Goal: Task Accomplishment & Management: Manage account settings

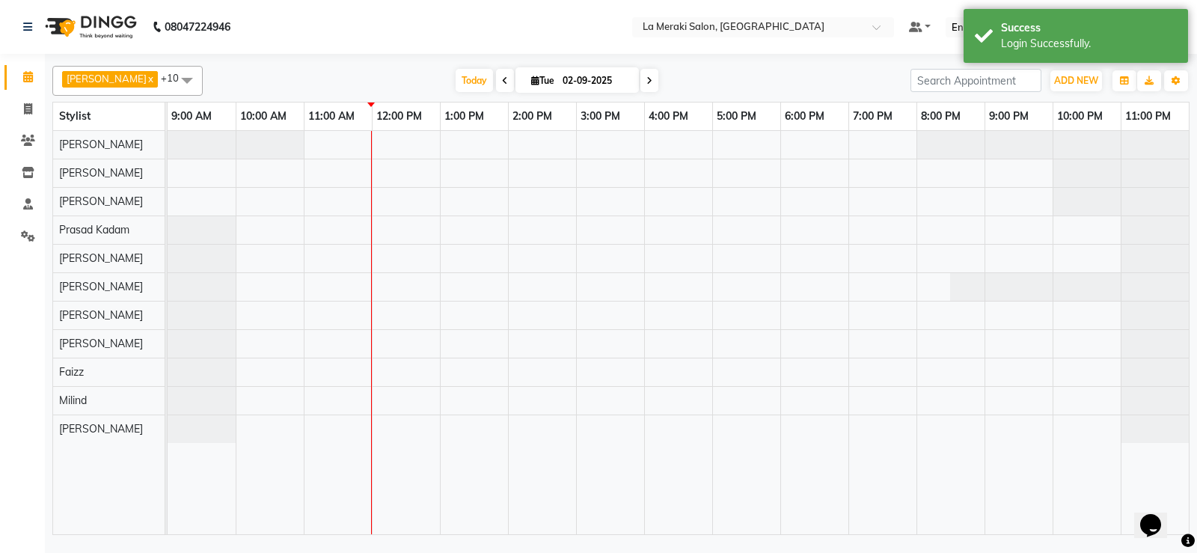
click at [326, 225] on div at bounding box center [678, 332] width 1021 height 403
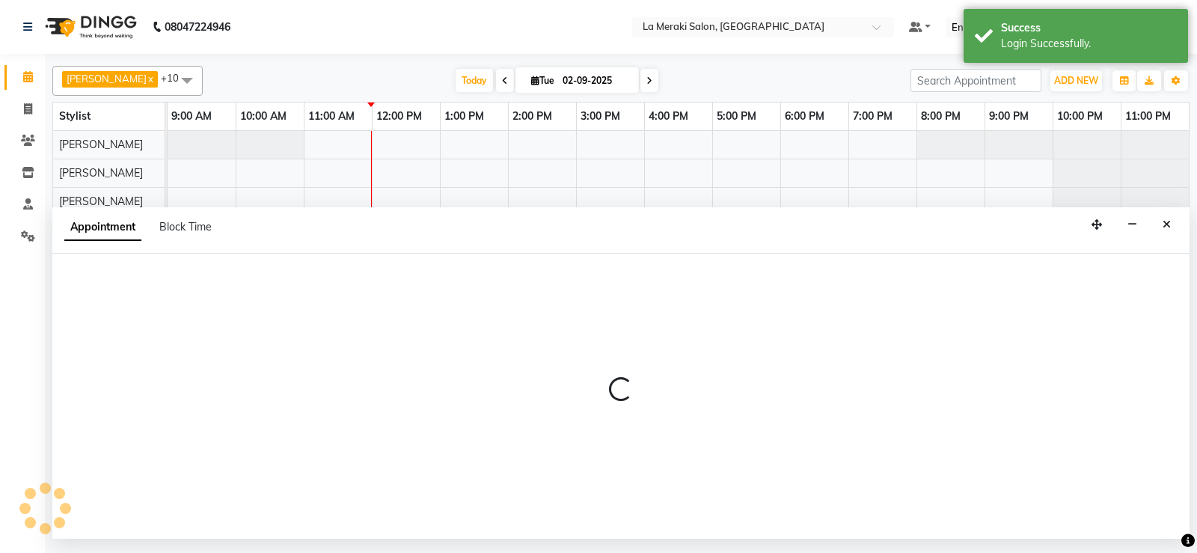
select select "79933"
select select "tentative"
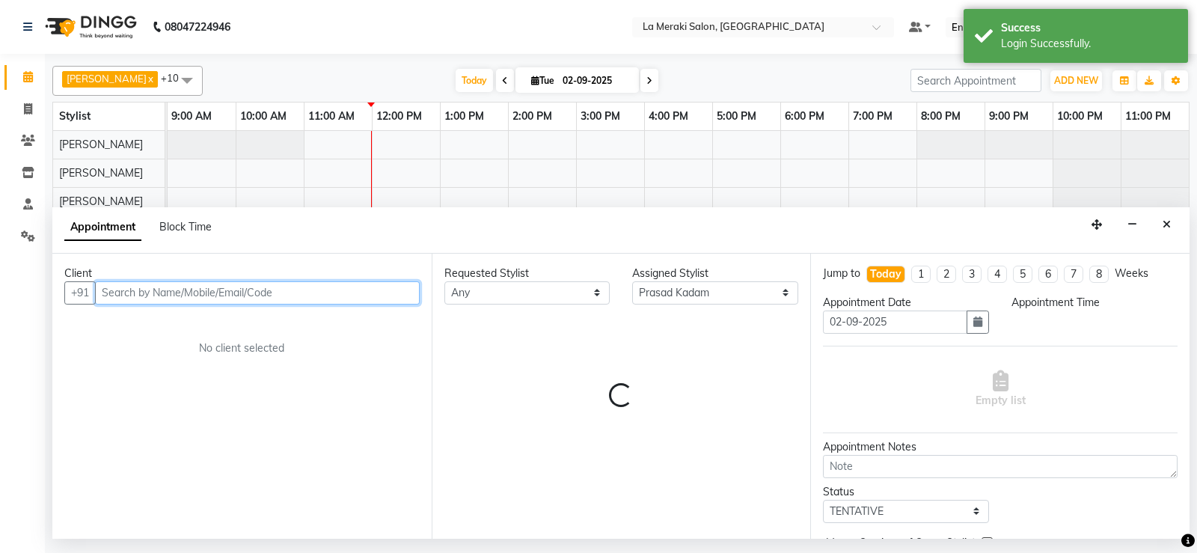
select select "660"
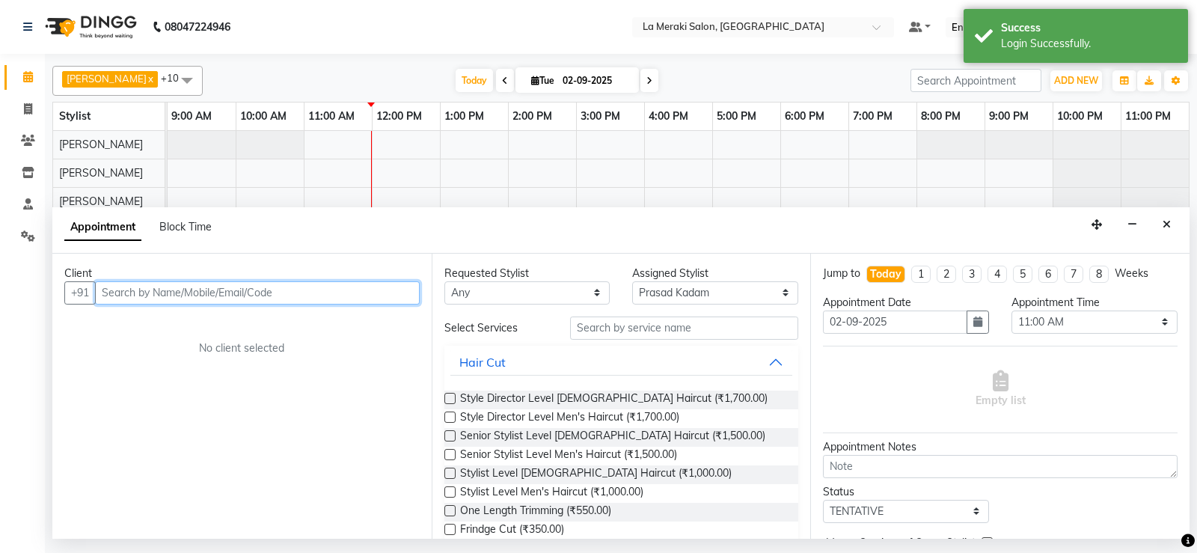
click at [135, 289] on input "text" at bounding box center [257, 292] width 325 height 23
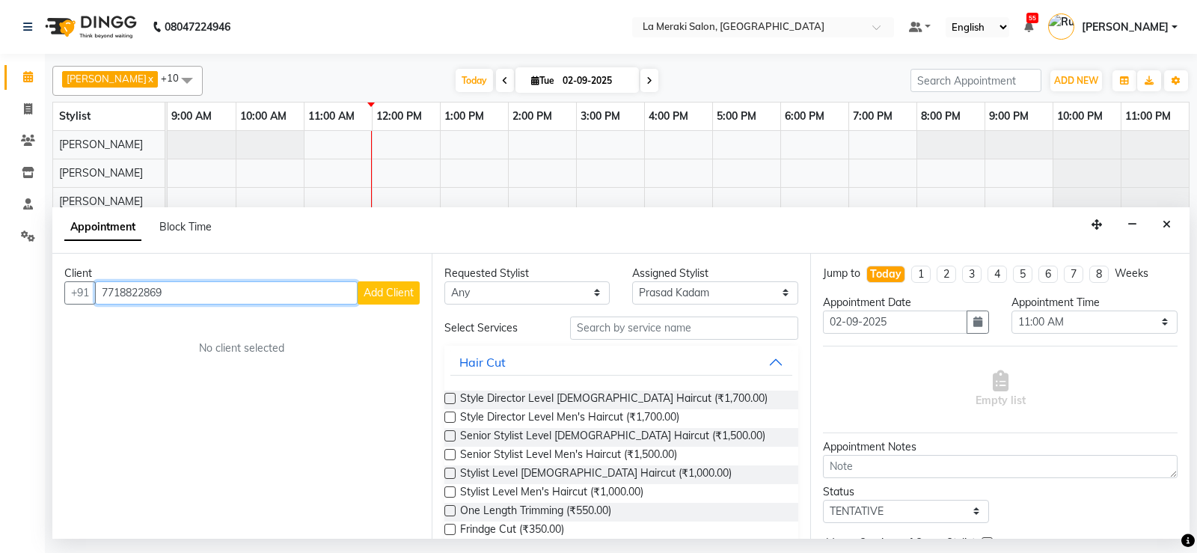
type input "7718822869"
click at [393, 291] on span "Add Client" at bounding box center [389, 292] width 50 height 13
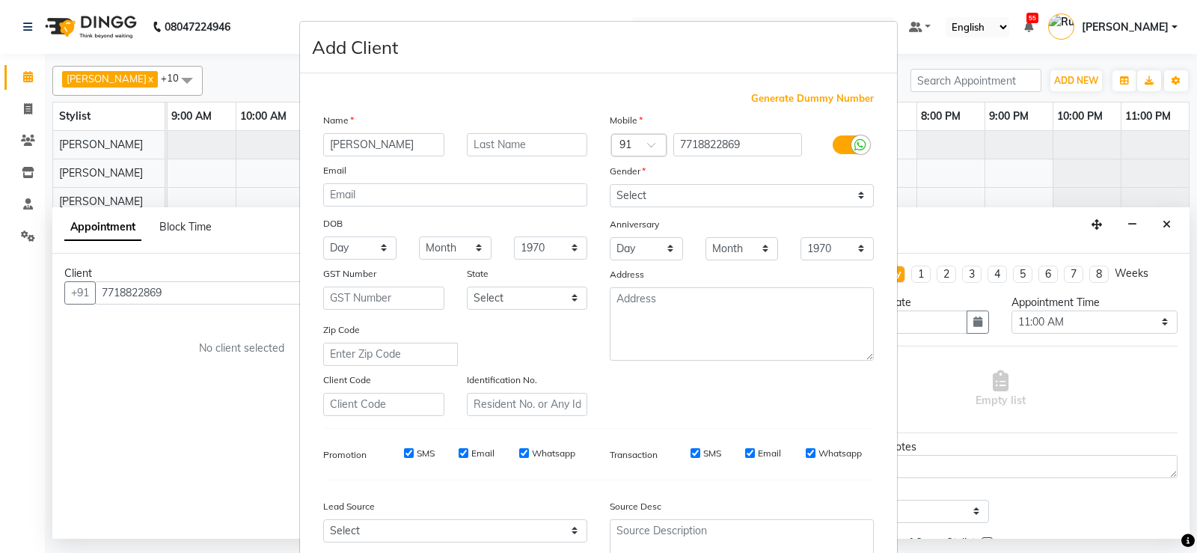
type input "[PERSON_NAME]"
click at [532, 147] on input "Chandra" at bounding box center [527, 144] width 121 height 23
type input "Chandra"
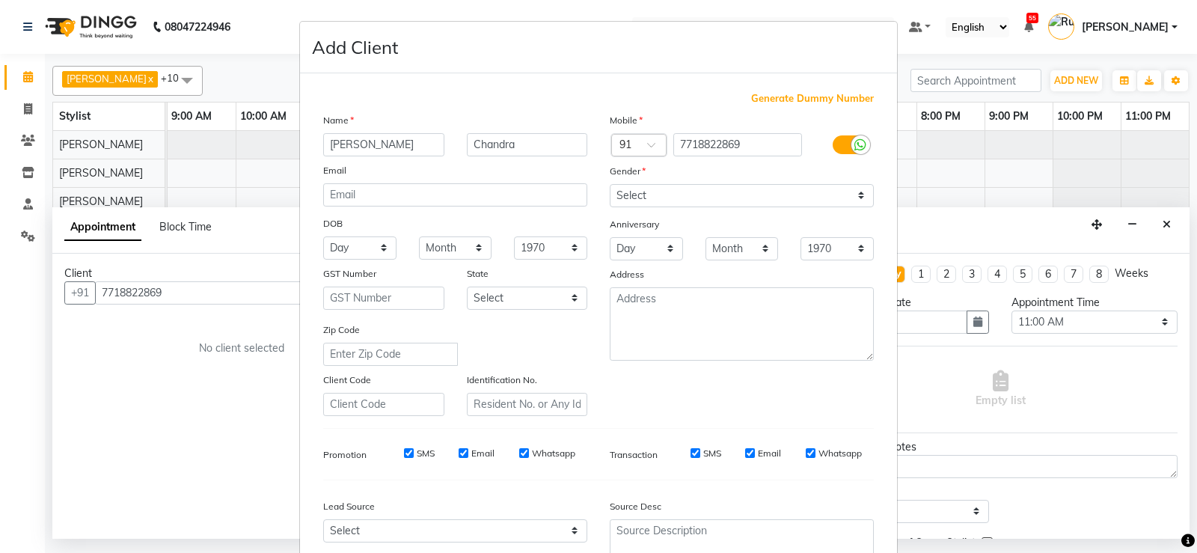
click at [690, 457] on input "SMS" at bounding box center [695, 453] width 10 height 10
checkbox input "false"
click at [745, 455] on input "Email" at bounding box center [750, 453] width 10 height 10
checkbox input "false"
click at [773, 457] on input "Whatsapp" at bounding box center [811, 453] width 10 height 10
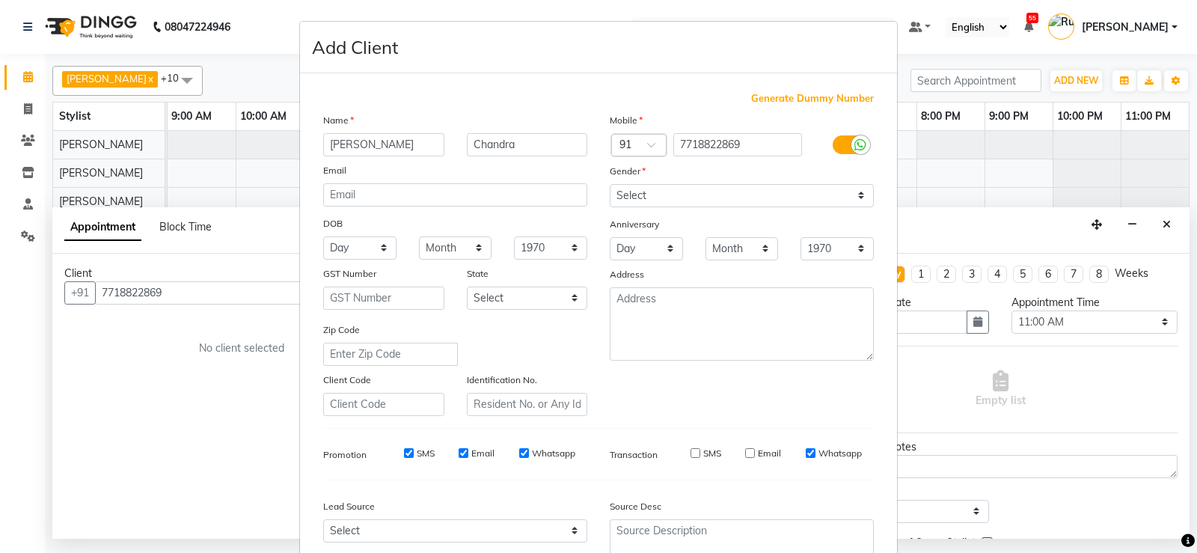
checkbox input "false"
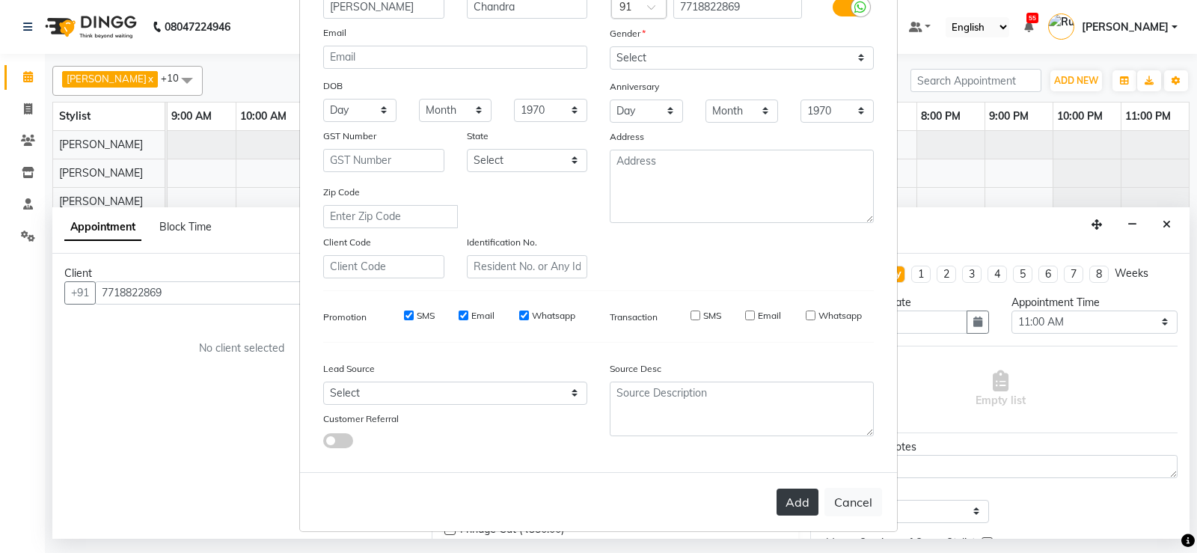
click at [773, 500] on button "Add" at bounding box center [797, 501] width 42 height 27
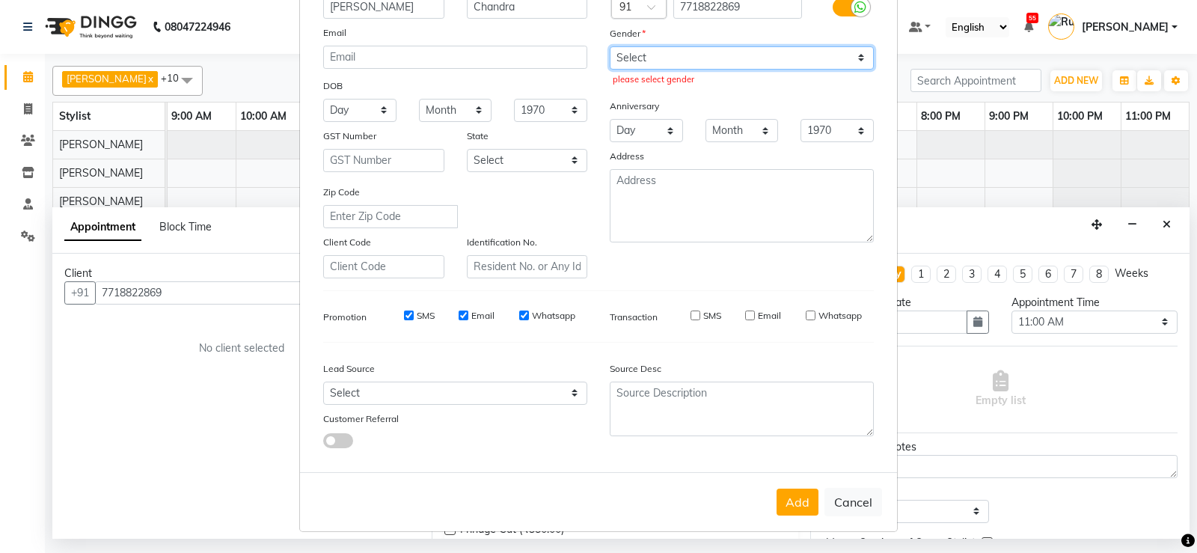
click at [773, 52] on select "Select [DEMOGRAPHIC_DATA] [DEMOGRAPHIC_DATA] Other Prefer Not To Say" at bounding box center [742, 57] width 264 height 23
select select "[DEMOGRAPHIC_DATA]"
click at [610, 46] on select "Select [DEMOGRAPHIC_DATA] [DEMOGRAPHIC_DATA] Other Prefer Not To Say" at bounding box center [742, 57] width 264 height 23
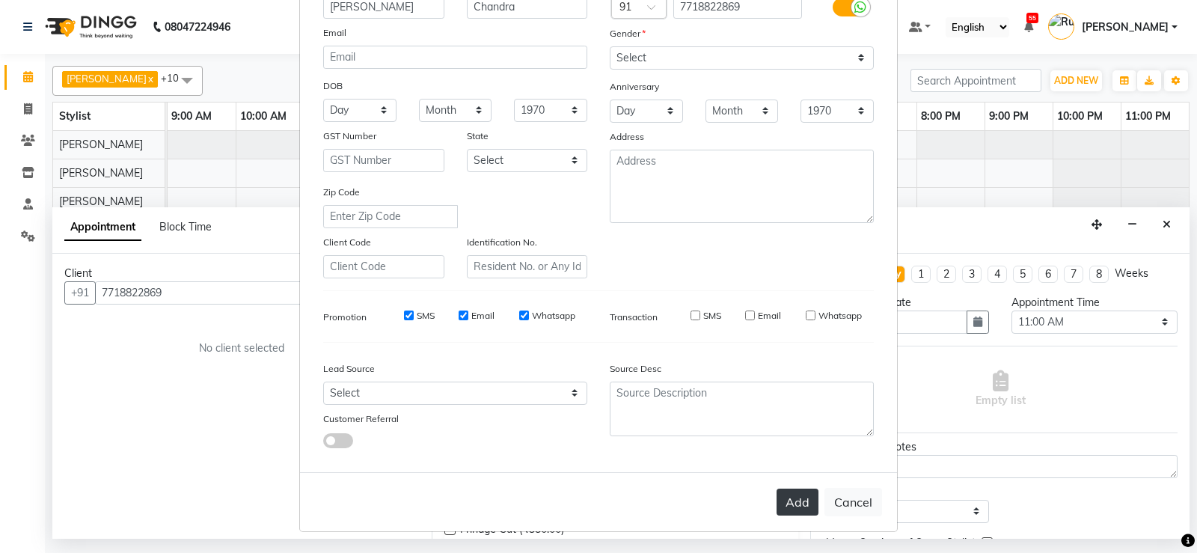
click at [773, 502] on button "Add" at bounding box center [797, 501] width 42 height 27
type input "77******69"
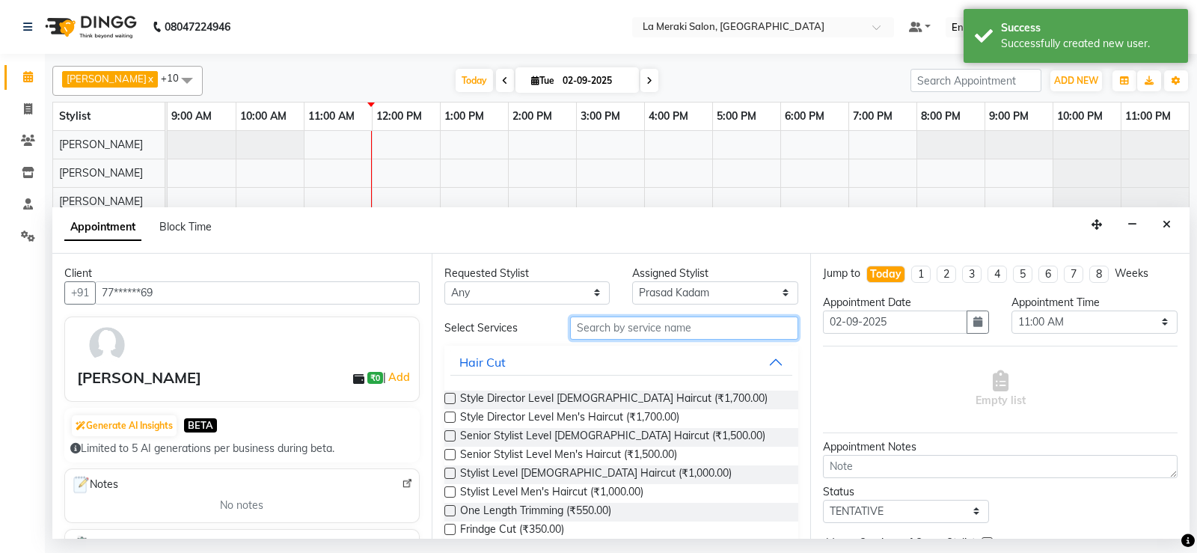
click at [634, 320] on input "text" at bounding box center [684, 327] width 229 height 23
paste input "Chandra"
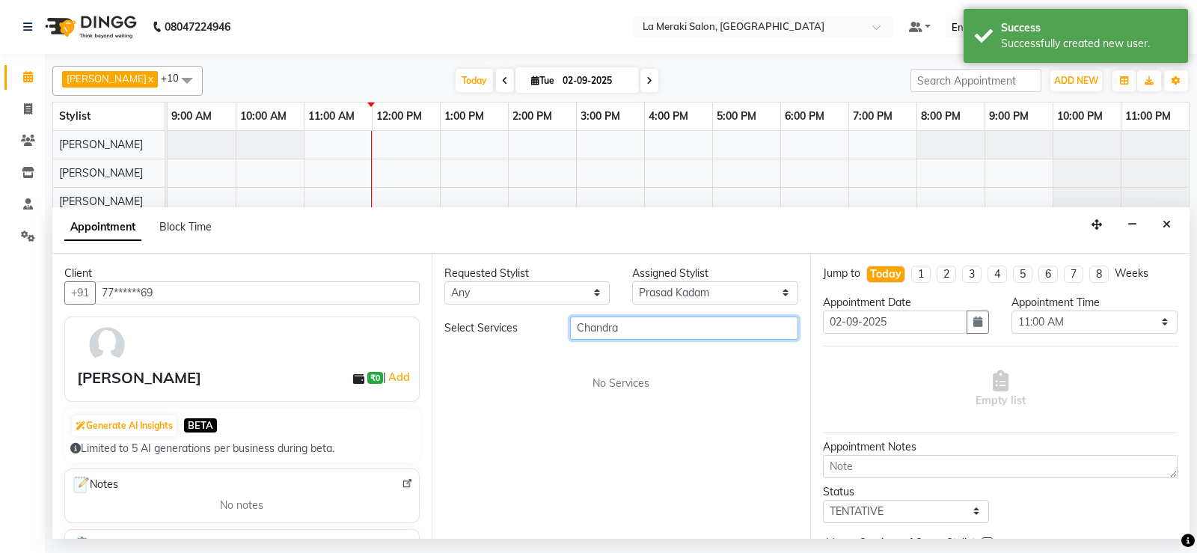
click at [631, 321] on input "Chandra" at bounding box center [684, 327] width 229 height 23
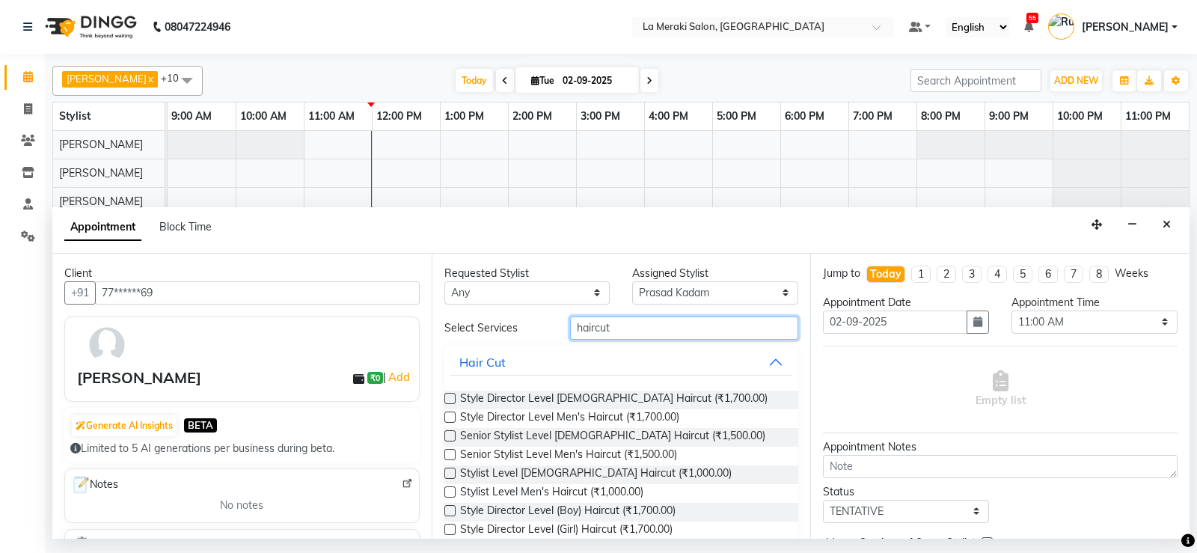
type input "haircut"
click at [450, 471] on label at bounding box center [449, 473] width 11 height 11
click at [450, 471] on input "checkbox" at bounding box center [449, 475] width 10 height 10
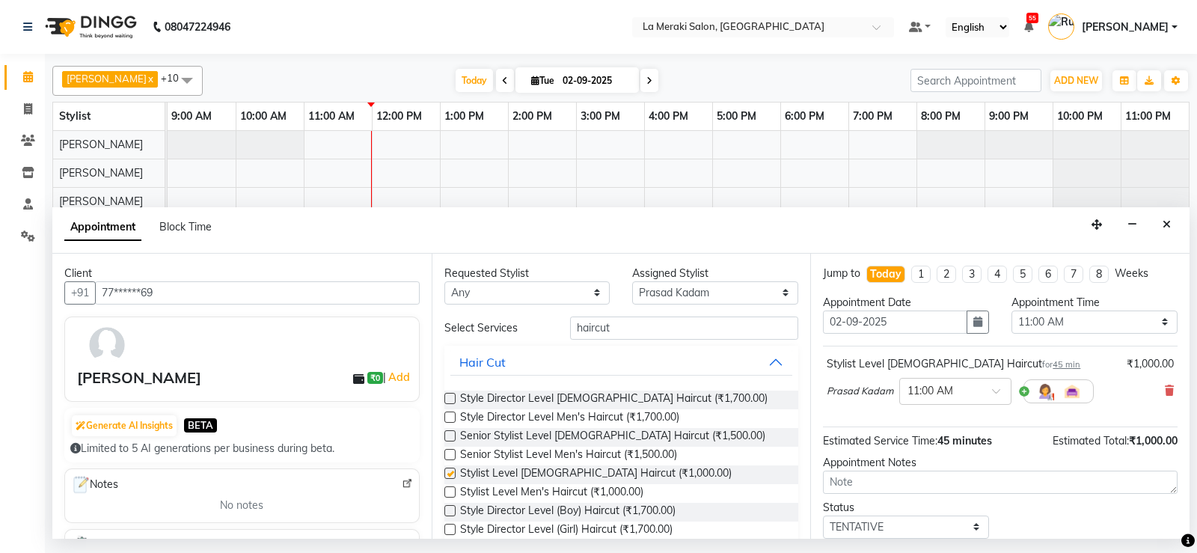
checkbox input "false"
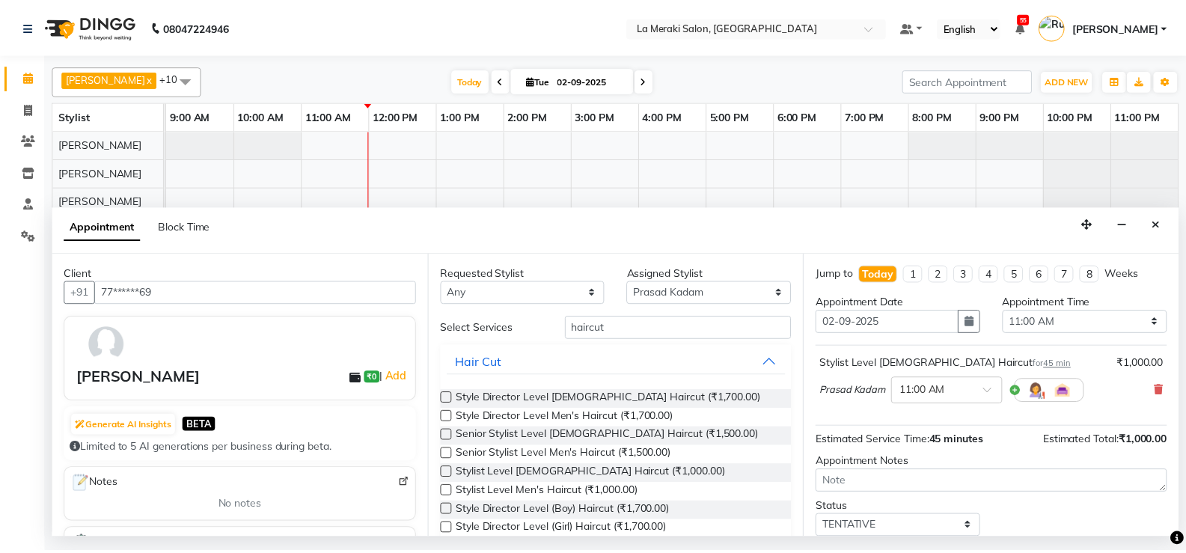
scroll to position [94, 0]
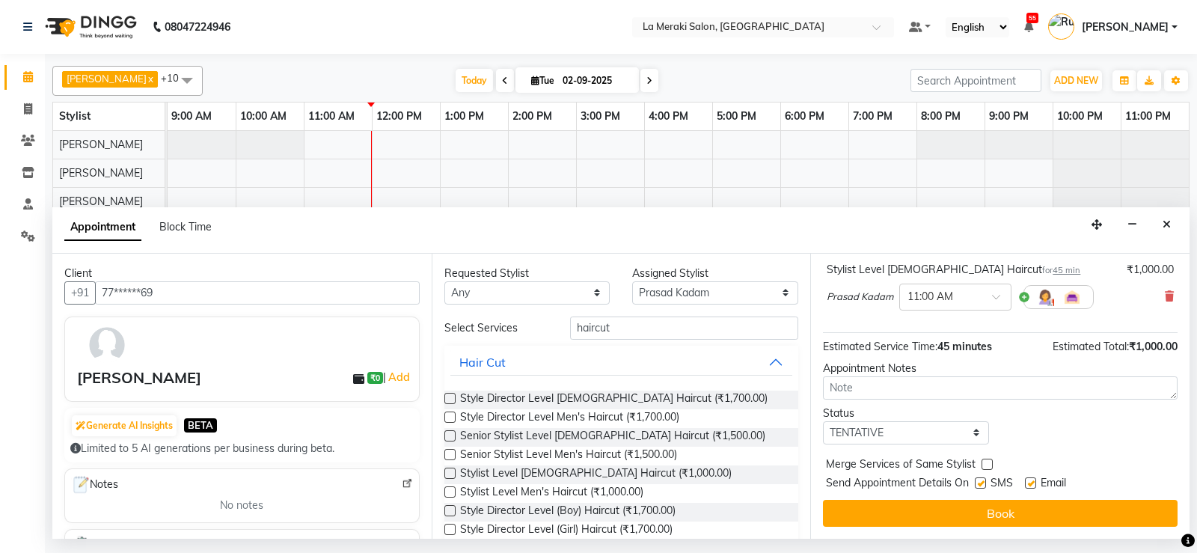
click at [773, 479] on label at bounding box center [980, 482] width 11 height 11
click at [773, 479] on input "checkbox" at bounding box center [980, 484] width 10 height 10
checkbox input "false"
click at [773, 485] on div "SMS" at bounding box center [1000, 484] width 50 height 19
click at [773, 486] on label at bounding box center [1030, 482] width 11 height 11
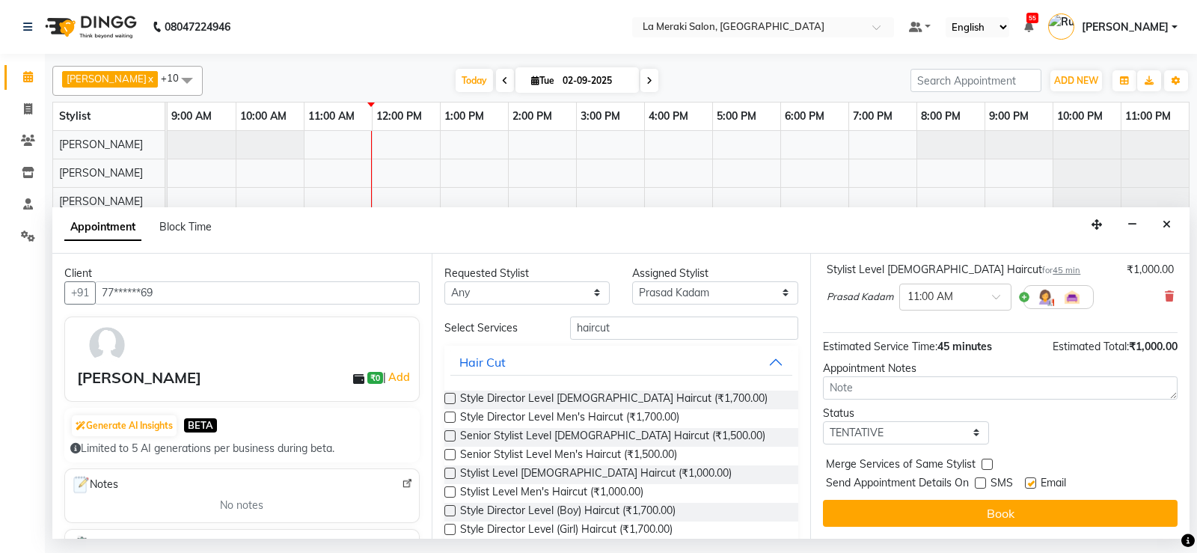
click at [773, 486] on input "checkbox" at bounding box center [1030, 484] width 10 height 10
checkbox input "false"
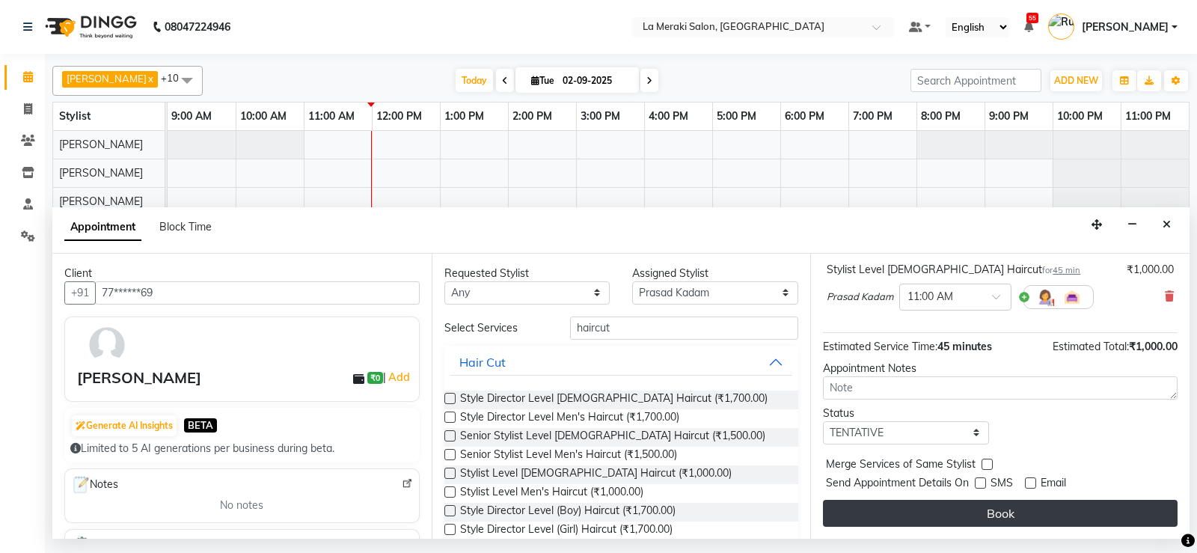
click at [773, 506] on button "Book" at bounding box center [1000, 513] width 355 height 27
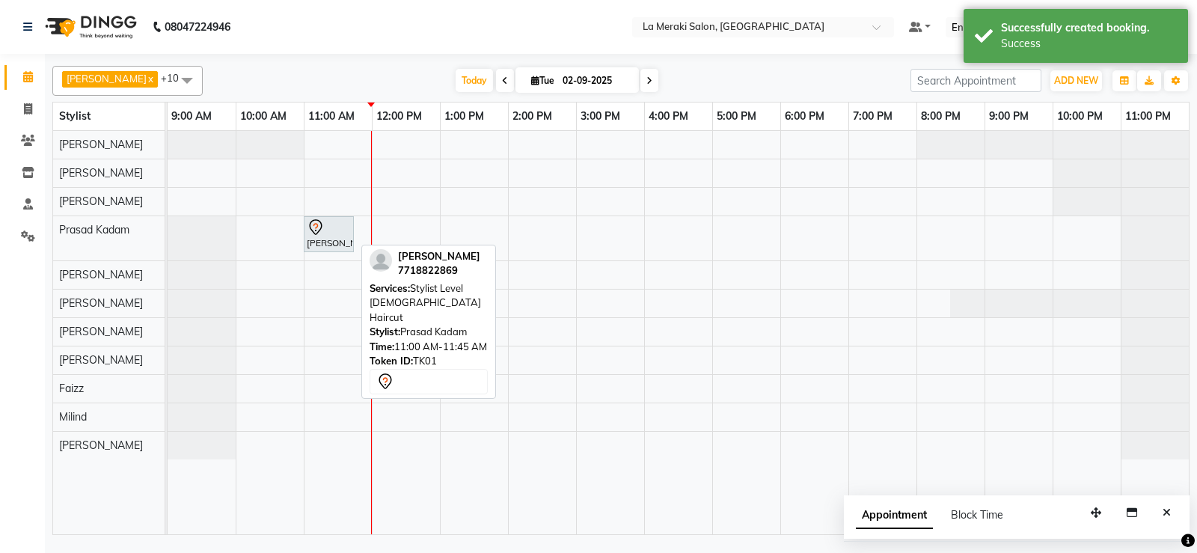
click at [322, 231] on icon at bounding box center [316, 227] width 18 height 18
select select "7"
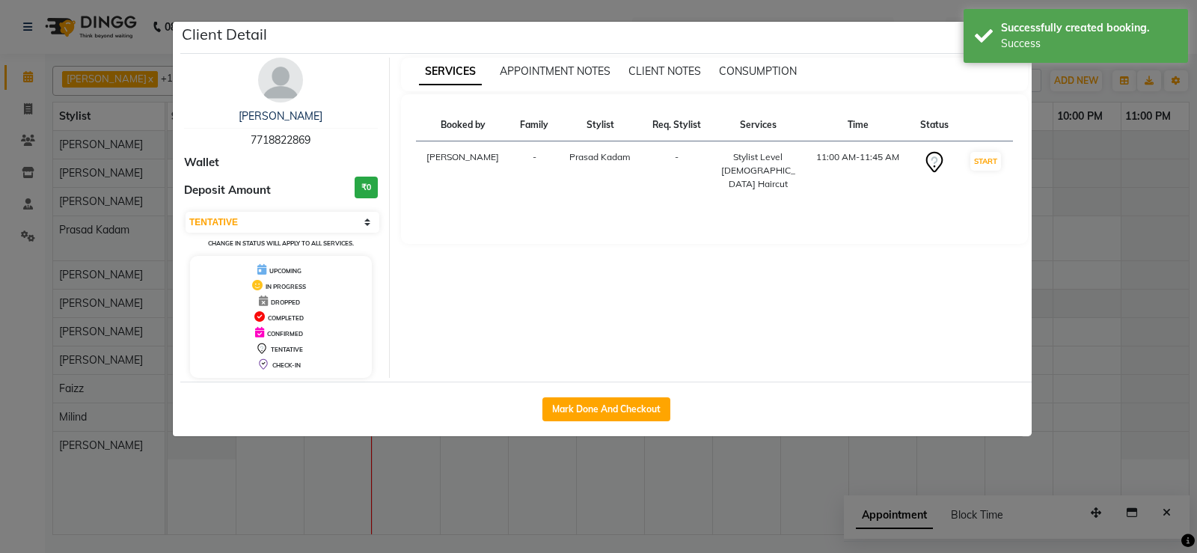
click at [598, 421] on div "Mark Done And Checkout" at bounding box center [605, 408] width 851 height 55
click at [601, 417] on button "Mark Done And Checkout" at bounding box center [606, 409] width 128 height 24
select select "438"
select select "service"
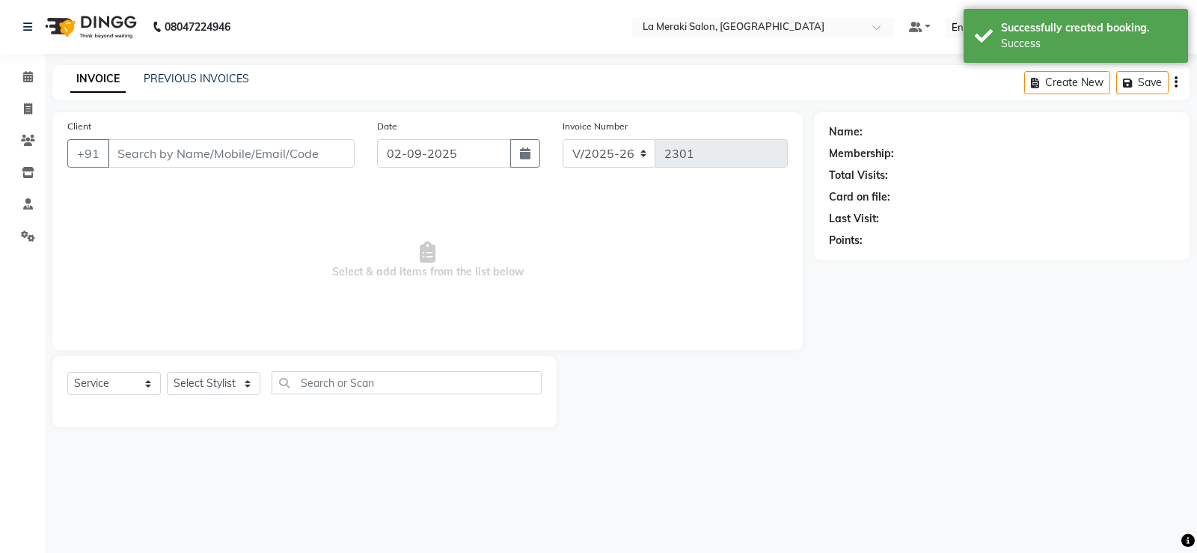
type input "77******69"
select select "79933"
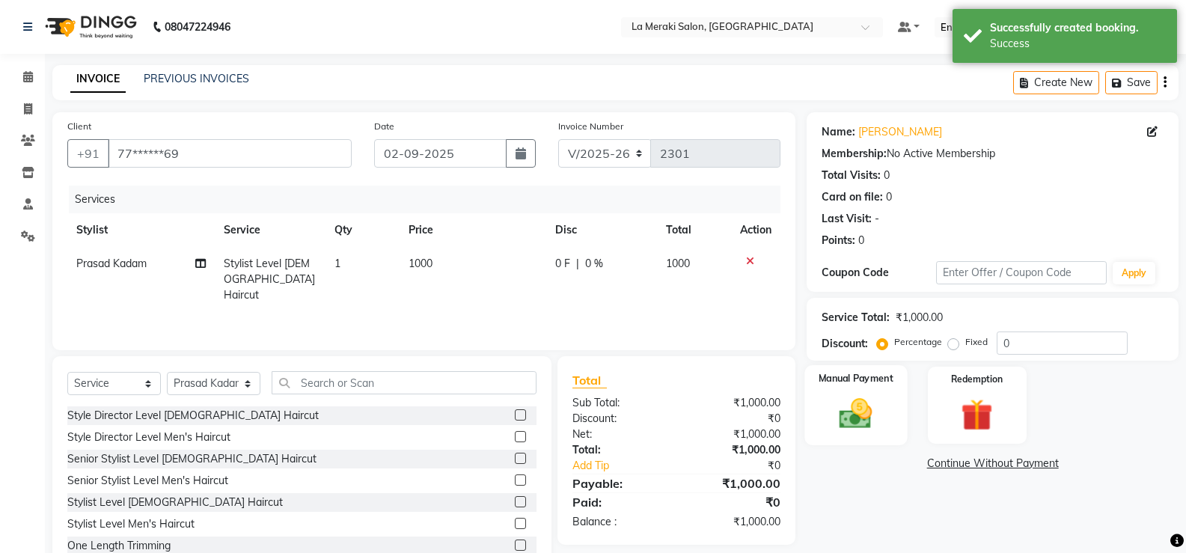
scroll to position [46, 0]
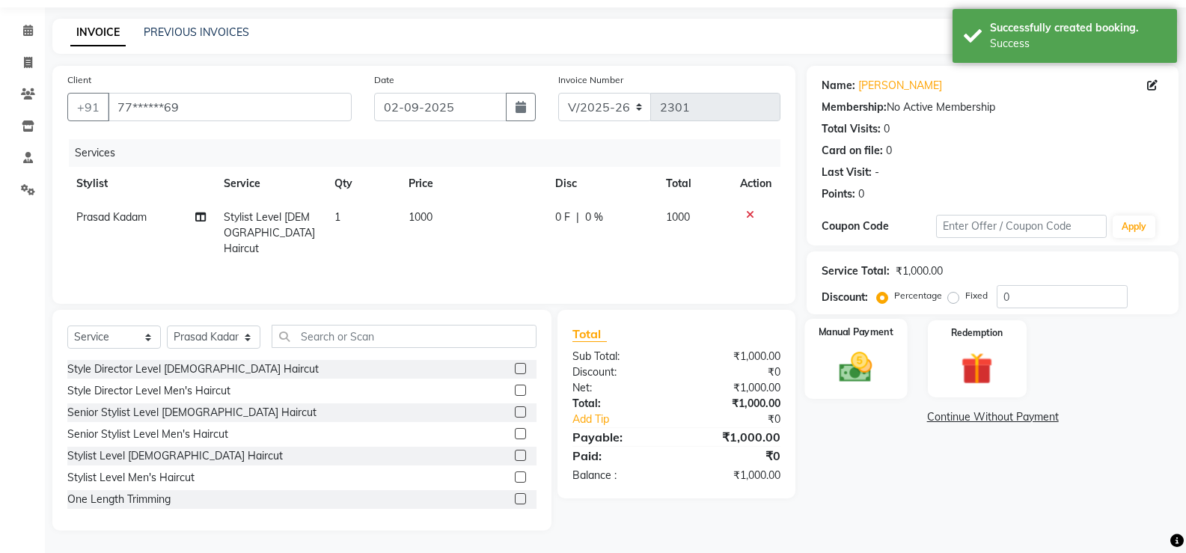
click at [773, 351] on div "Manual Payment" at bounding box center [856, 359] width 102 height 80
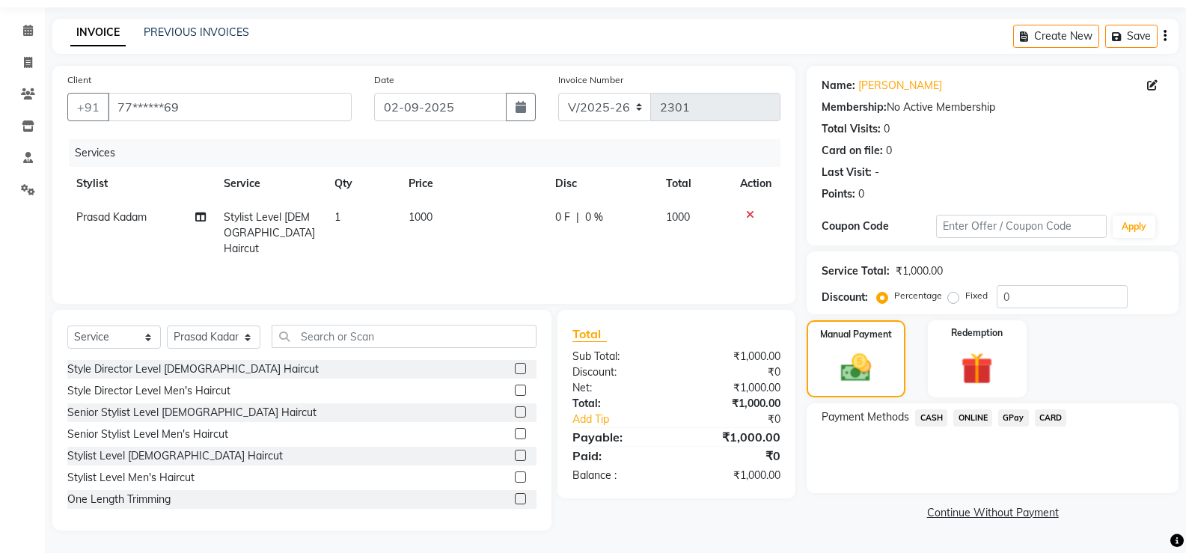
click at [773, 422] on span "CASH" at bounding box center [931, 417] width 32 height 17
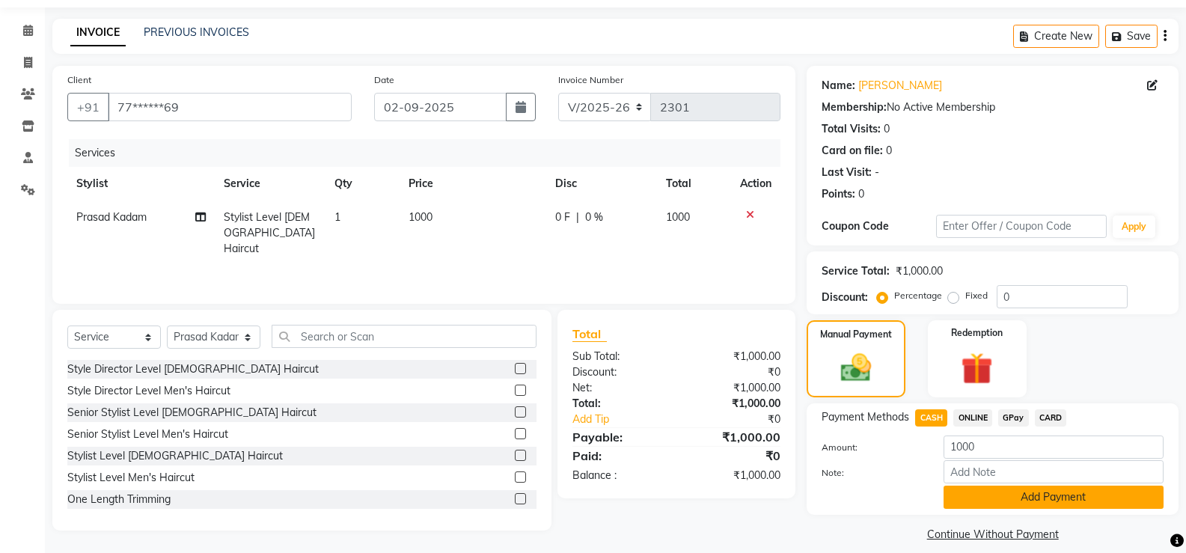
click at [773, 503] on button "Add Payment" at bounding box center [1053, 496] width 220 height 23
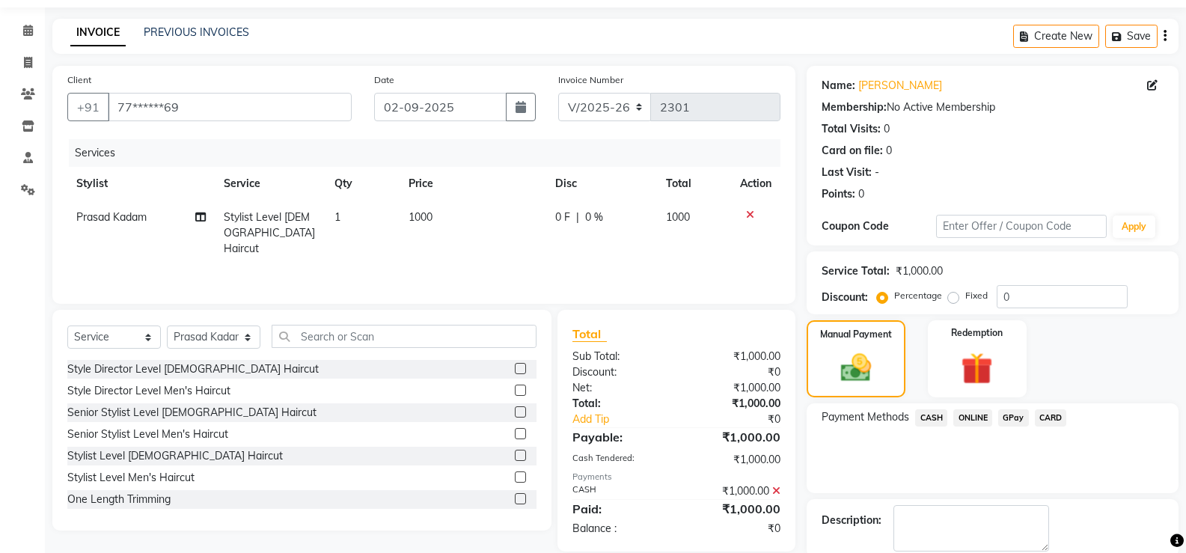
scroll to position [124, 0]
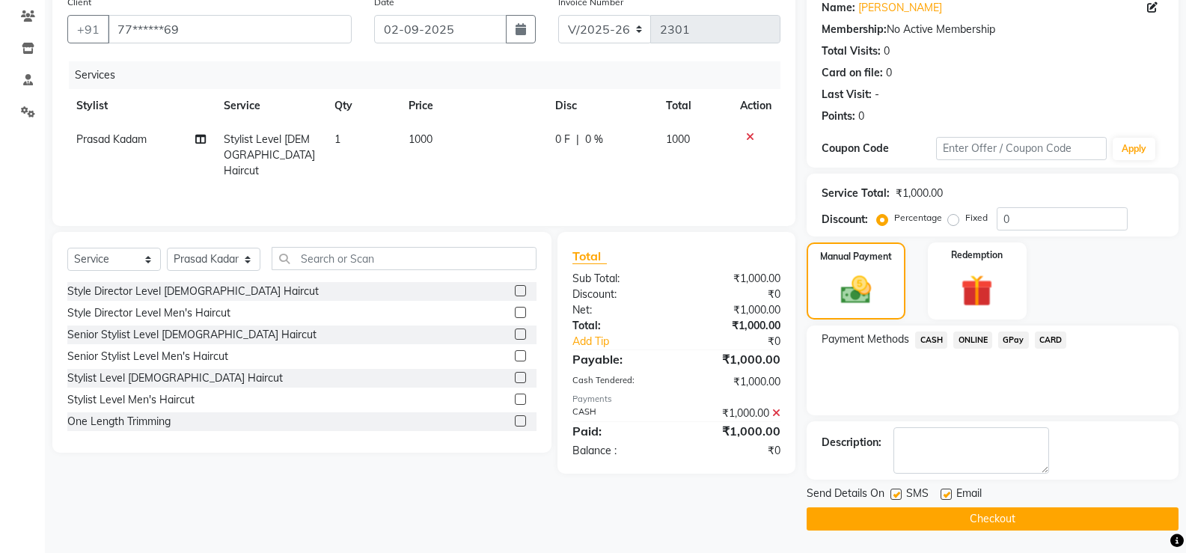
click at [773, 493] on label at bounding box center [895, 493] width 11 height 11
click at [773, 493] on input "checkbox" at bounding box center [895, 495] width 10 height 10
checkbox input "false"
click at [773, 497] on label at bounding box center [945, 493] width 11 height 11
click at [773, 497] on input "checkbox" at bounding box center [945, 495] width 10 height 10
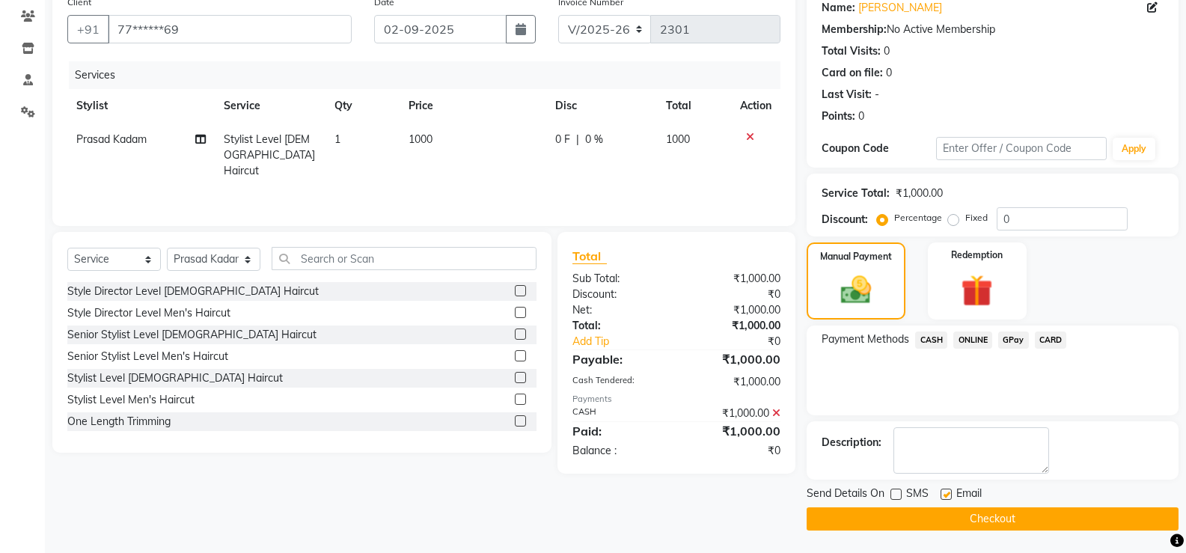
checkbox input "false"
click at [773, 522] on button "Checkout" at bounding box center [992, 518] width 372 height 23
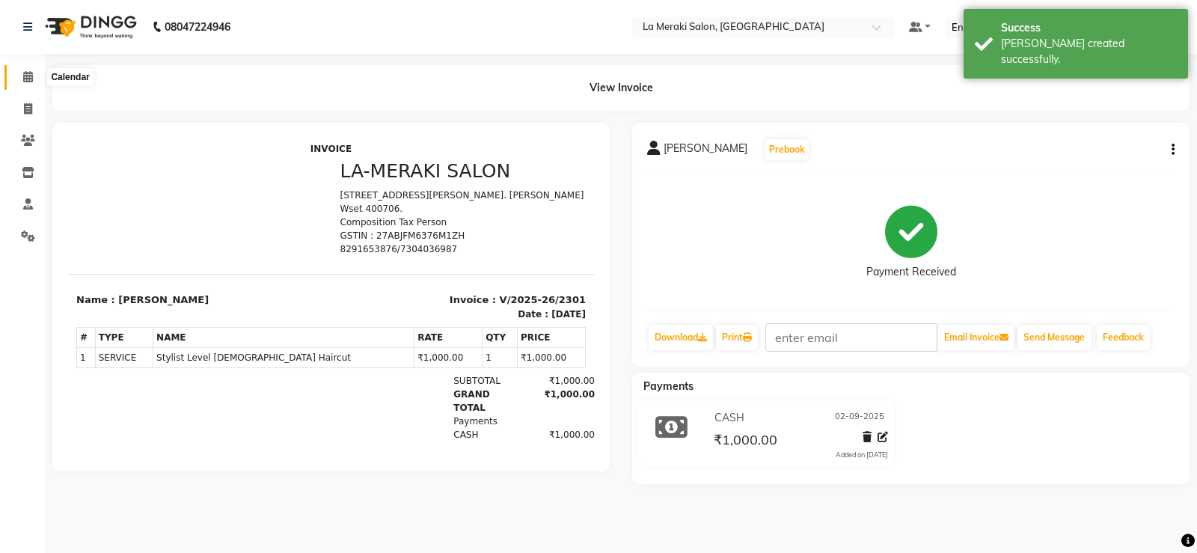
click at [35, 70] on span at bounding box center [28, 77] width 26 height 17
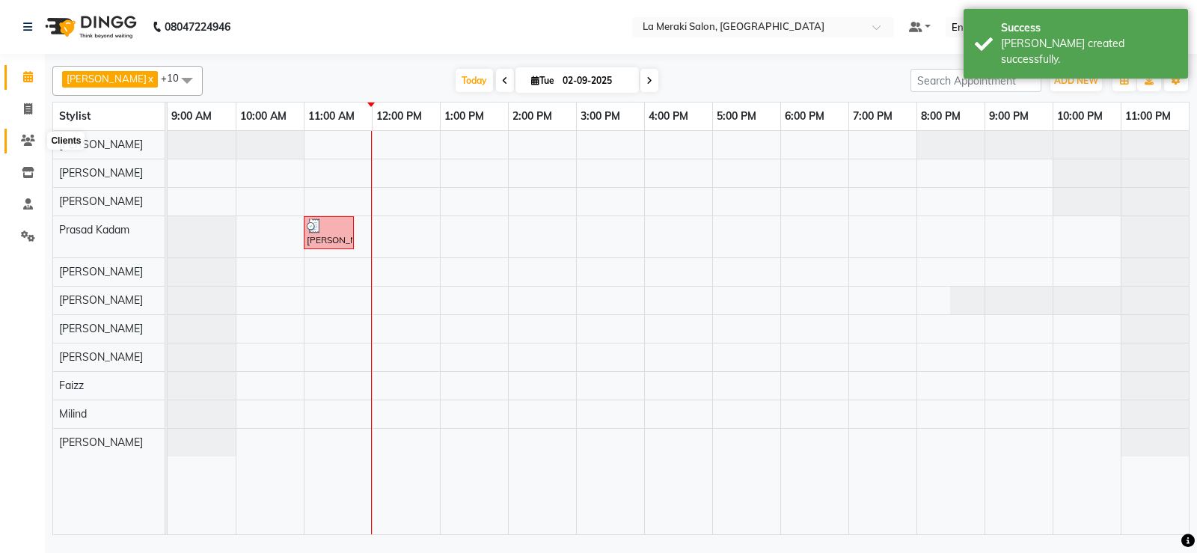
click at [31, 138] on icon at bounding box center [28, 140] width 14 height 11
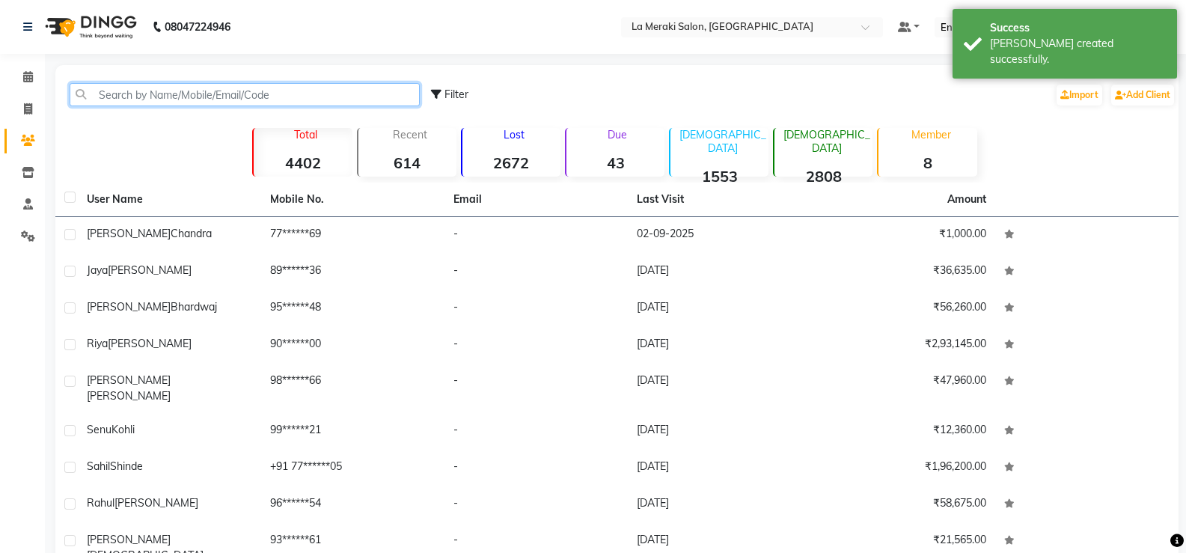
click at [159, 100] on input "text" at bounding box center [245, 94] width 350 height 23
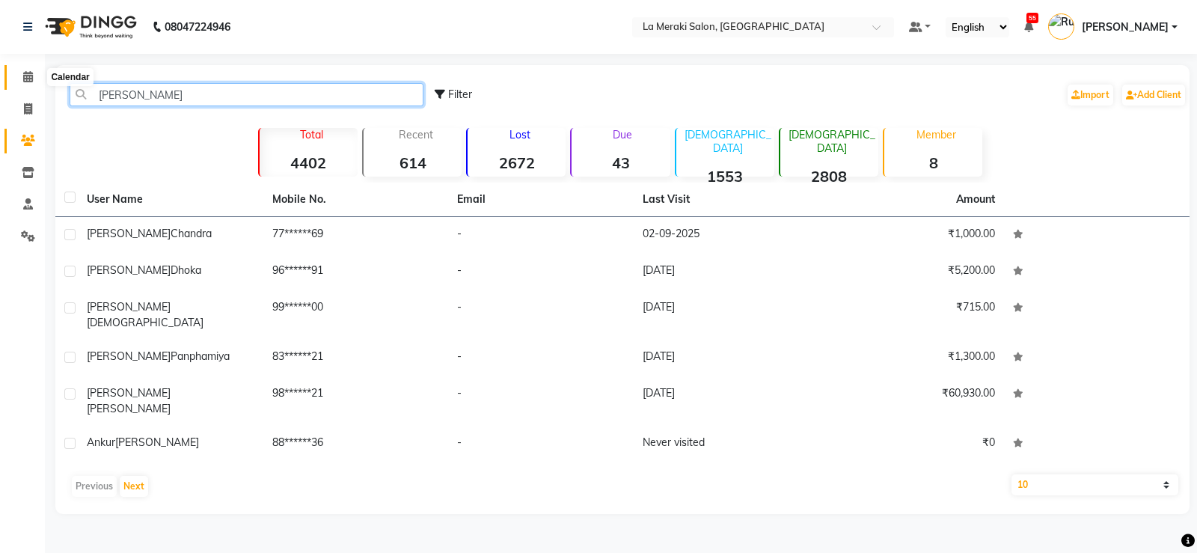
type input "[PERSON_NAME]"
click at [25, 82] on span at bounding box center [28, 77] width 26 height 17
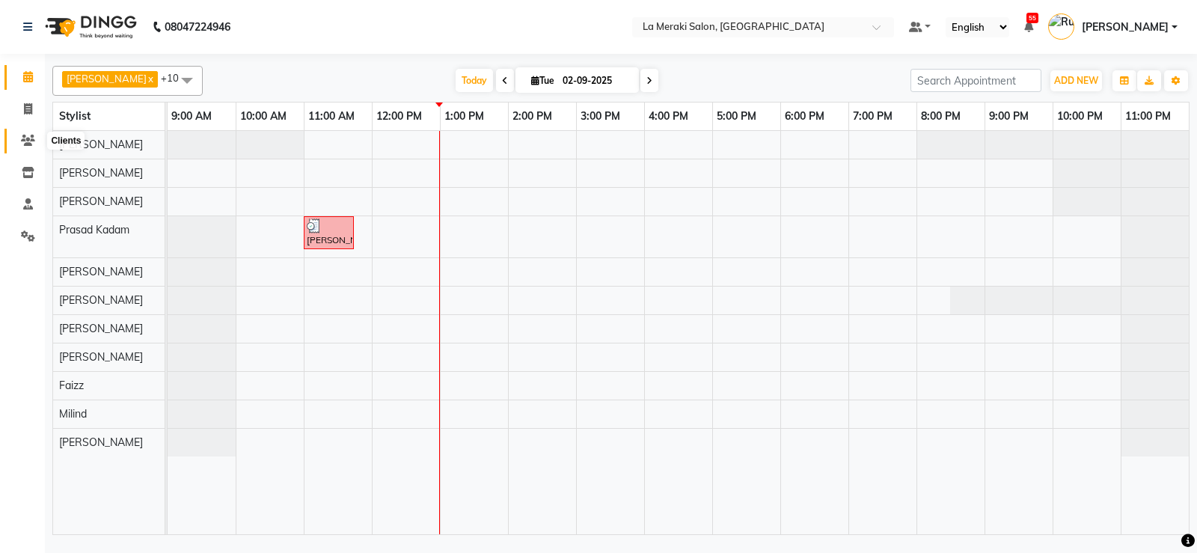
click at [25, 143] on icon at bounding box center [28, 140] width 14 height 11
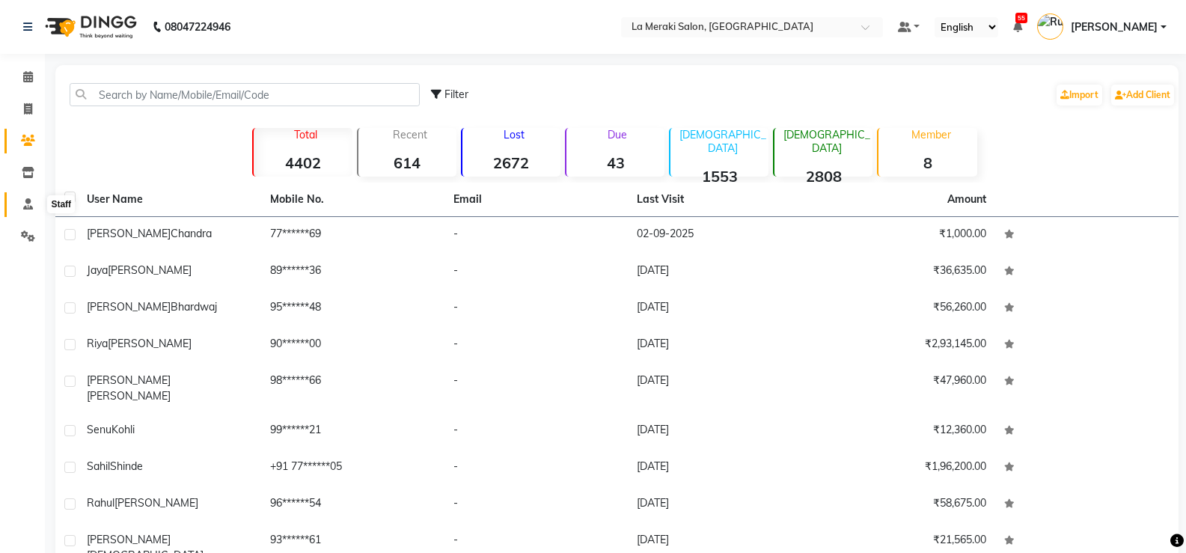
click at [33, 207] on icon at bounding box center [28, 203] width 10 height 11
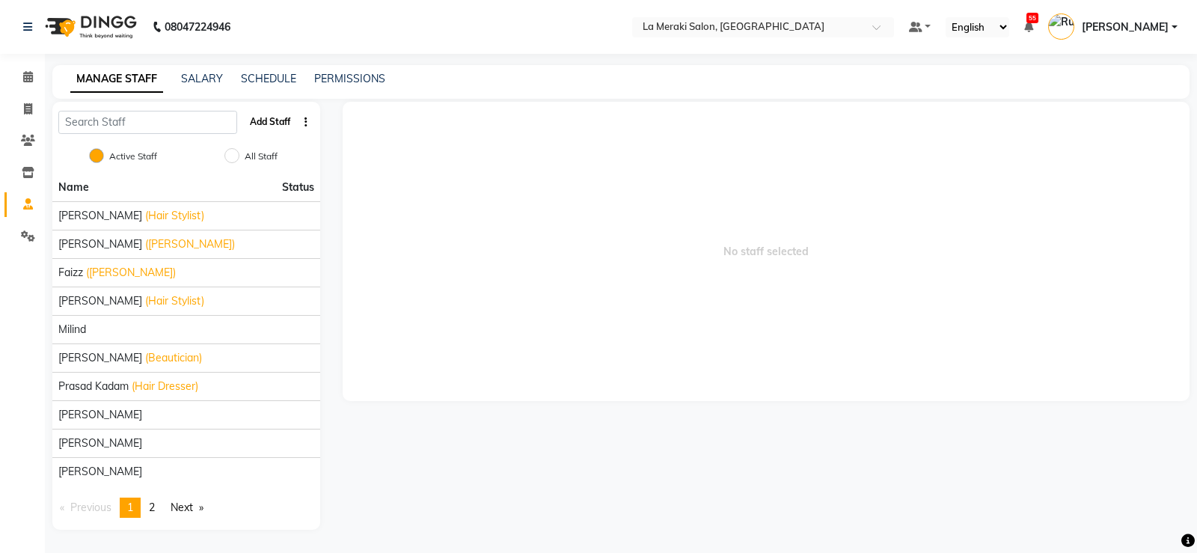
click at [249, 120] on button "Add Staff" at bounding box center [270, 121] width 52 height 25
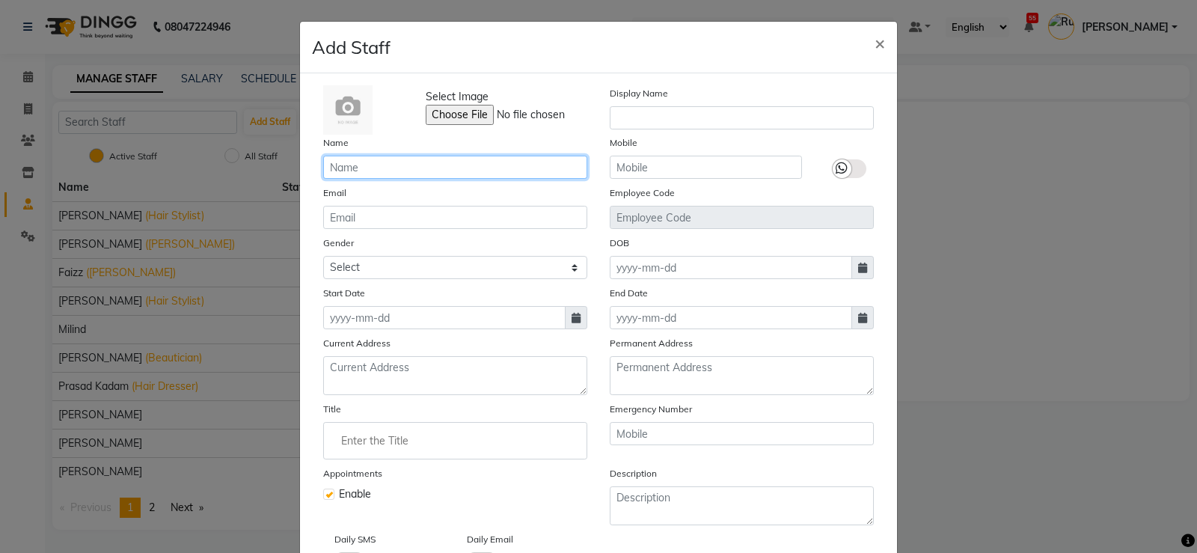
click at [408, 171] on input "text" at bounding box center [455, 167] width 264 height 23
type input "[PERSON_NAME]"
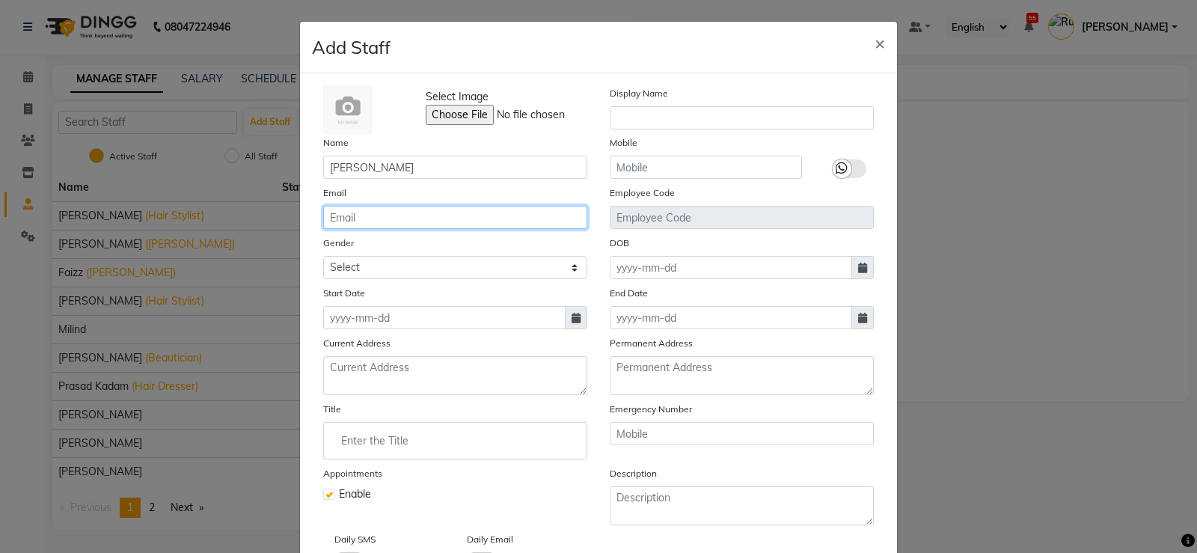
click at [407, 215] on input "email" at bounding box center [455, 217] width 264 height 23
click at [300, 233] on div "Select Image Display Name Name [PERSON_NAME] Mobile Email Employee Code Gender …" at bounding box center [598, 326] width 597 height 506
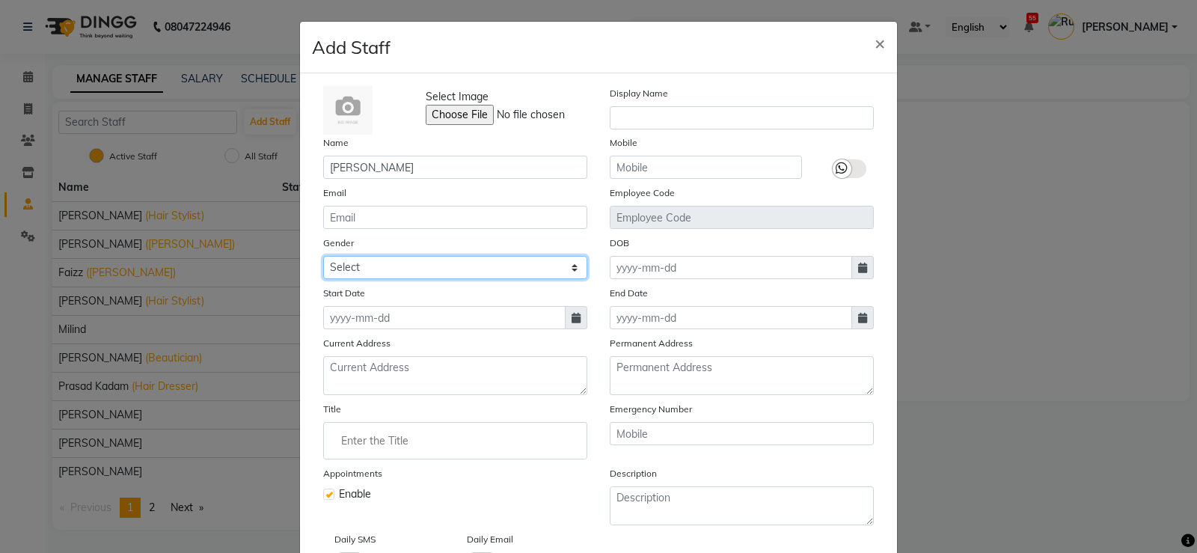
click at [447, 272] on select "Select [DEMOGRAPHIC_DATA] [DEMOGRAPHIC_DATA] Other Prefer Not To Say" at bounding box center [455, 267] width 264 height 23
select select "[DEMOGRAPHIC_DATA]"
click at [323, 256] on select "Select [DEMOGRAPHIC_DATA] [DEMOGRAPHIC_DATA] Other Prefer Not To Say" at bounding box center [455, 267] width 264 height 23
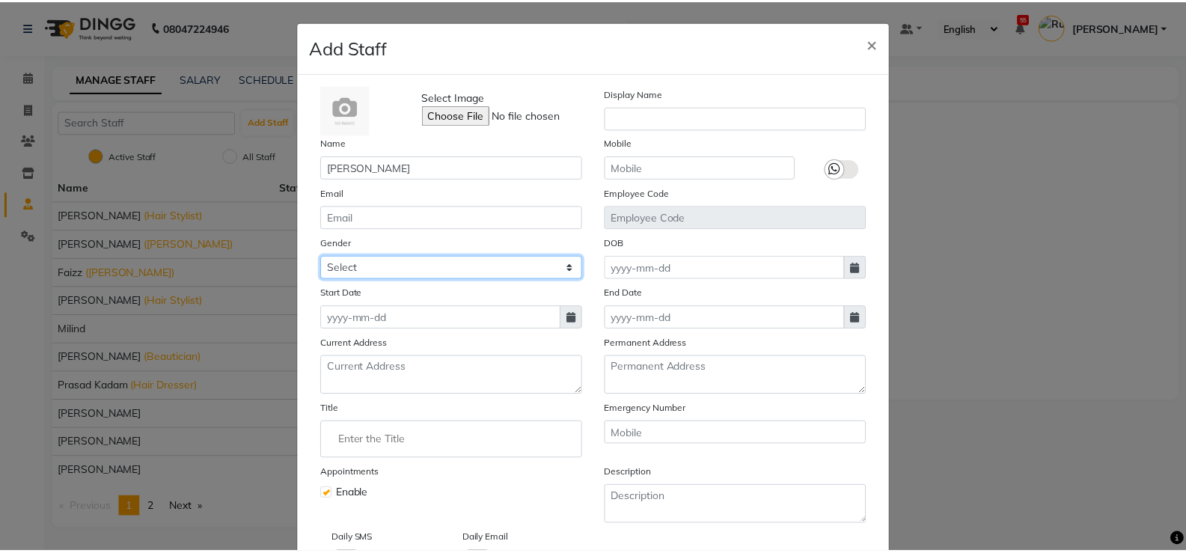
scroll to position [107, 0]
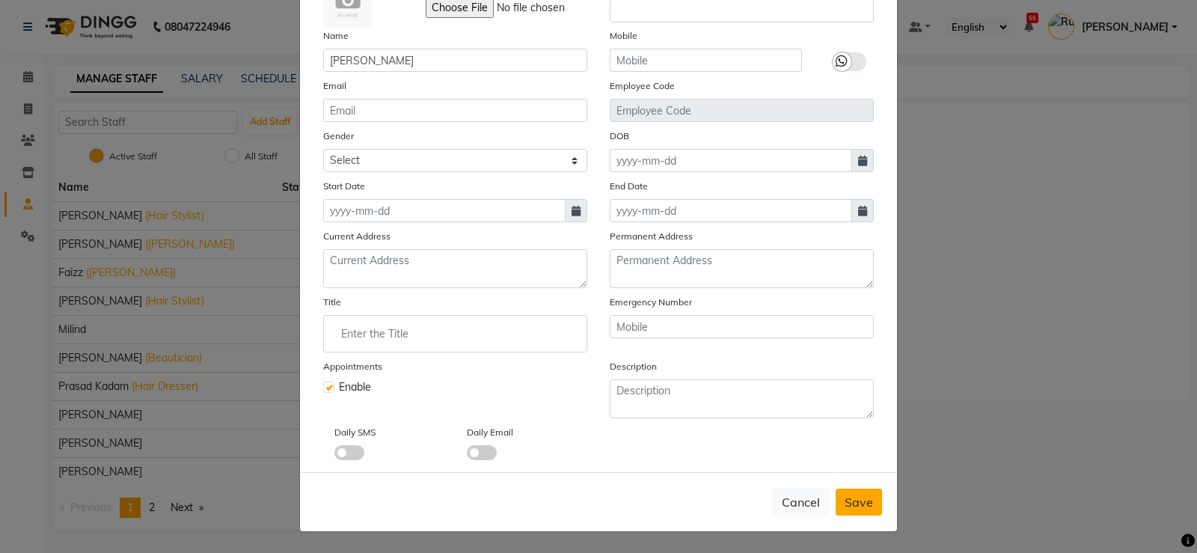
click at [773, 503] on span "Save" at bounding box center [859, 501] width 28 height 15
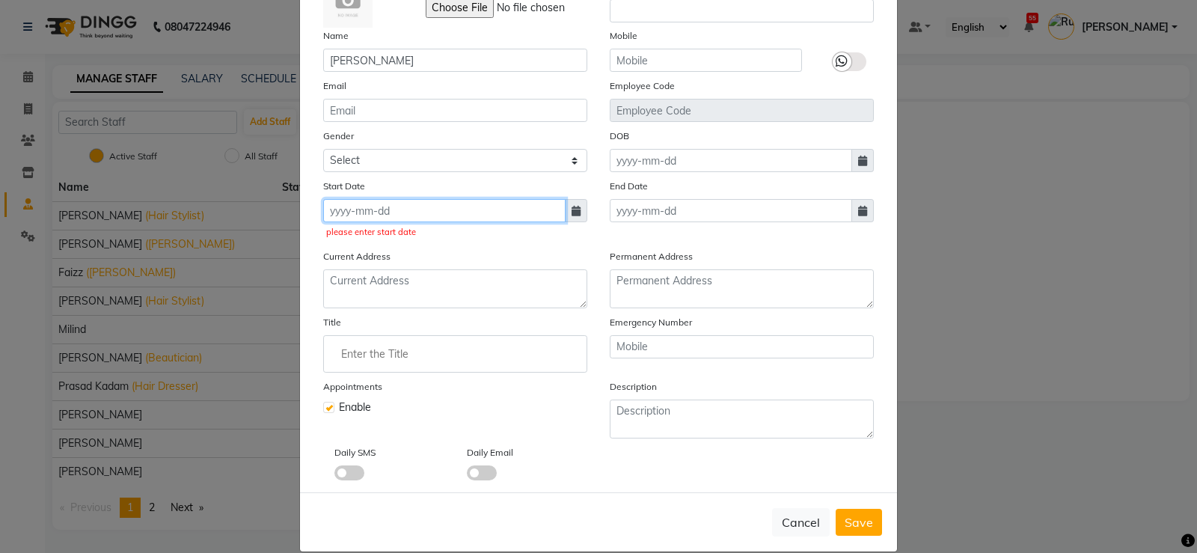
click at [401, 215] on input at bounding box center [444, 210] width 242 height 23
select select "9"
select select "2025"
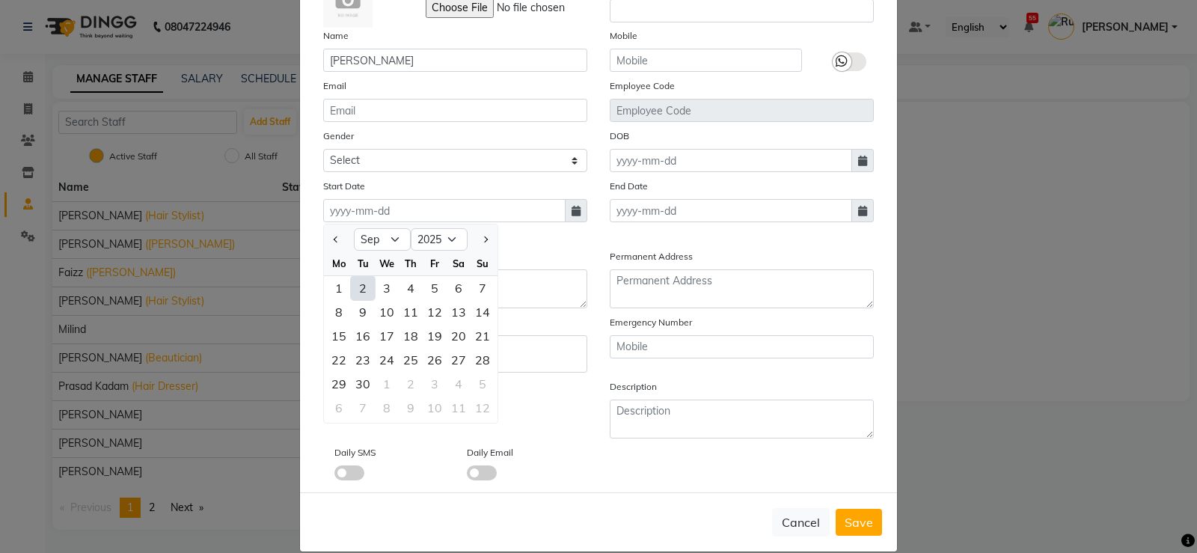
click at [351, 282] on div "2" at bounding box center [363, 288] width 24 height 24
type input "02-09-2025"
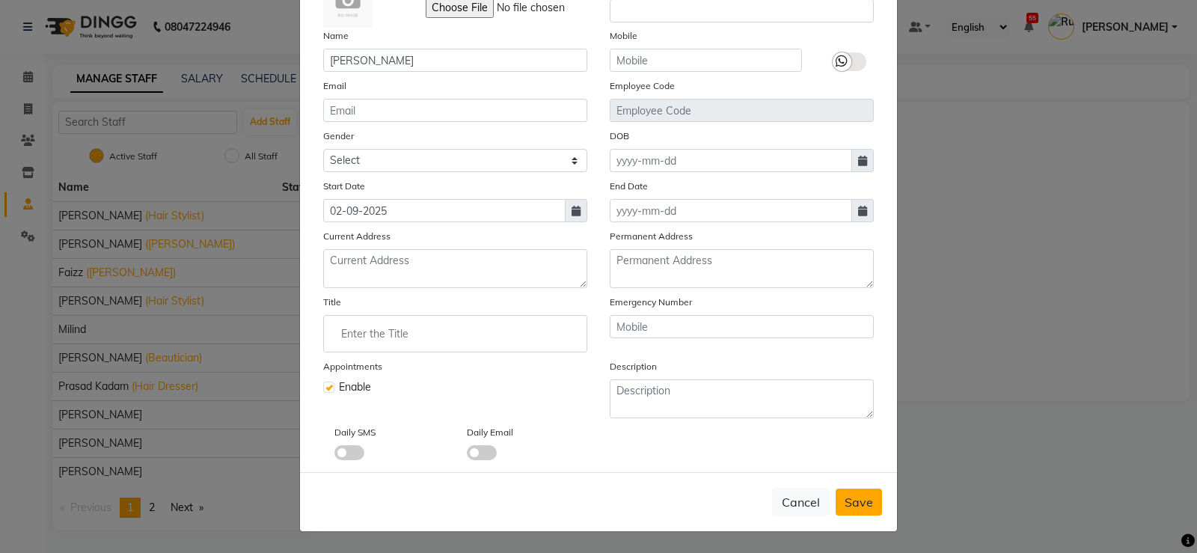
click at [773, 496] on span "Save" at bounding box center [859, 501] width 28 height 15
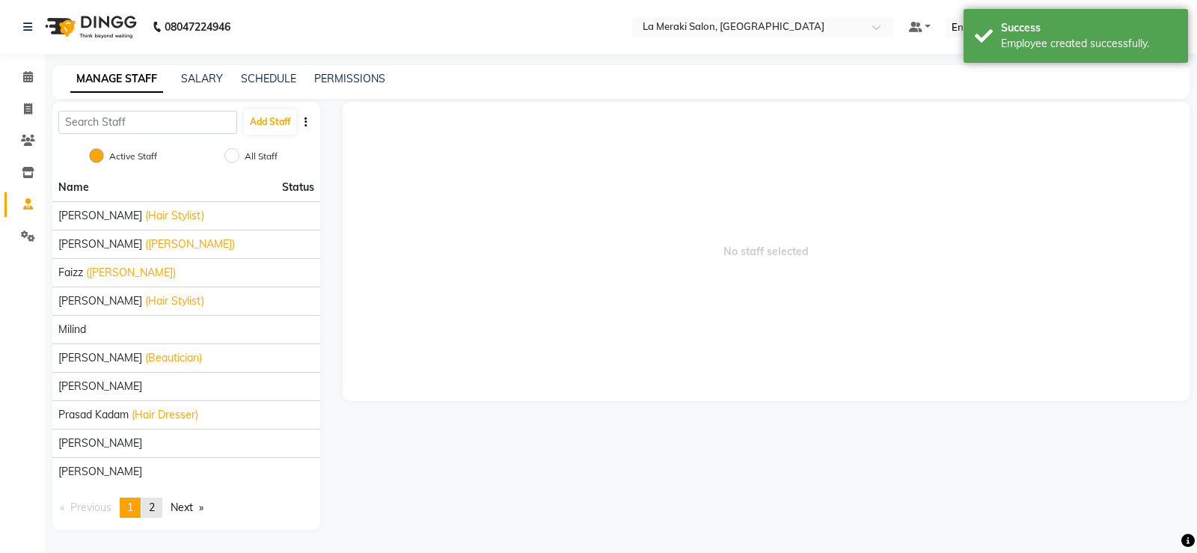
click at [152, 504] on span "2" at bounding box center [152, 506] width 6 height 13
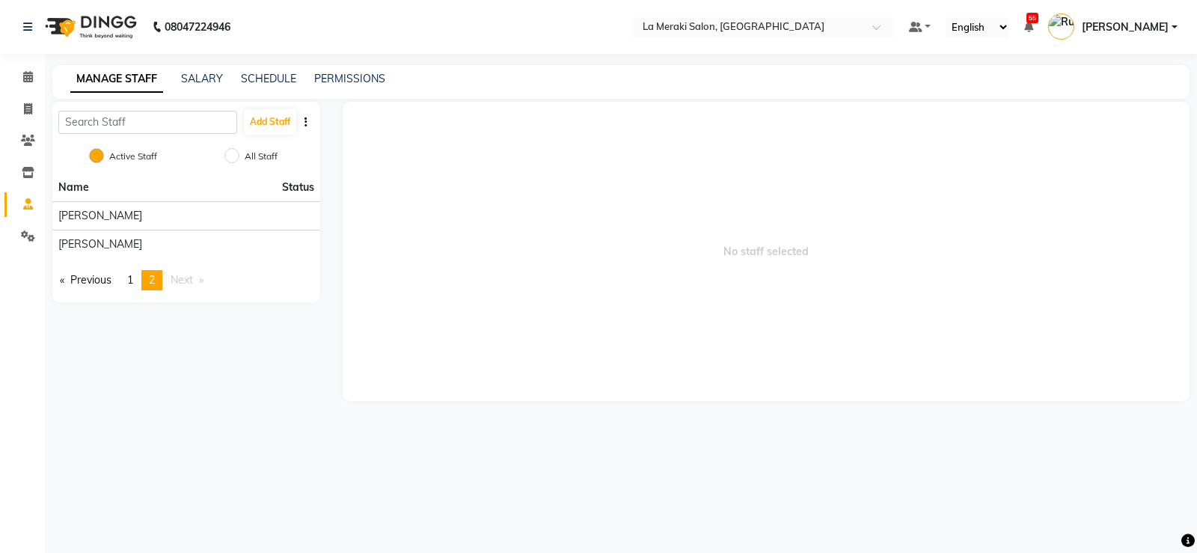
click at [93, 81] on link "MANAGE STAFF" at bounding box center [116, 79] width 93 height 27
click at [126, 82] on link "MANAGE STAFF" at bounding box center [116, 79] width 93 height 27
click at [195, 76] on link "SALARY" at bounding box center [202, 78] width 42 height 13
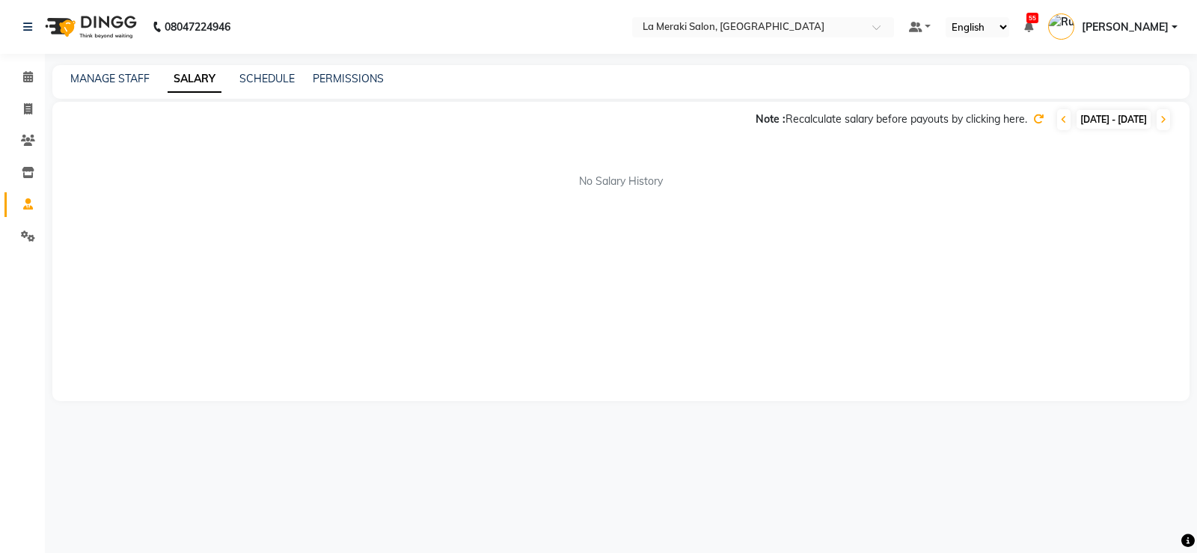
click at [269, 71] on div "SCHEDULE" at bounding box center [266, 79] width 55 height 16
click at [343, 80] on link "PERMISSIONS" at bounding box center [348, 78] width 71 height 13
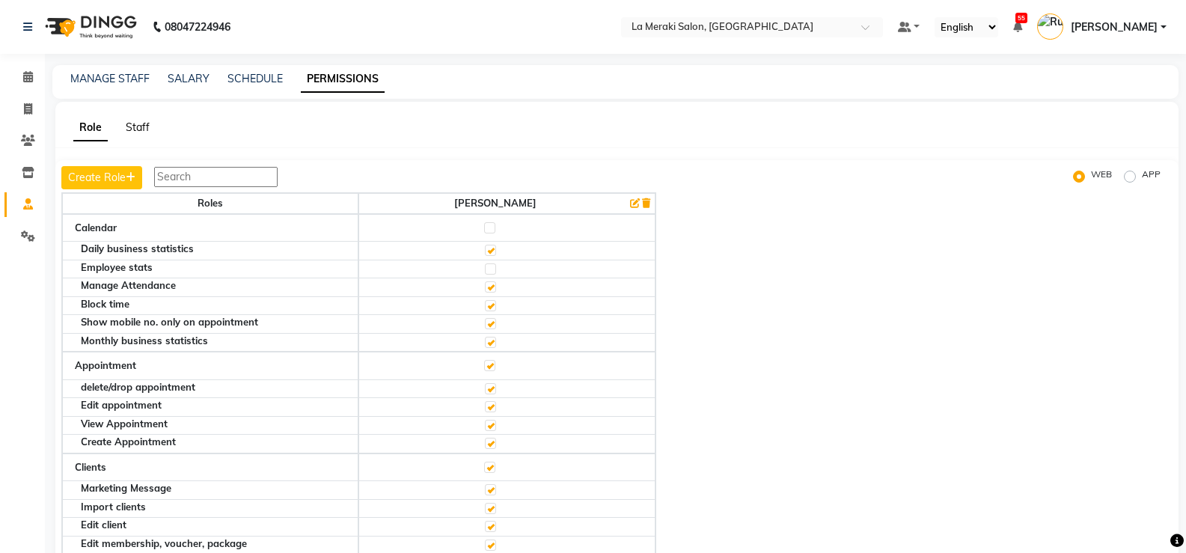
click at [148, 121] on link "Staff" at bounding box center [138, 126] width 24 height 13
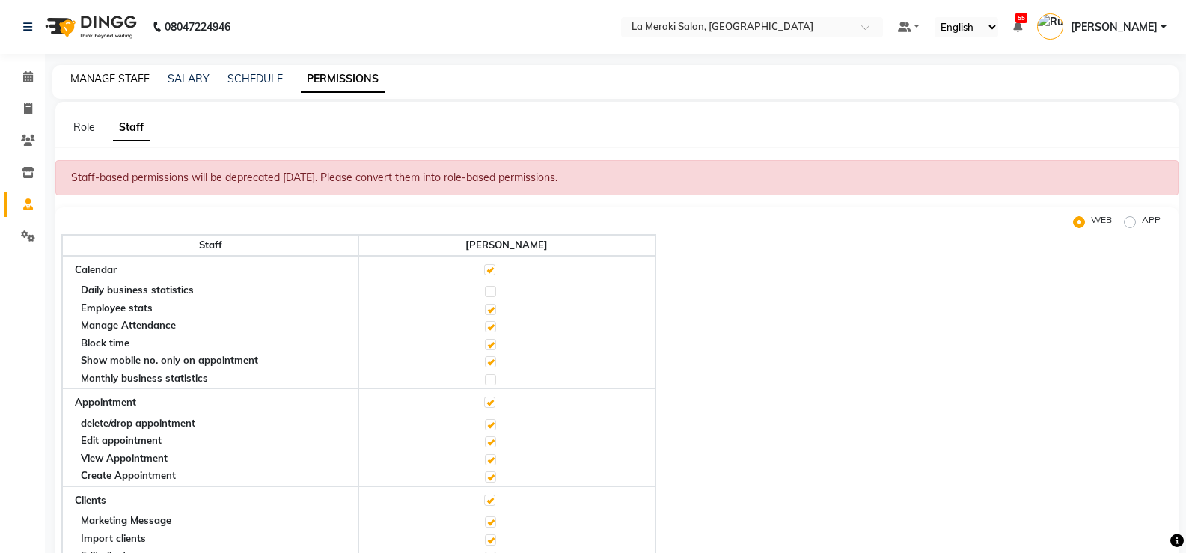
click at [102, 74] on link "MANAGE STAFF" at bounding box center [109, 78] width 79 height 13
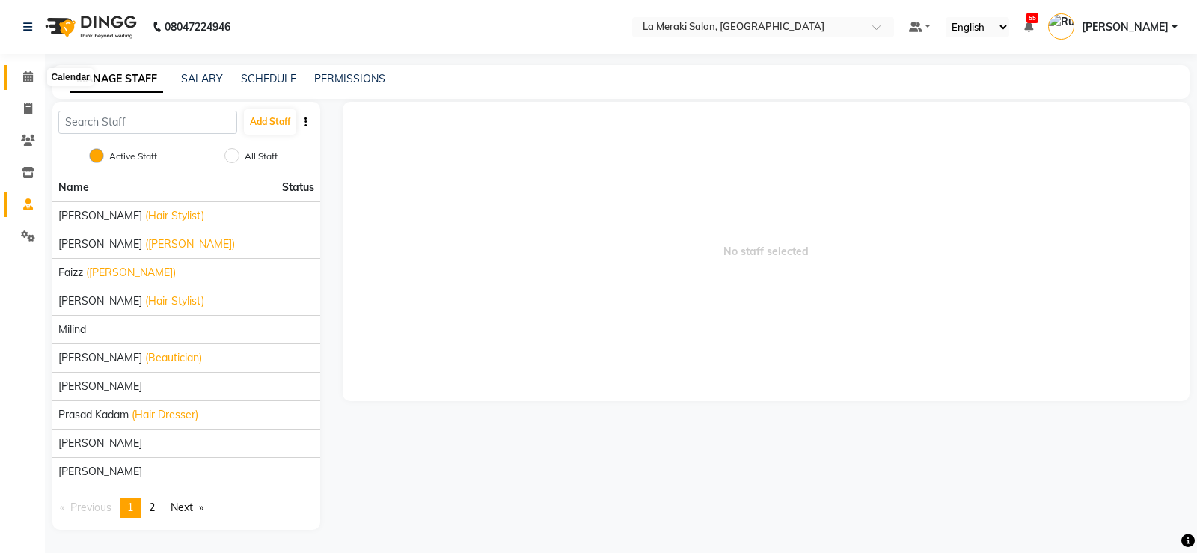
click at [27, 82] on icon at bounding box center [28, 76] width 10 height 11
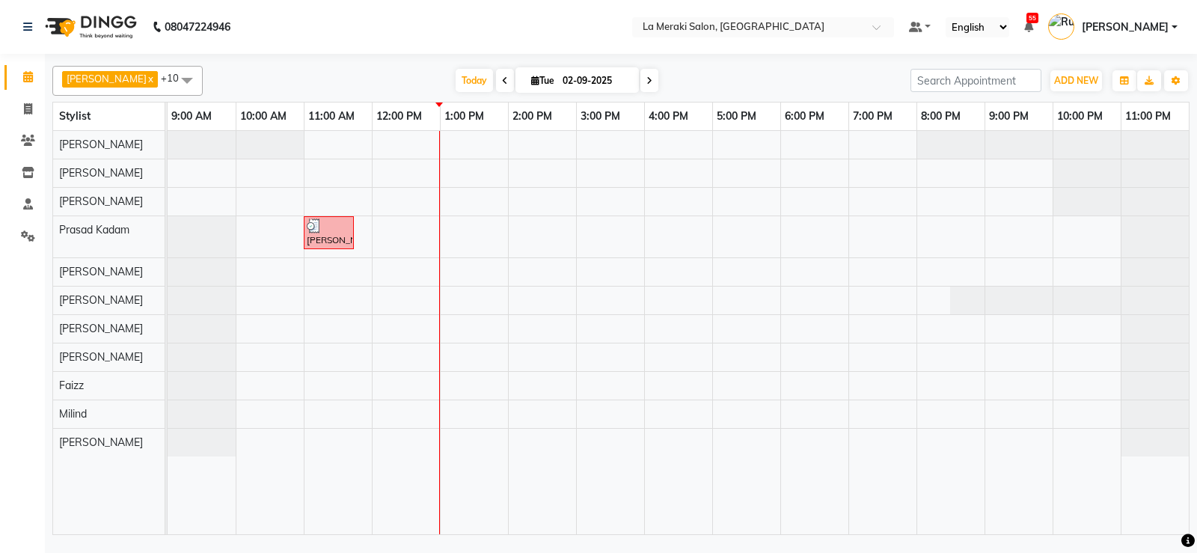
click at [773, 29] on link "[PERSON_NAME]" at bounding box center [1112, 27] width 129 height 25
click at [773, 79] on icon "button" at bounding box center [1175, 80] width 9 height 9
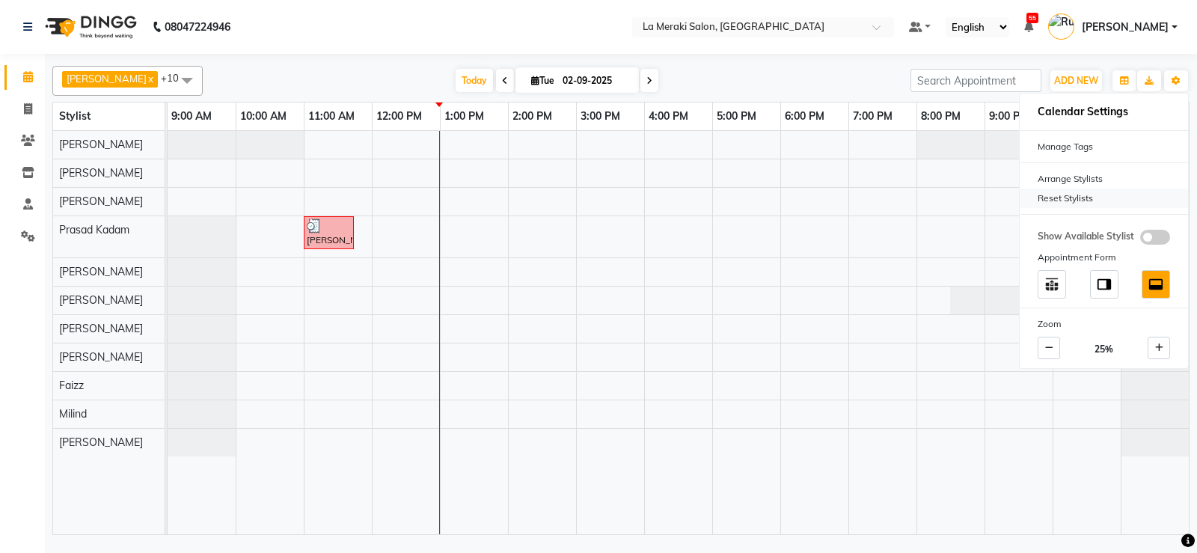
click at [773, 198] on div "Reset Stylists" at bounding box center [1104, 197] width 168 height 19
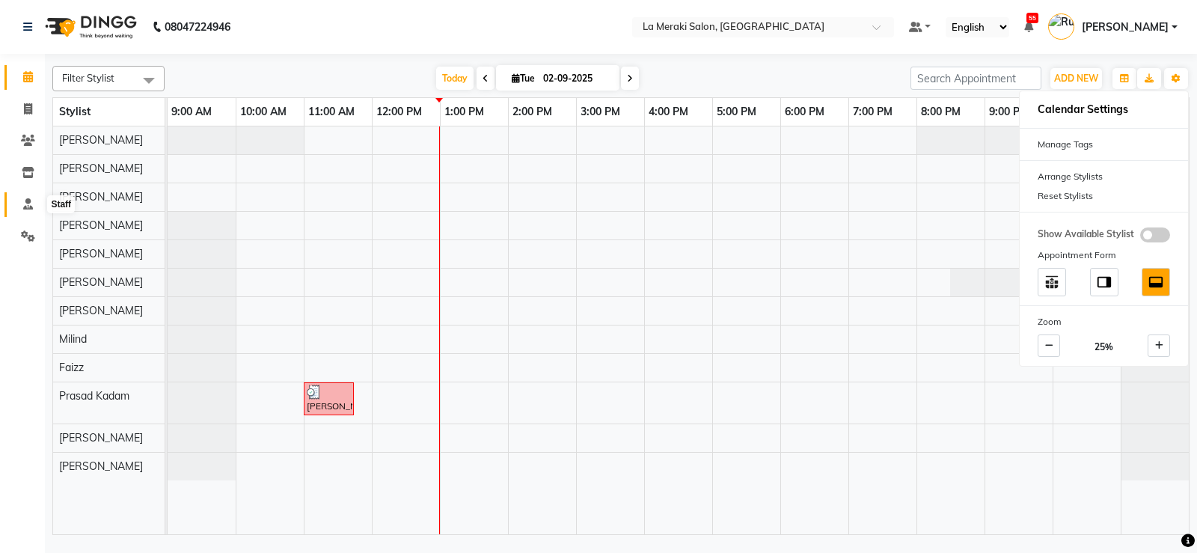
click at [32, 205] on icon at bounding box center [28, 203] width 10 height 11
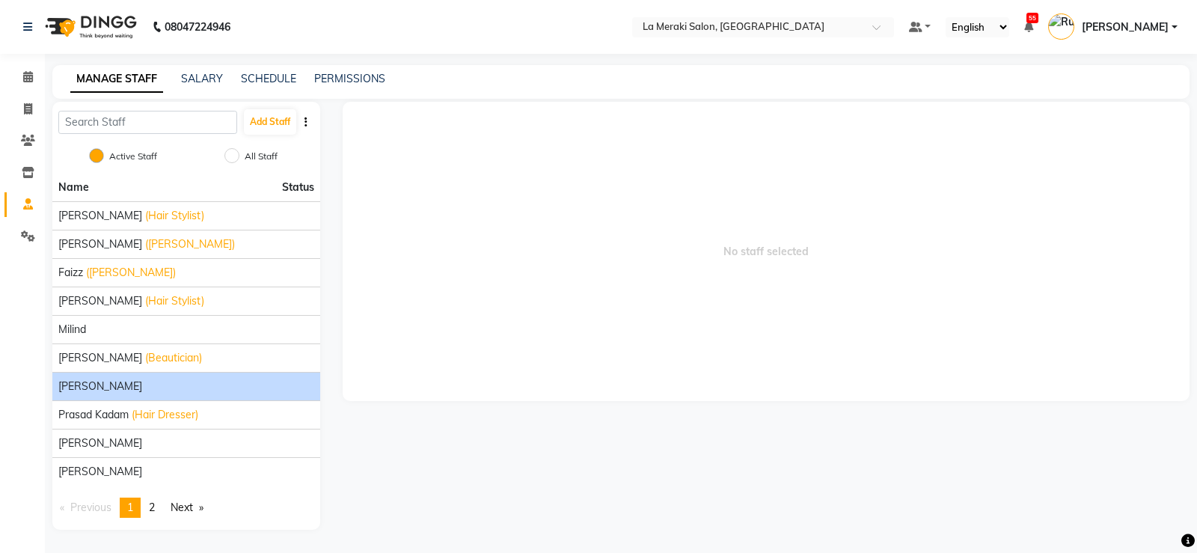
click at [80, 387] on span "[PERSON_NAME]" at bounding box center [100, 386] width 84 height 16
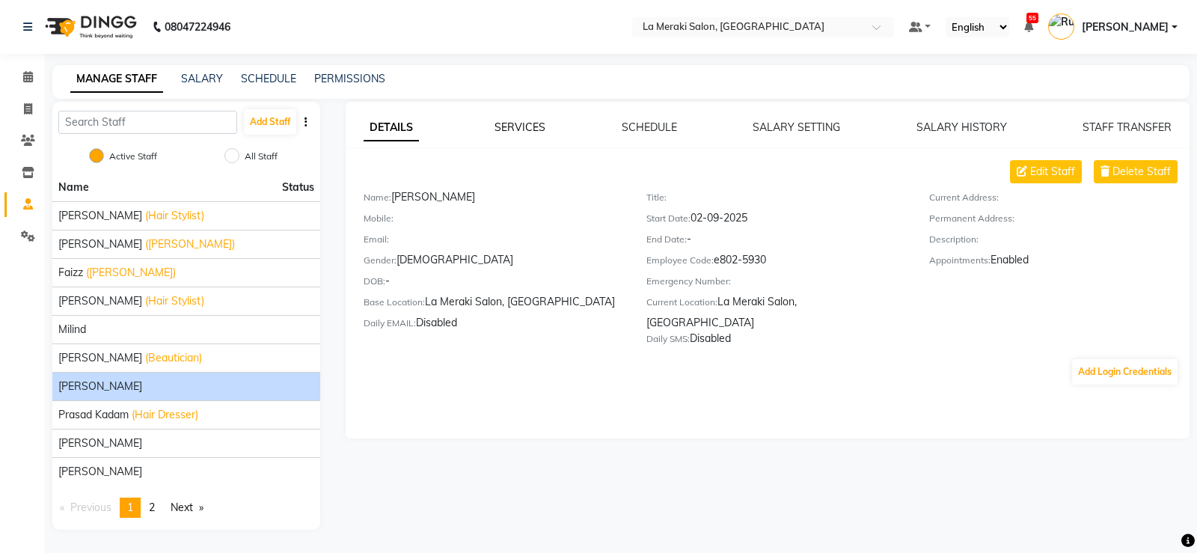
click at [519, 127] on link "SERVICES" at bounding box center [519, 126] width 51 height 13
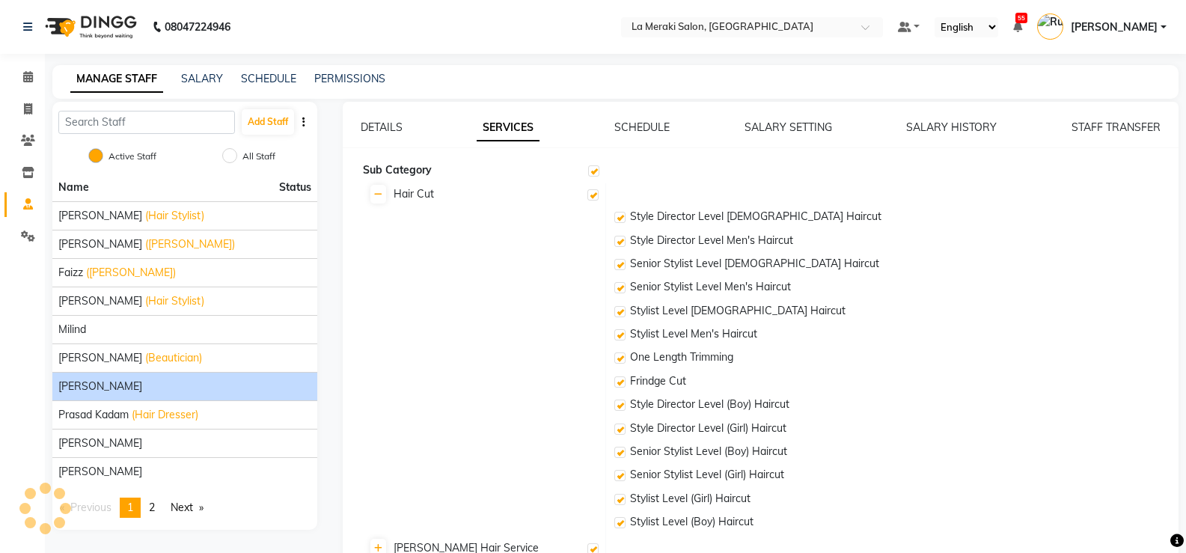
checkbox input "true"
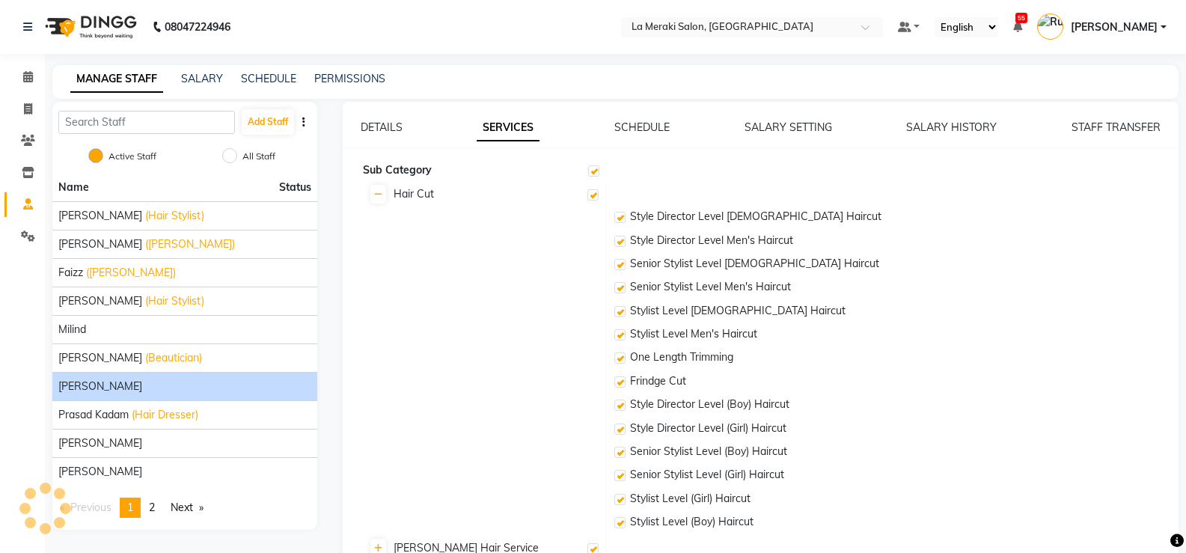
checkbox input "true"
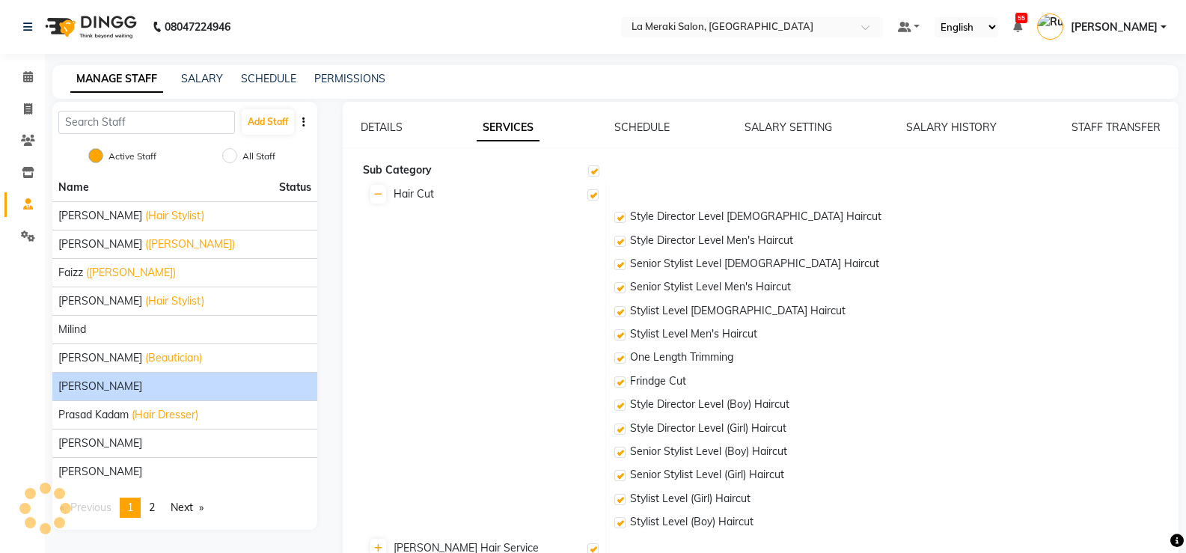
checkbox input "true"
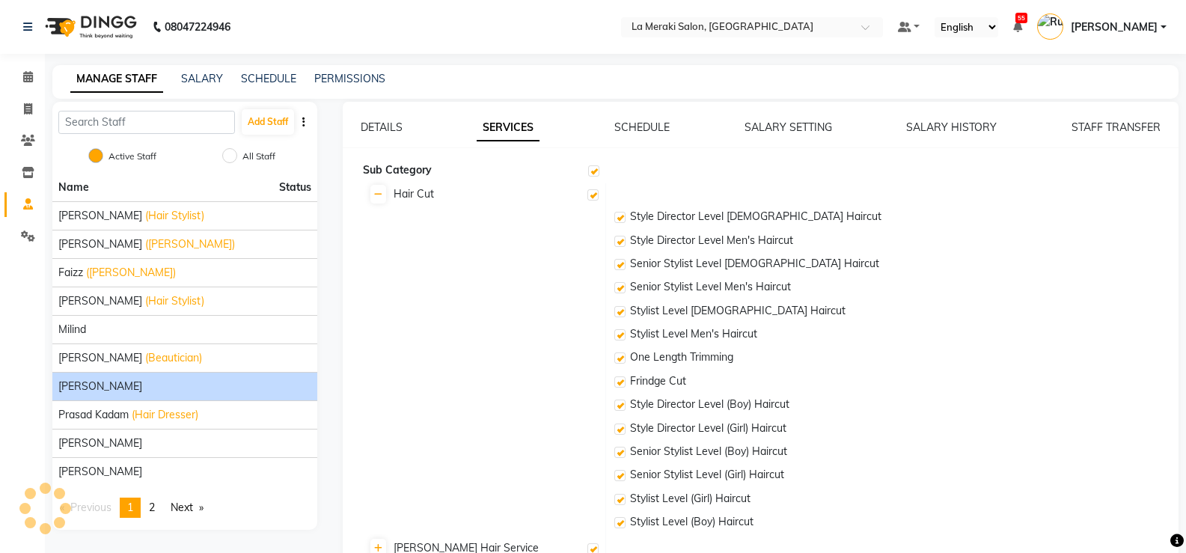
checkbox input "true"
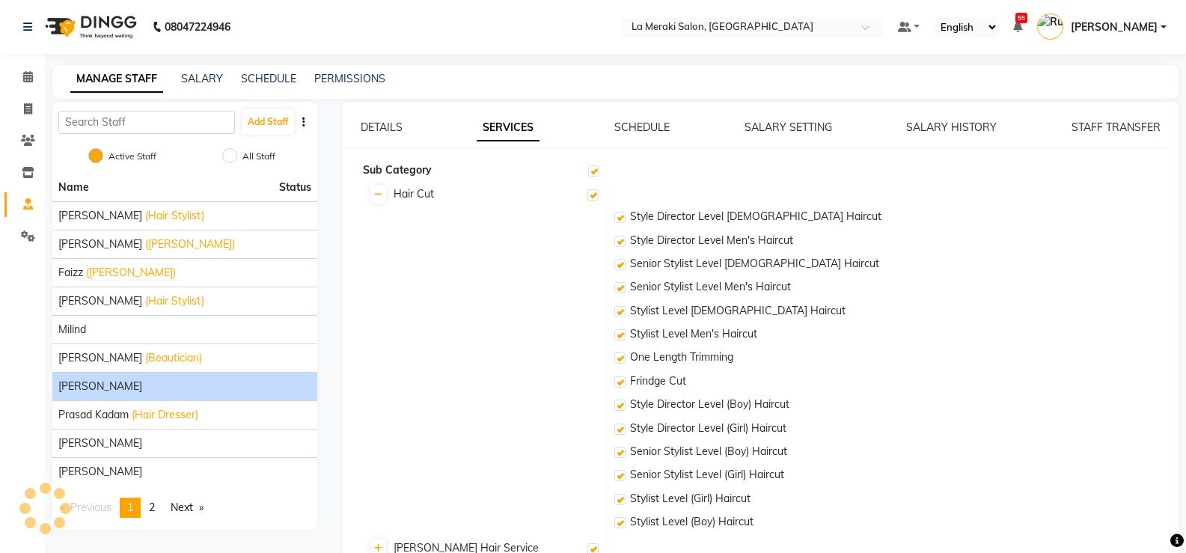
checkbox input "true"
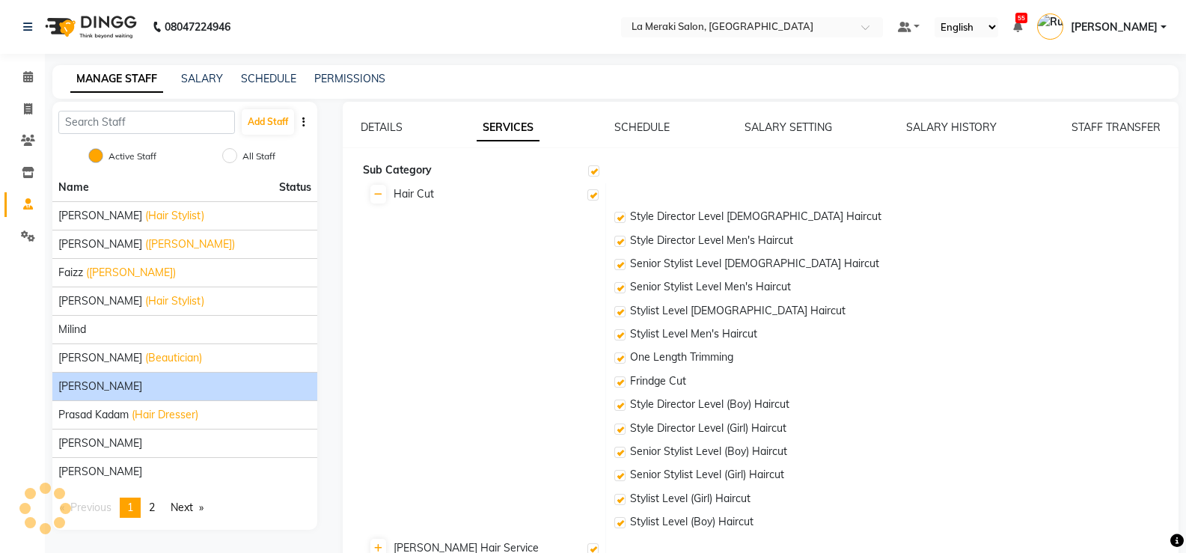
checkbox input "true"
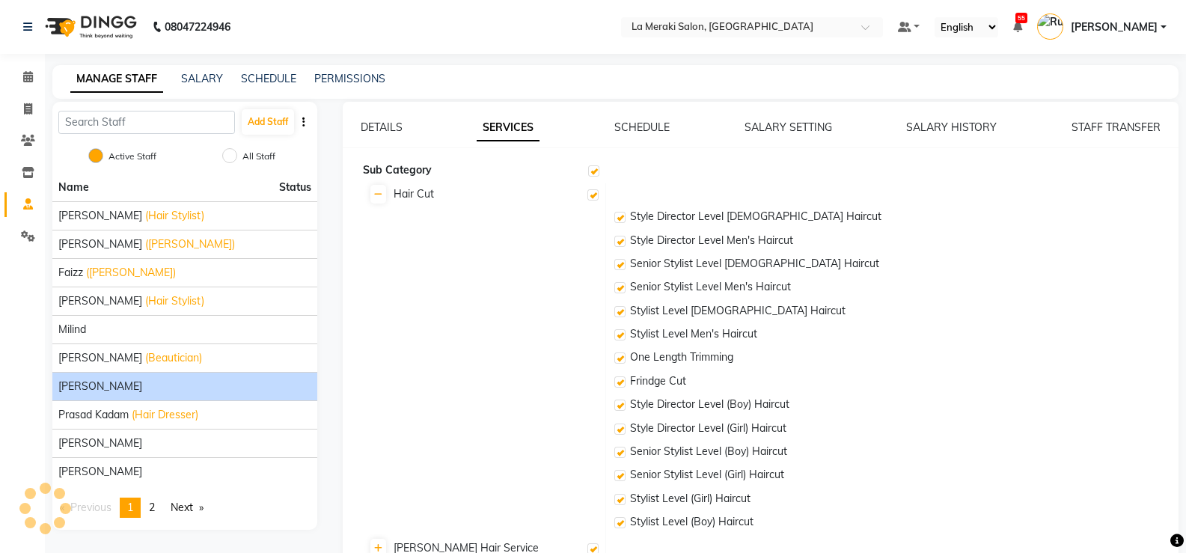
checkbox input "true"
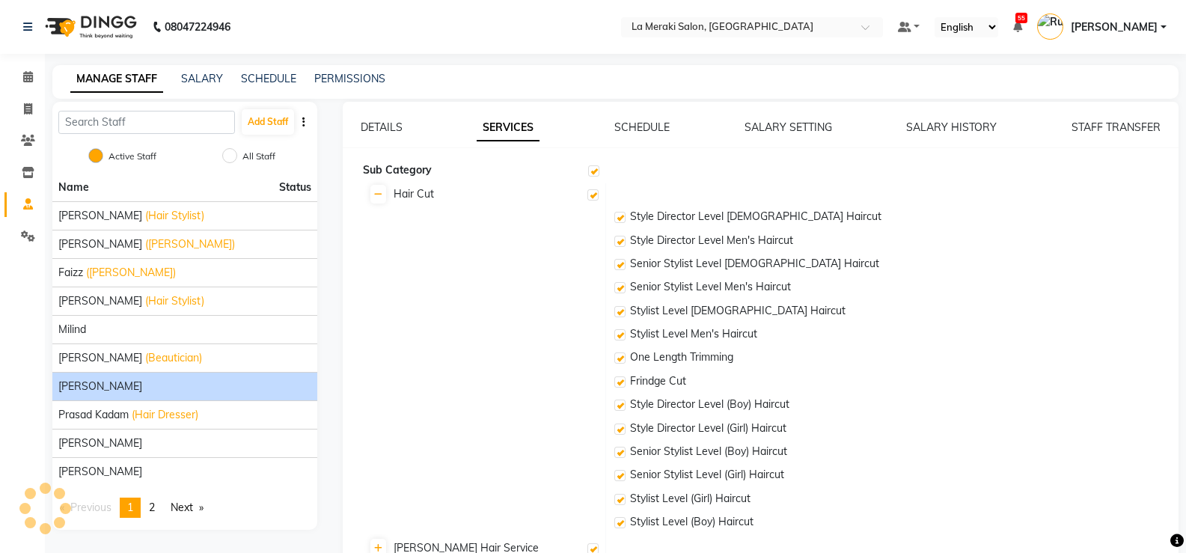
checkbox input "true"
click at [382, 191] on link at bounding box center [378, 194] width 16 height 19
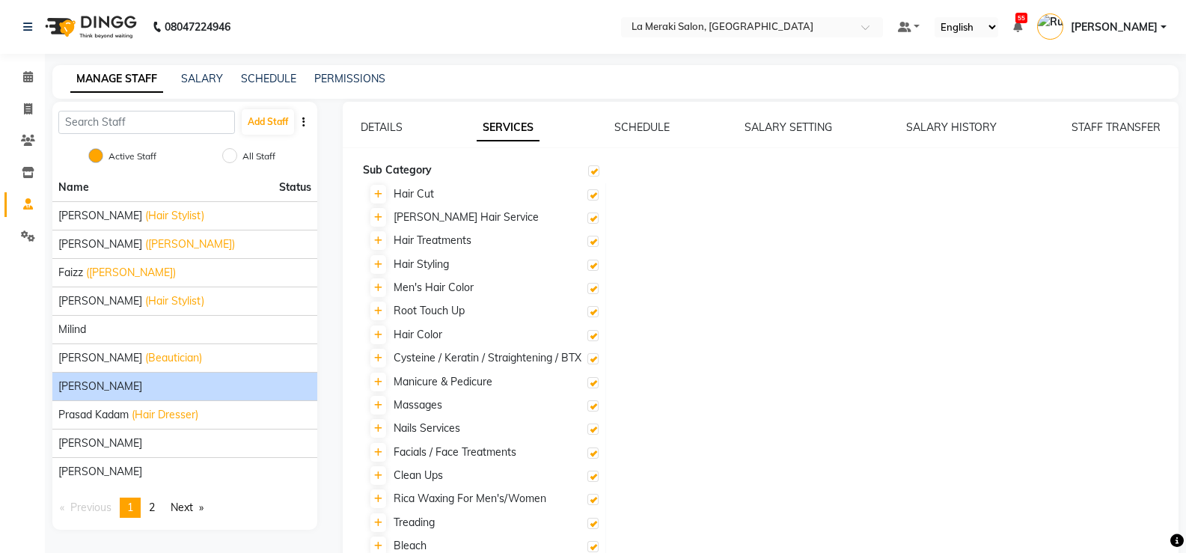
click at [654, 118] on div "DETAILS SERVICES SCHEDULE SALARY SETTING SALARY HISTORY STAFF TRANSFER Sub Cate…" at bounding box center [761, 424] width 836 height 645
click at [654, 121] on link "SCHEDULE" at bounding box center [641, 126] width 55 height 13
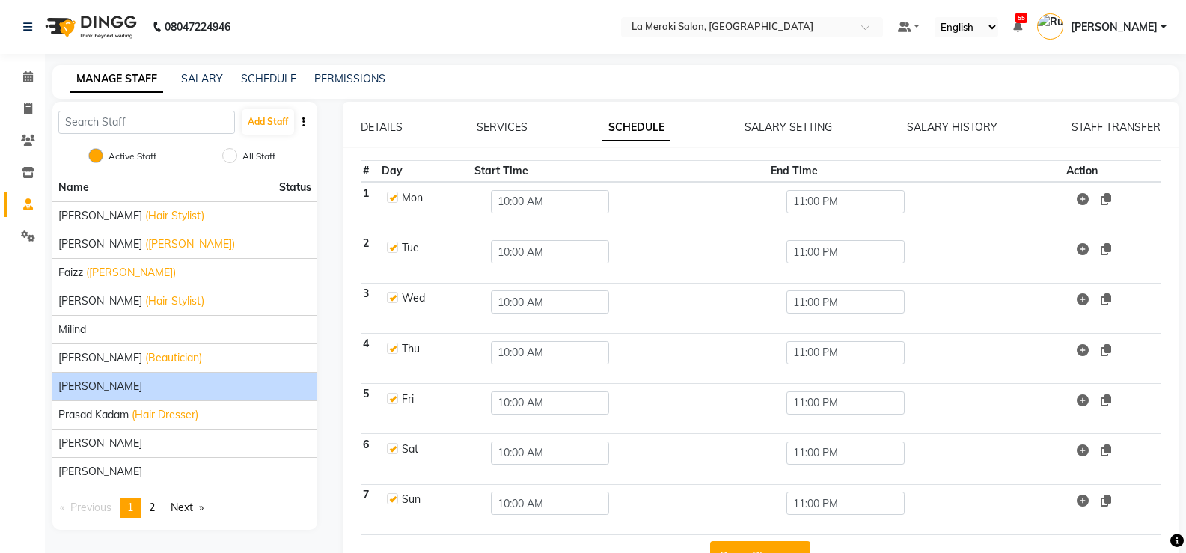
scroll to position [45, 0]
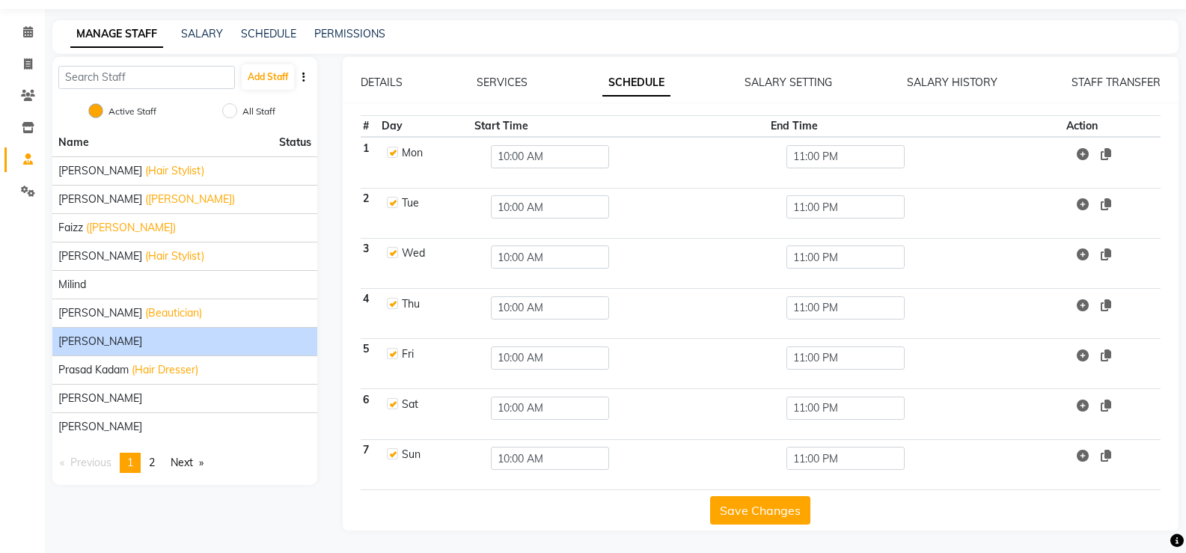
click at [770, 512] on button "Save Changes" at bounding box center [760, 510] width 100 height 28
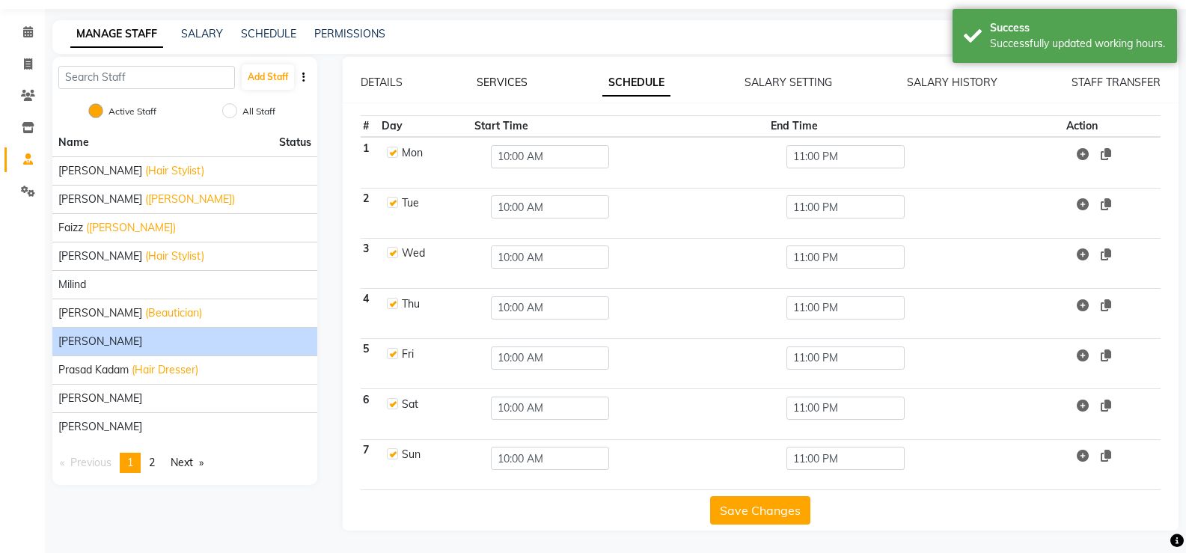
click at [498, 79] on link "SERVICES" at bounding box center [501, 82] width 51 height 13
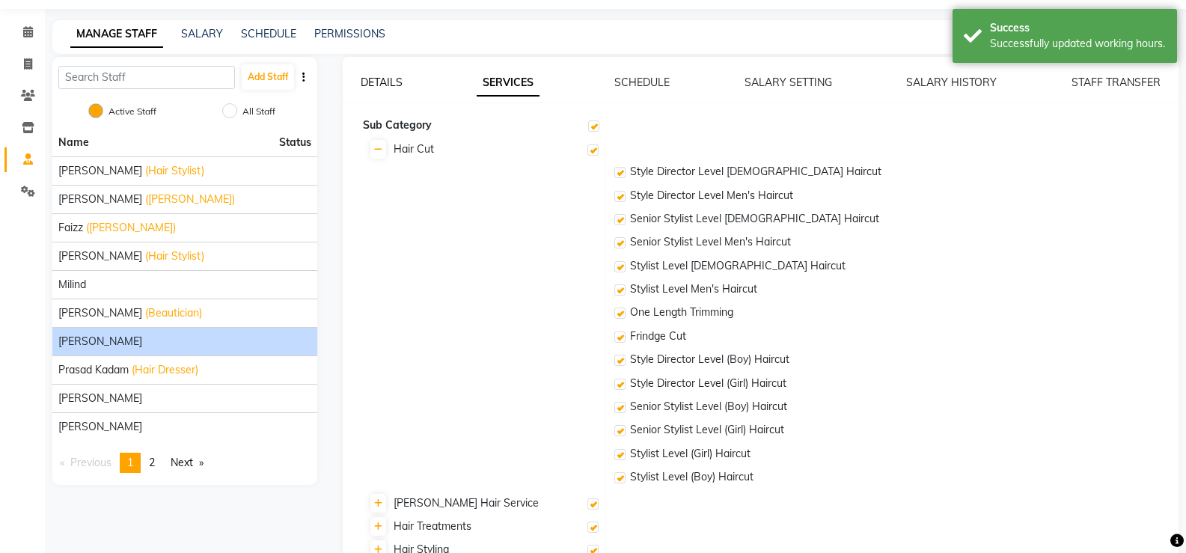
click at [388, 82] on link "DETAILS" at bounding box center [382, 82] width 42 height 13
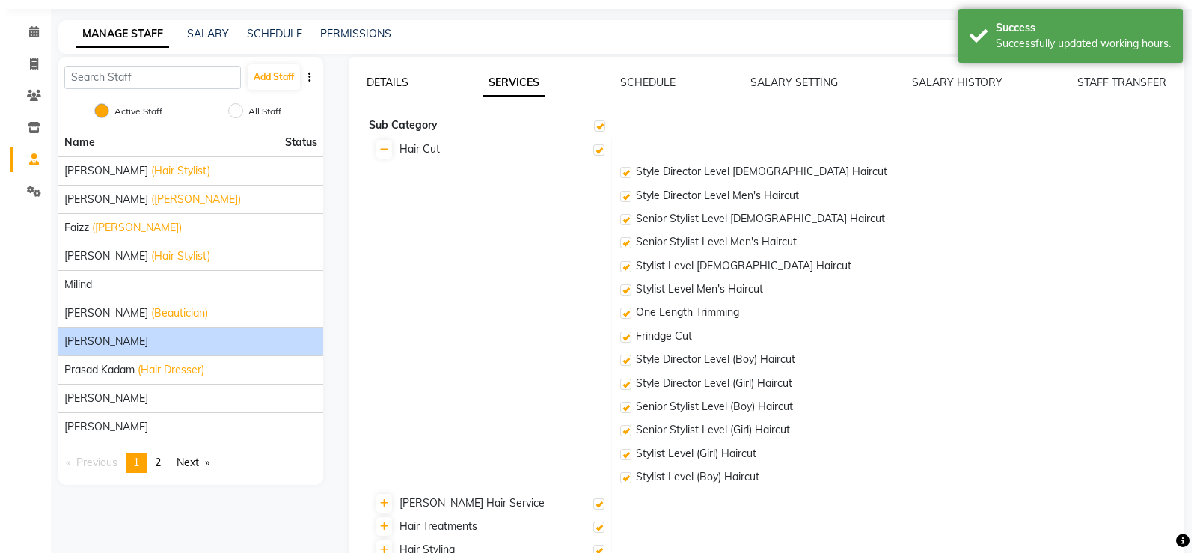
scroll to position [0, 0]
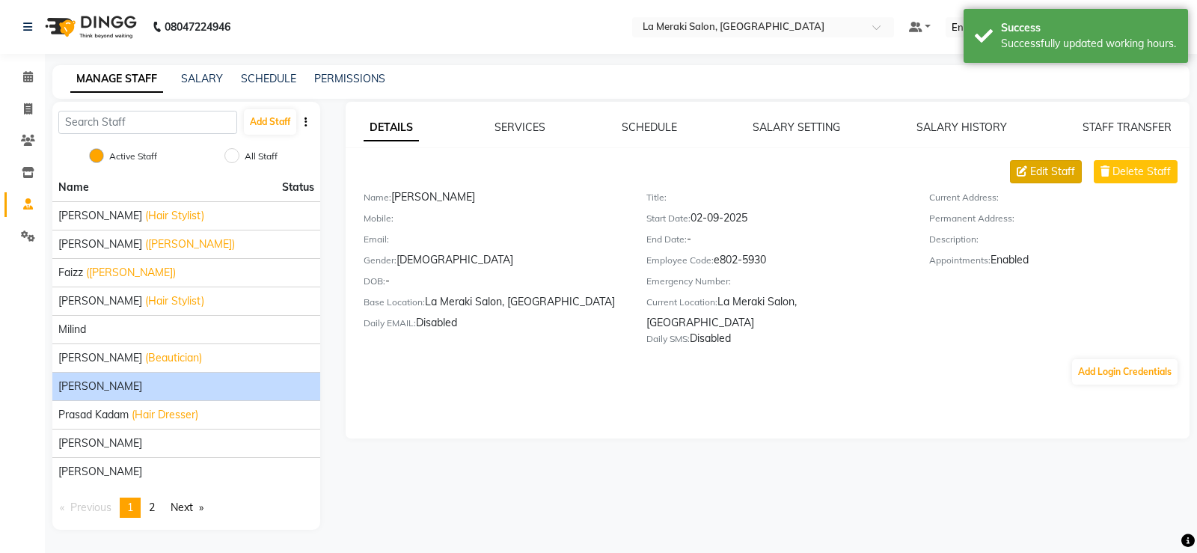
click at [773, 177] on span "Edit Staff" at bounding box center [1052, 172] width 45 height 16
select select "[DEMOGRAPHIC_DATA]"
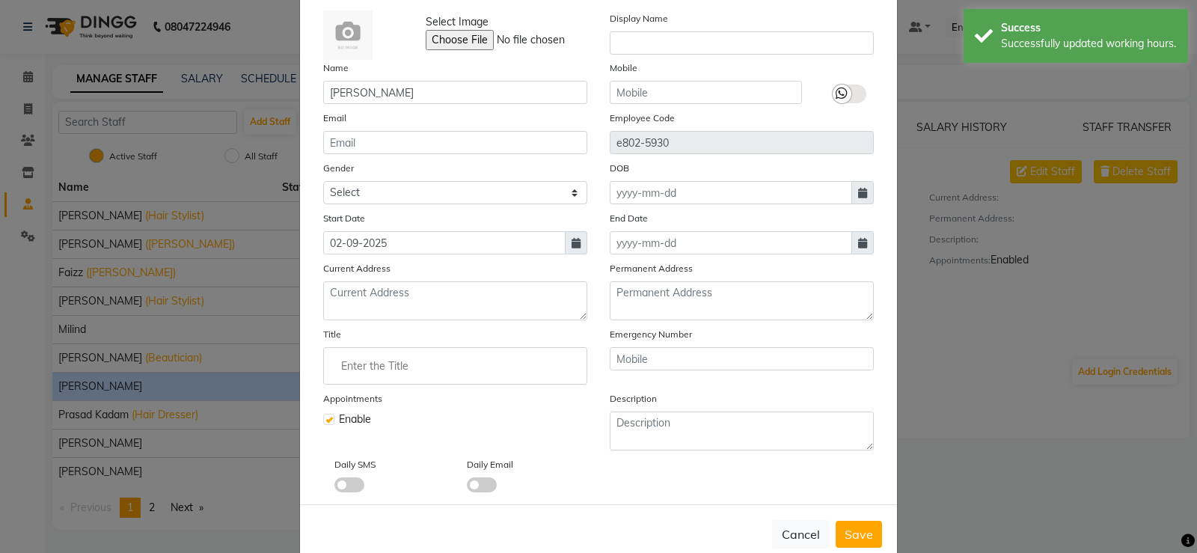
scroll to position [107, 0]
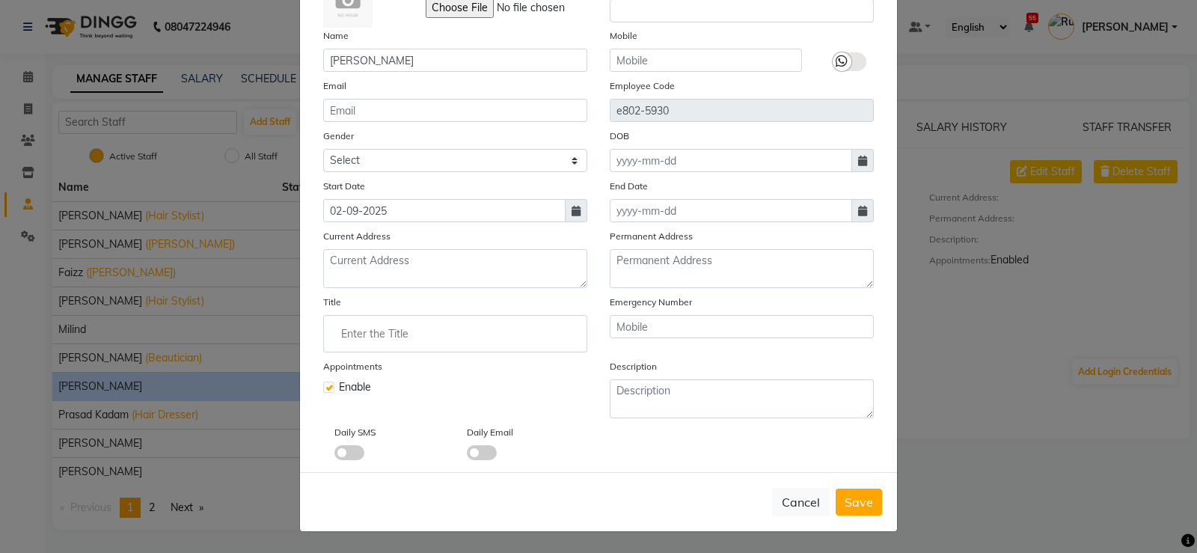
click at [370, 340] on input "Enter the Title" at bounding box center [455, 334] width 251 height 30
click at [773, 506] on div at bounding box center [598, 276] width 1197 height 553
click at [773, 500] on button "Cancel" at bounding box center [801, 502] width 58 height 28
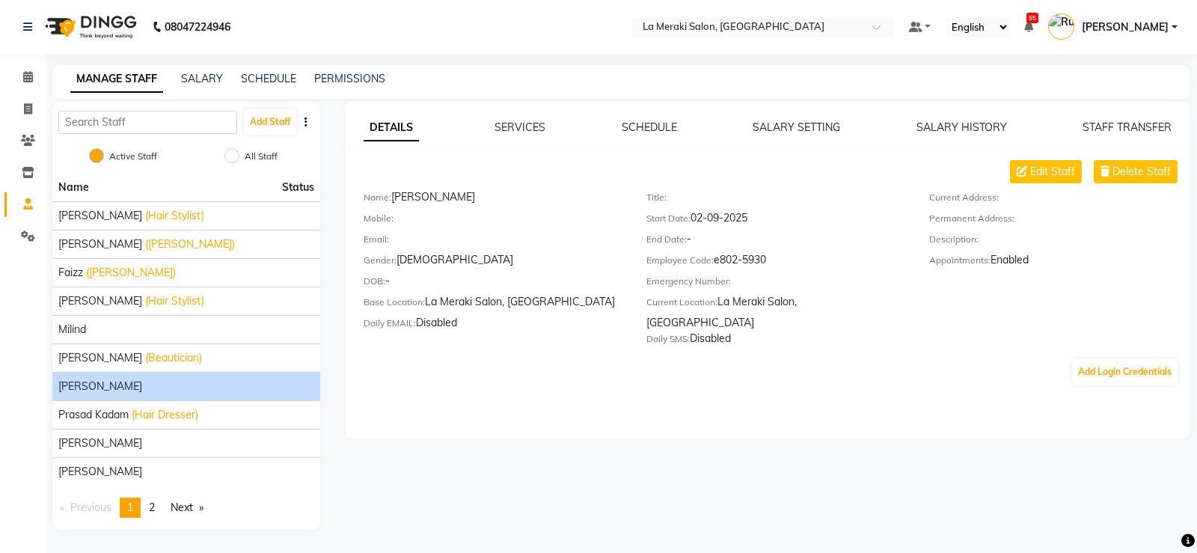
click at [117, 390] on span "[PERSON_NAME]" at bounding box center [100, 386] width 84 height 16
click at [773, 178] on span "Edit Staff" at bounding box center [1052, 172] width 45 height 16
select select "[DEMOGRAPHIC_DATA]"
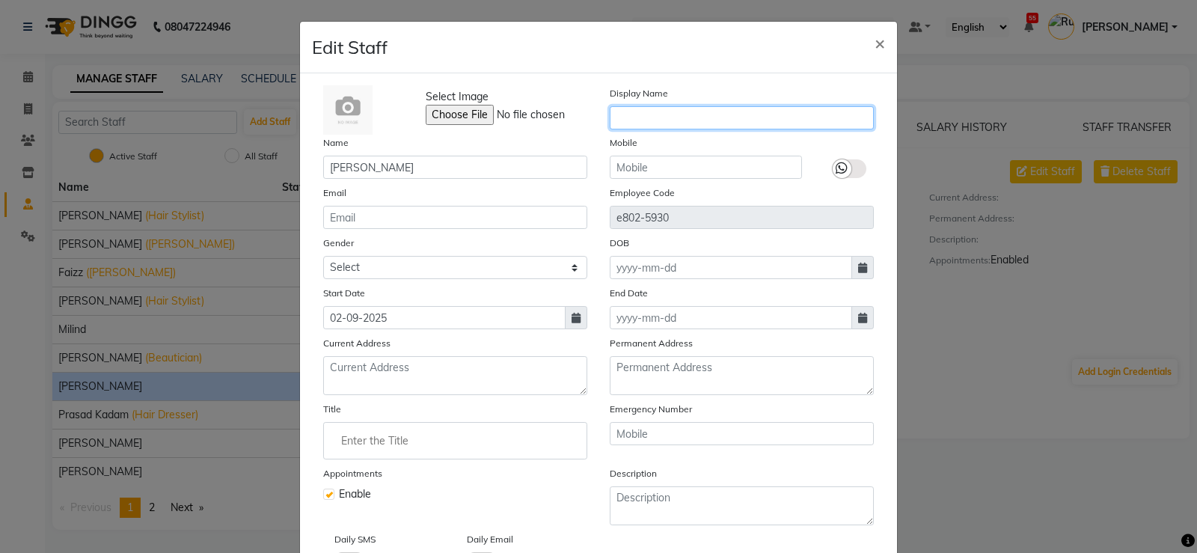
click at [717, 119] on input "text" at bounding box center [742, 117] width 264 height 23
click at [441, 441] on input "Enter the Title" at bounding box center [455, 441] width 251 height 30
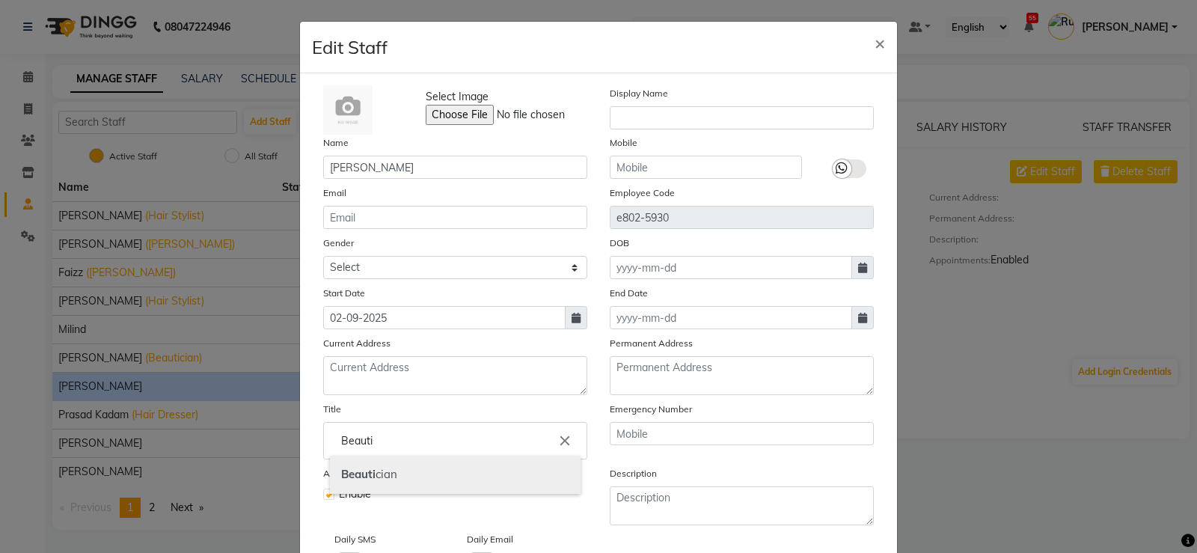
click at [370, 476] on link "Beauti cian" at bounding box center [455, 475] width 251 height 38
type input "Beautician"
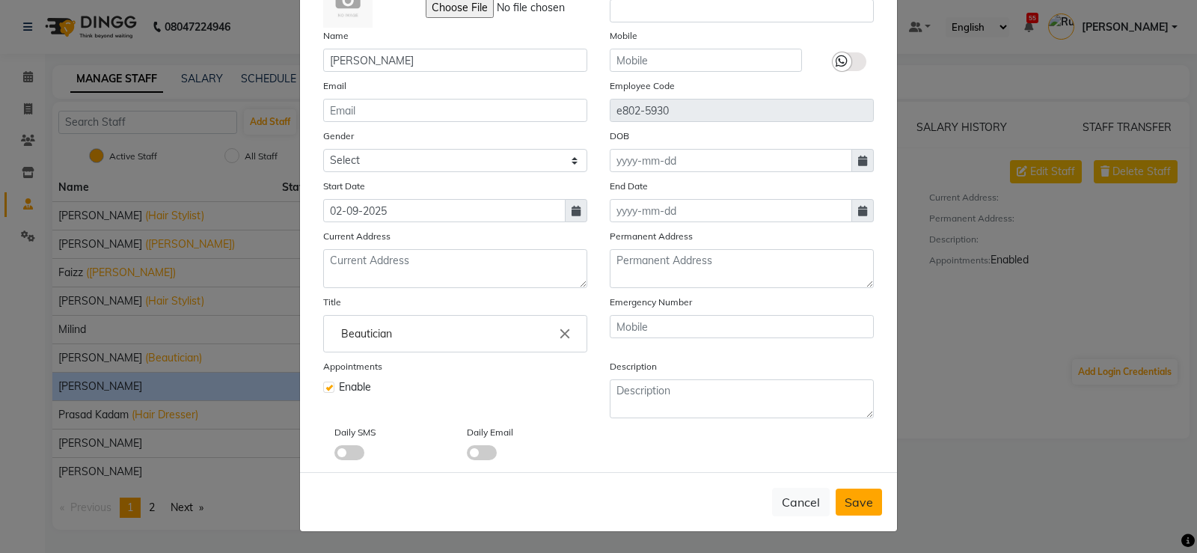
click at [773, 508] on span "Save" at bounding box center [859, 501] width 28 height 15
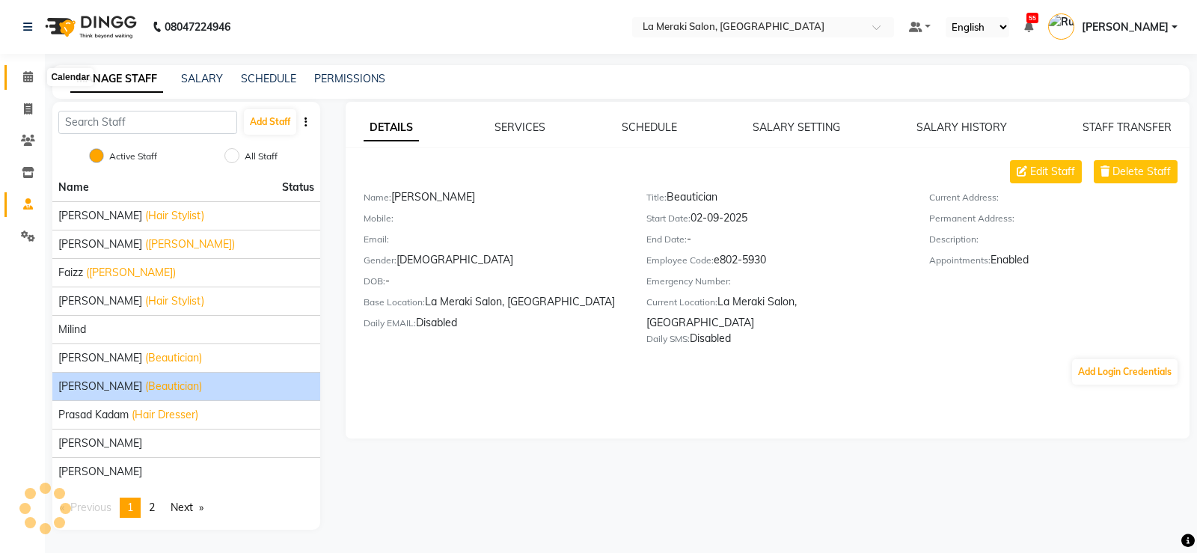
click at [34, 76] on span at bounding box center [28, 77] width 26 height 17
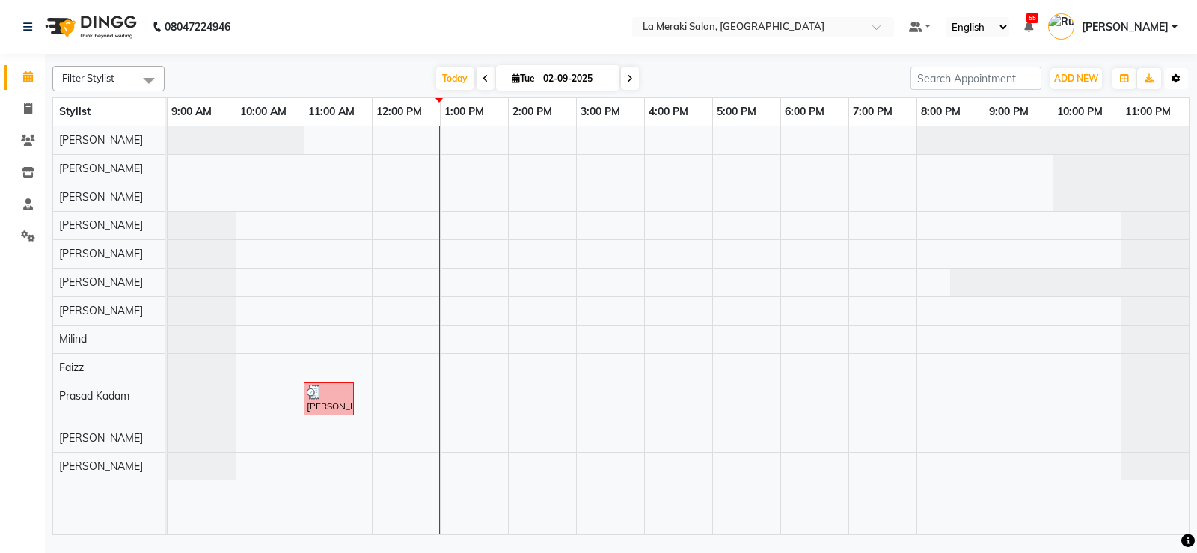
click at [773, 78] on icon "button" at bounding box center [1175, 78] width 9 height 9
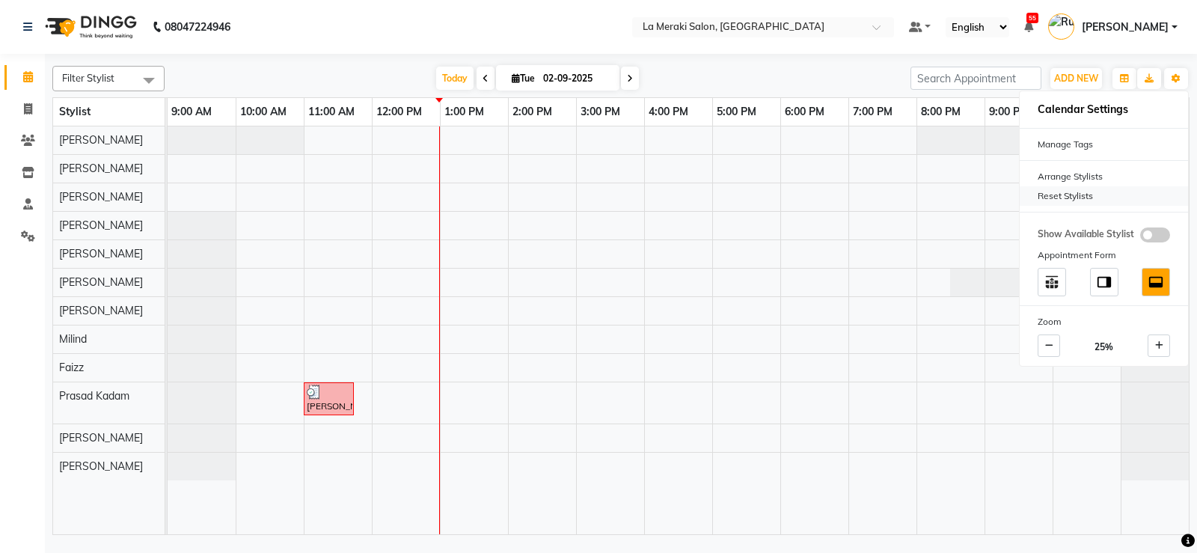
click at [773, 191] on div "Reset Stylists" at bounding box center [1104, 195] width 168 height 19
click at [79, 470] on span "[PERSON_NAME]" at bounding box center [101, 465] width 84 height 13
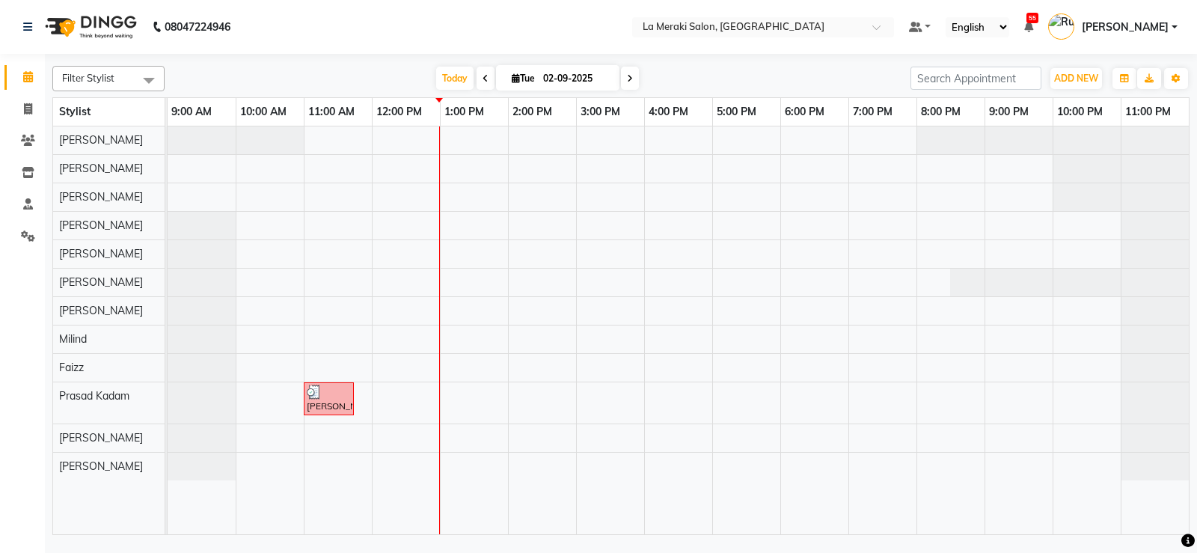
click at [387, 466] on div "[PERSON_NAME], TK01, 11:00 AM-11:45 AM, Stylist Level [DEMOGRAPHIC_DATA] Haircut" at bounding box center [678, 330] width 1021 height 408
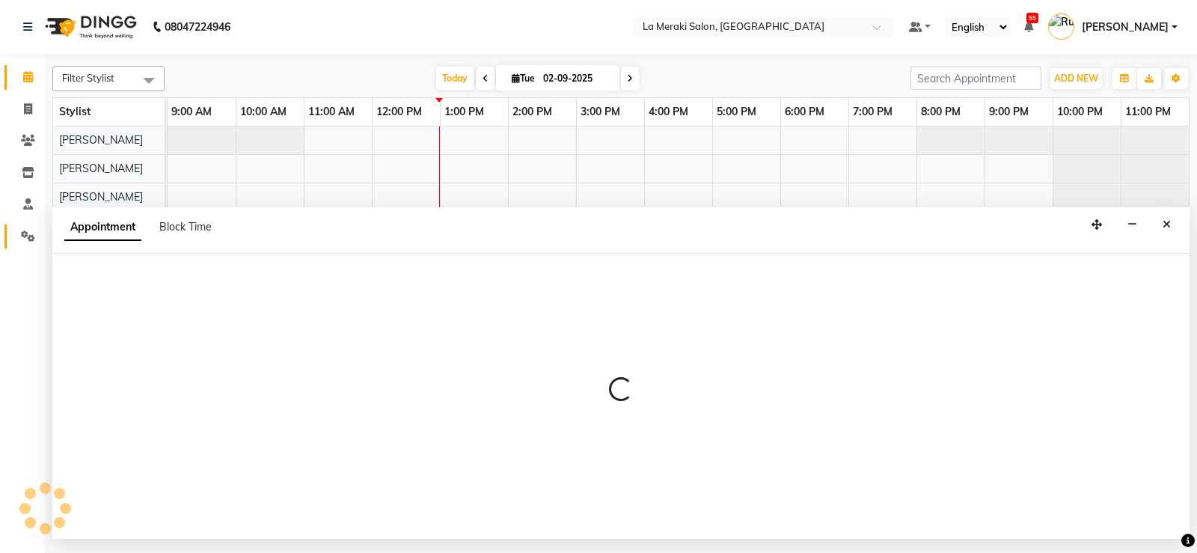
select select "90591"
select select "720"
select select "tentative"
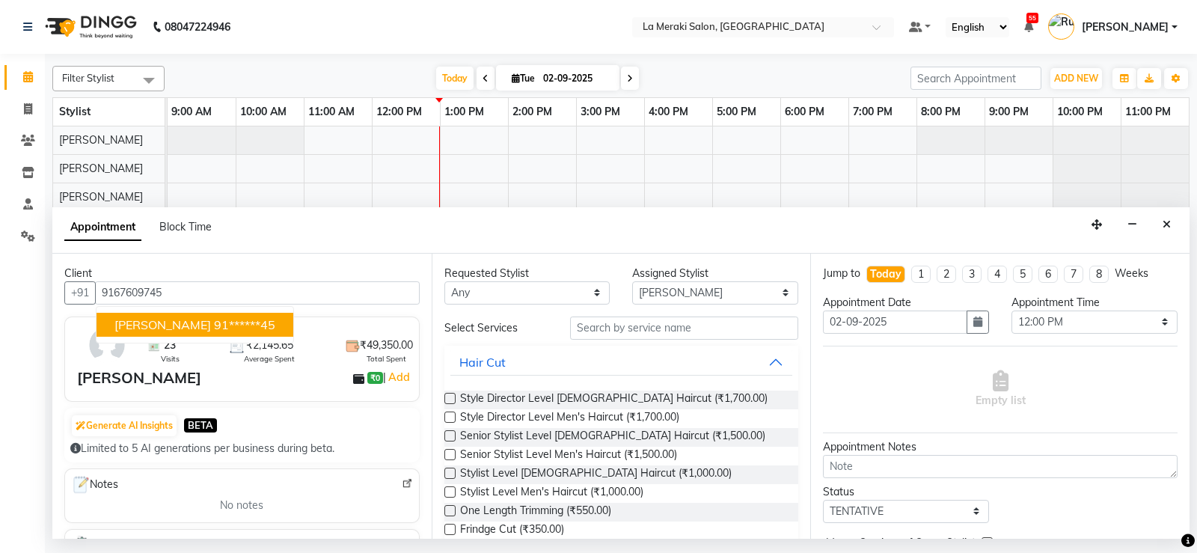
click at [214, 323] on ngb-highlight "91******45" at bounding box center [244, 324] width 61 height 15
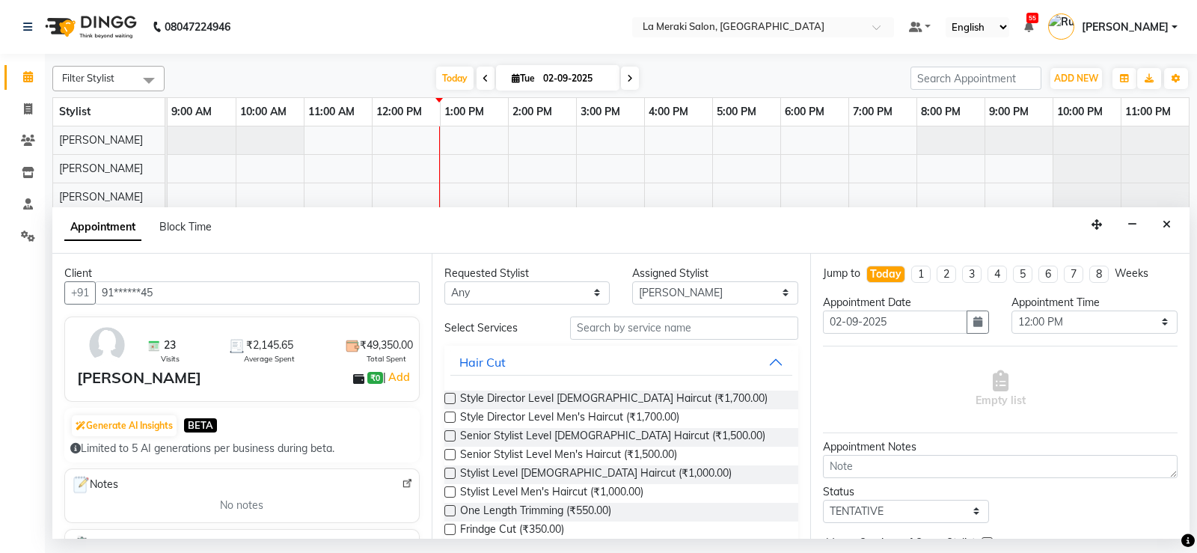
type input "91******45"
click at [656, 323] on input "text" at bounding box center [684, 327] width 229 height 23
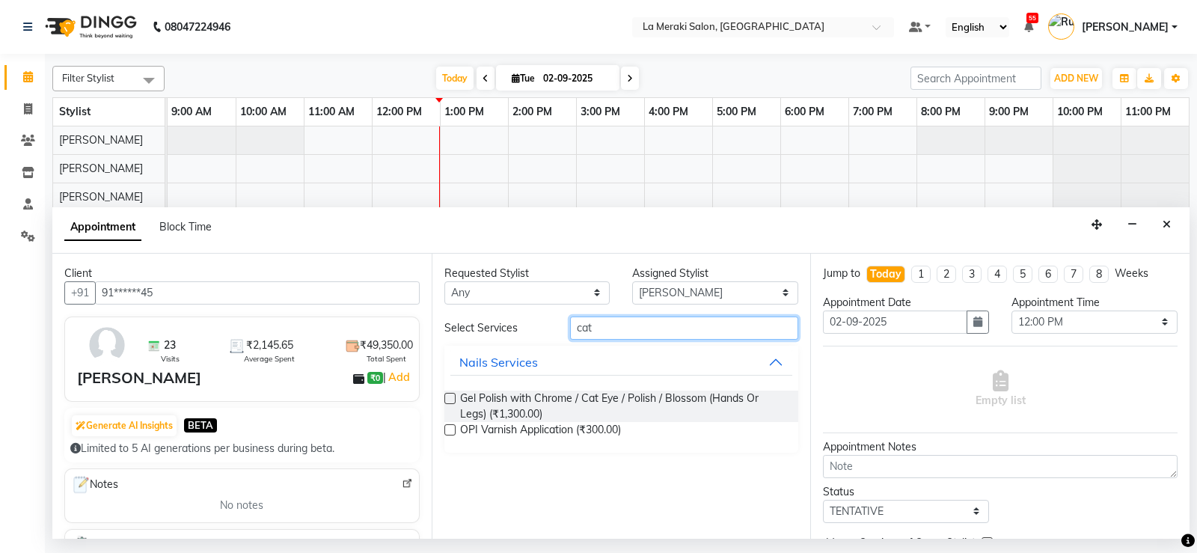
click at [625, 330] on input "cat" at bounding box center [684, 327] width 229 height 23
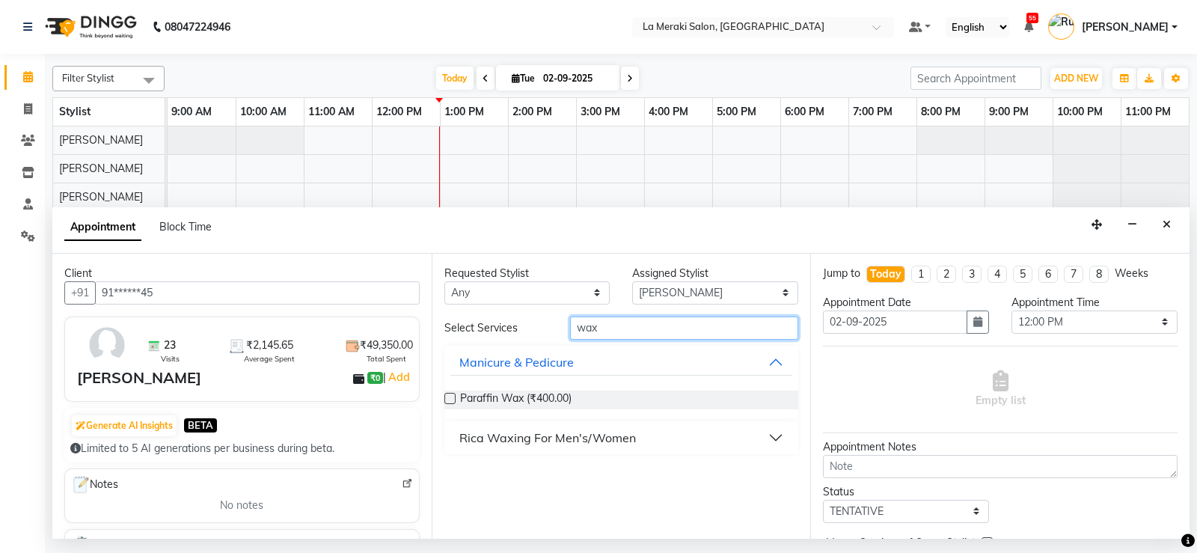
type input "wax"
click at [531, 436] on div "Rica Waxing For Men's/Women" at bounding box center [547, 438] width 177 height 18
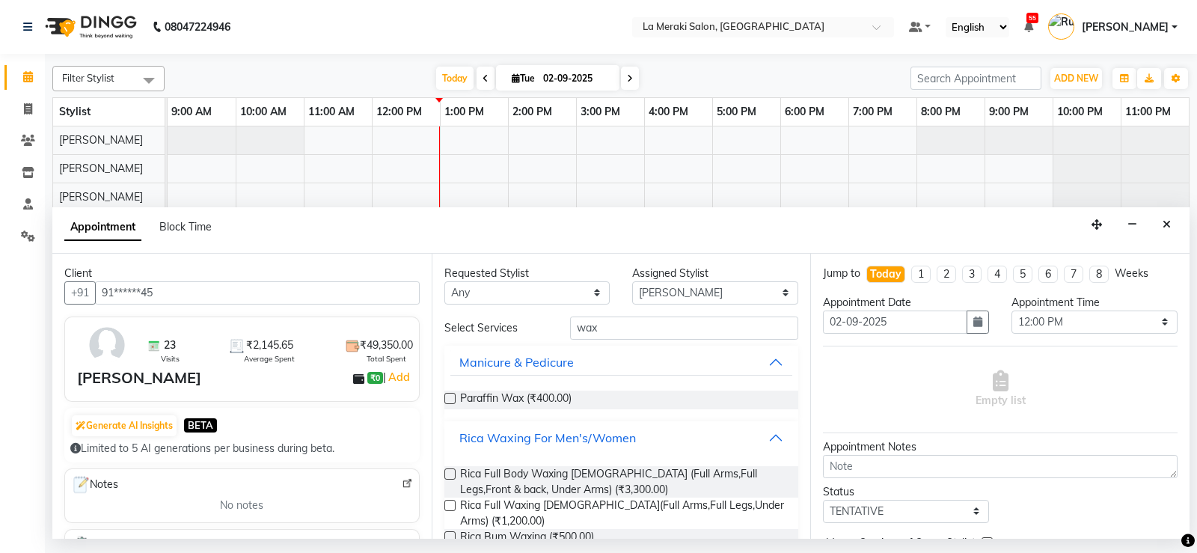
scroll to position [164, 0]
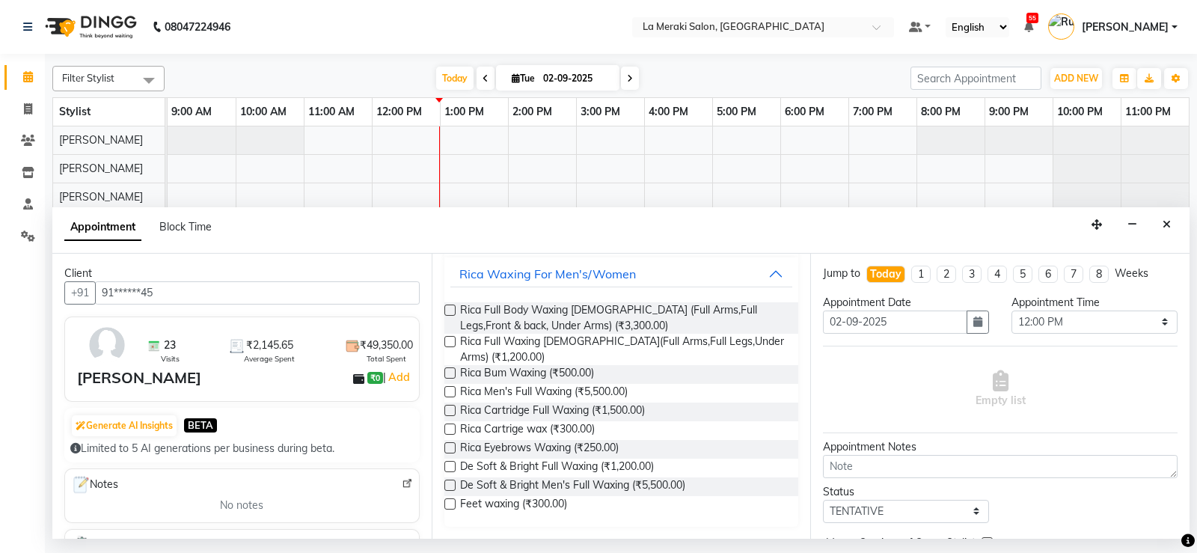
click at [447, 411] on label at bounding box center [449, 410] width 11 height 11
click at [447, 411] on input "checkbox" at bounding box center [449, 412] width 10 height 10
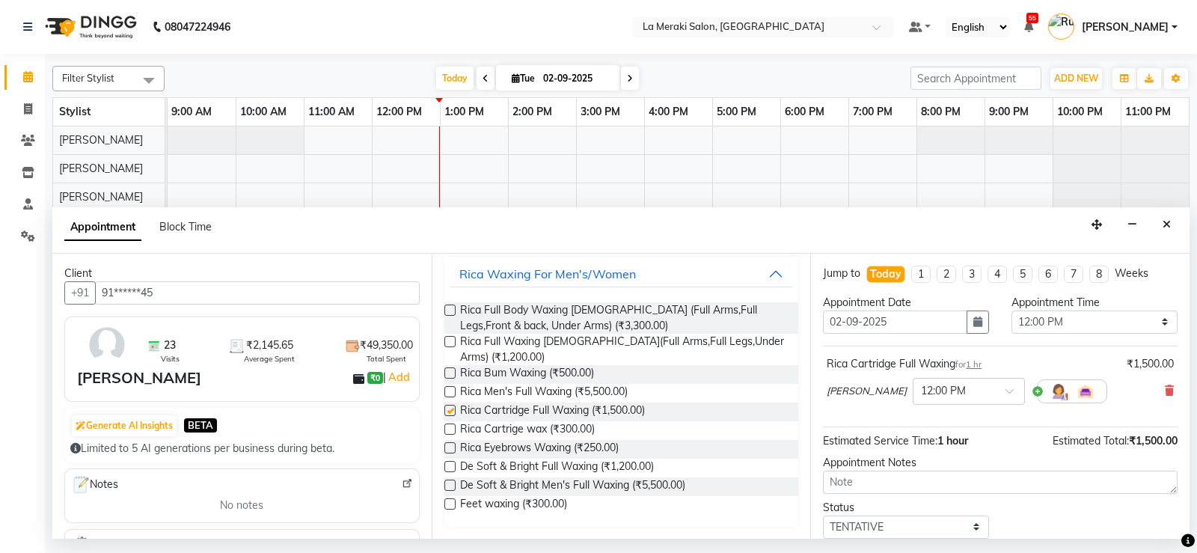
checkbox input "false"
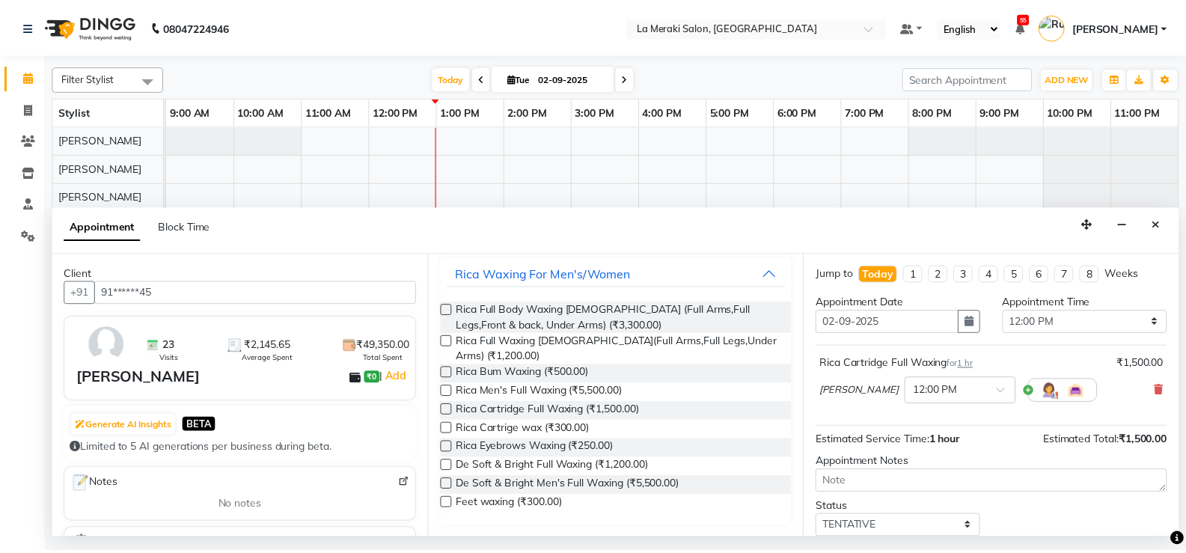
scroll to position [94, 0]
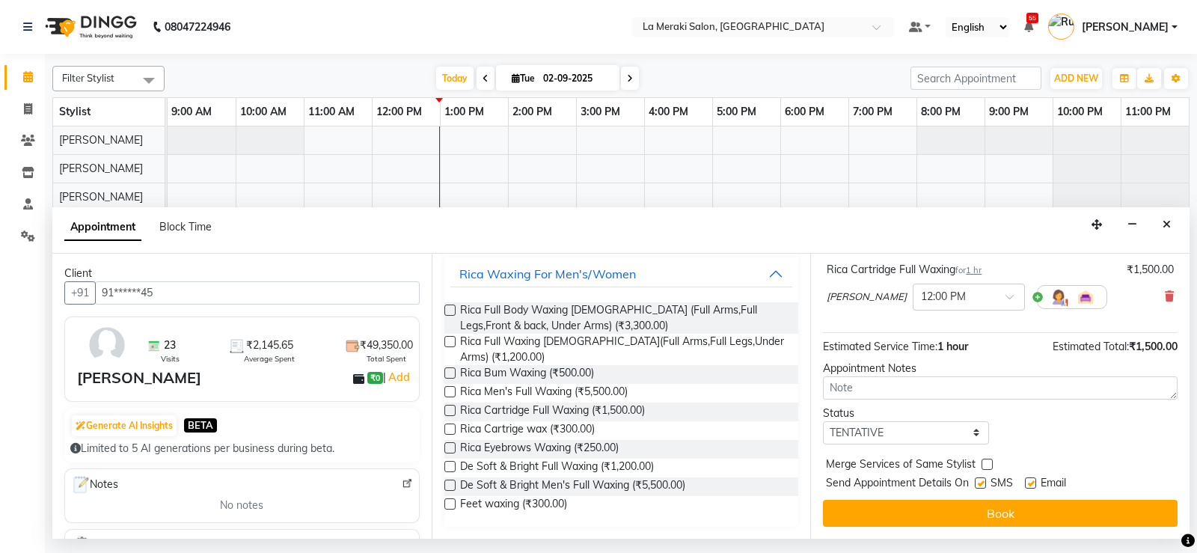
click at [773, 482] on label at bounding box center [980, 482] width 11 height 11
click at [773, 482] on input "checkbox" at bounding box center [980, 484] width 10 height 10
checkbox input "false"
click at [773, 485] on label at bounding box center [1030, 482] width 11 height 11
click at [773, 485] on input "checkbox" at bounding box center [1030, 484] width 10 height 10
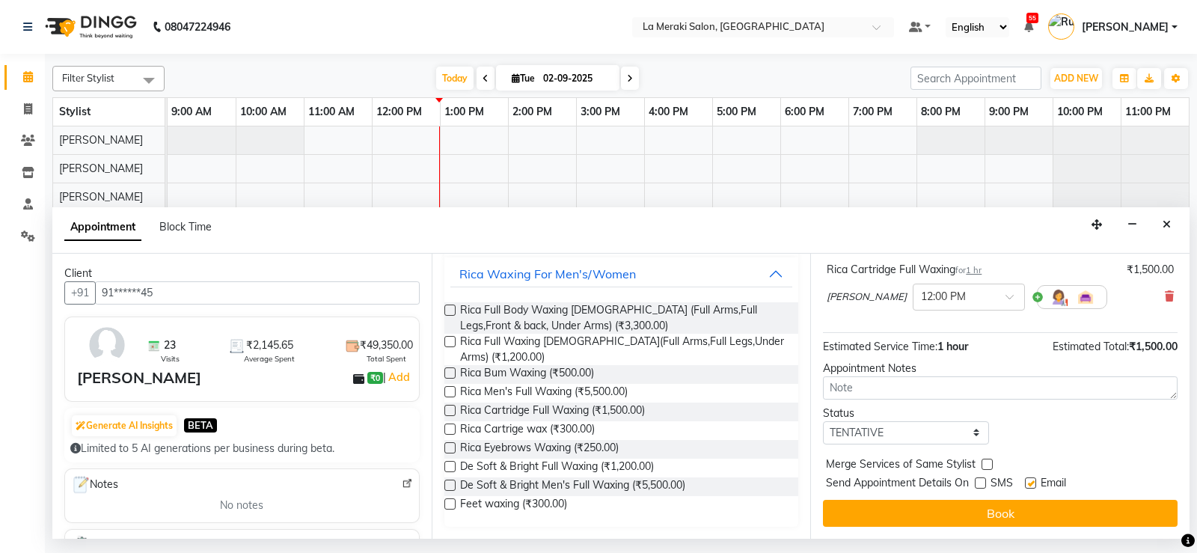
checkbox input "false"
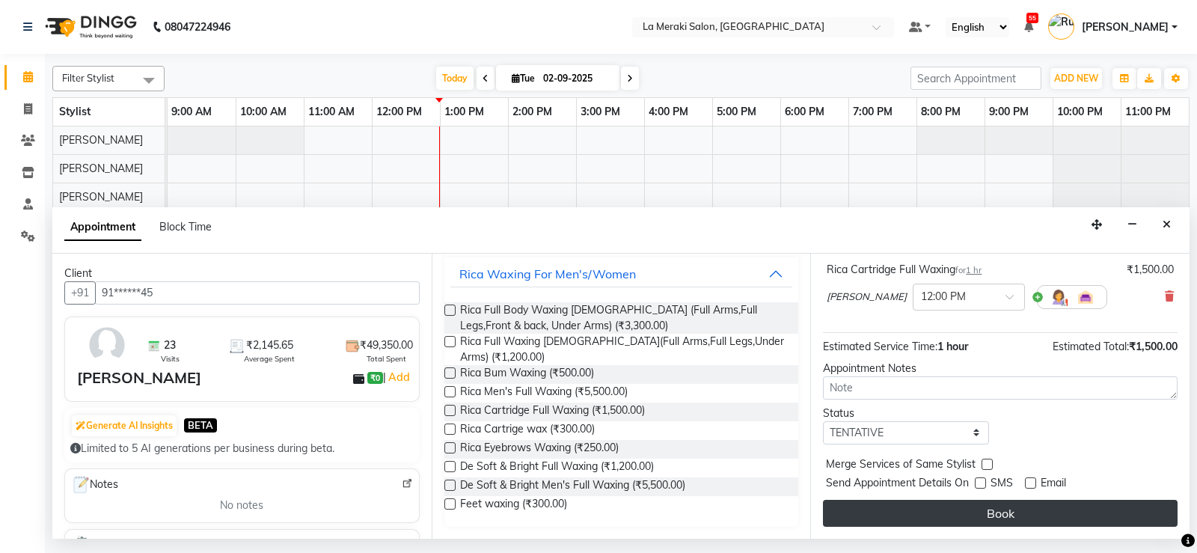
click at [773, 509] on button "Book" at bounding box center [1000, 513] width 355 height 27
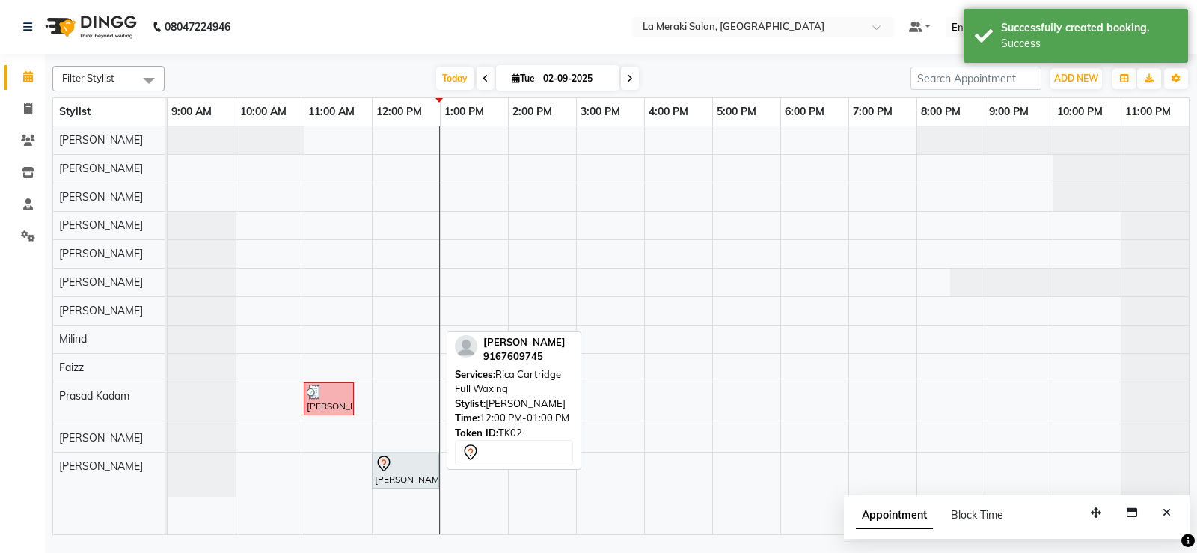
click at [402, 480] on div "[PERSON_NAME], TK02, 12:00 PM-01:00 PM, Rica Cartridge Full Waxing" at bounding box center [405, 470] width 64 height 31
select select "7"
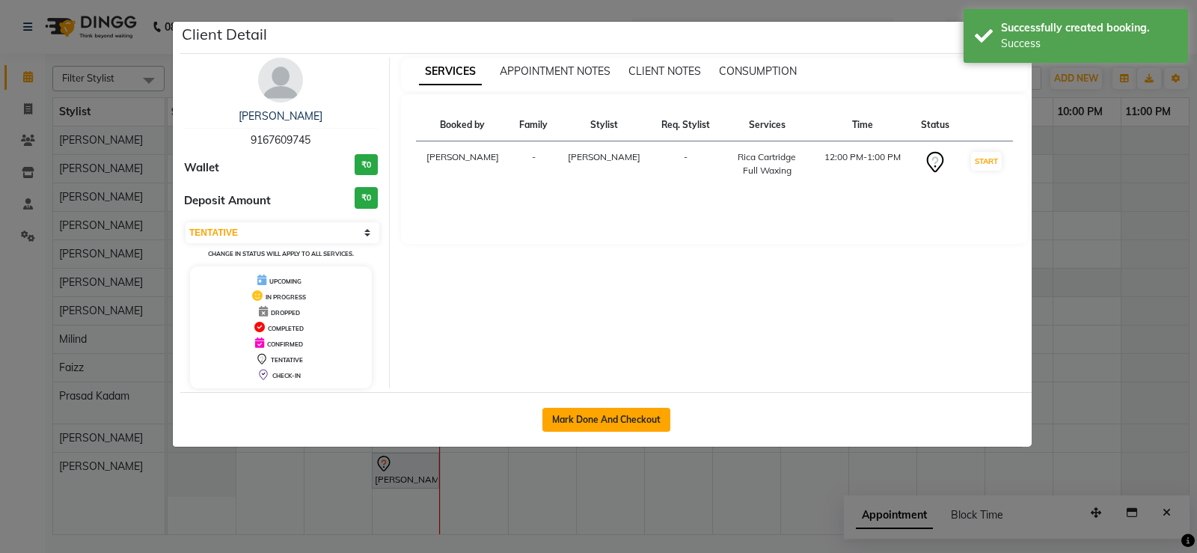
click at [594, 414] on button "Mark Done And Checkout" at bounding box center [606, 420] width 128 height 24
select select "438"
select select "service"
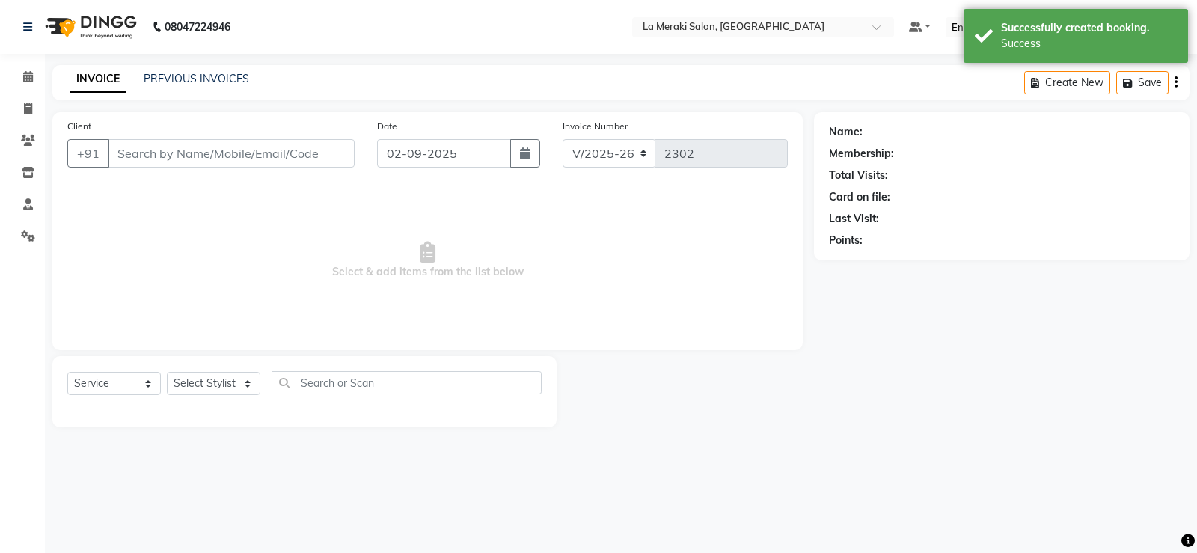
type input "91******45"
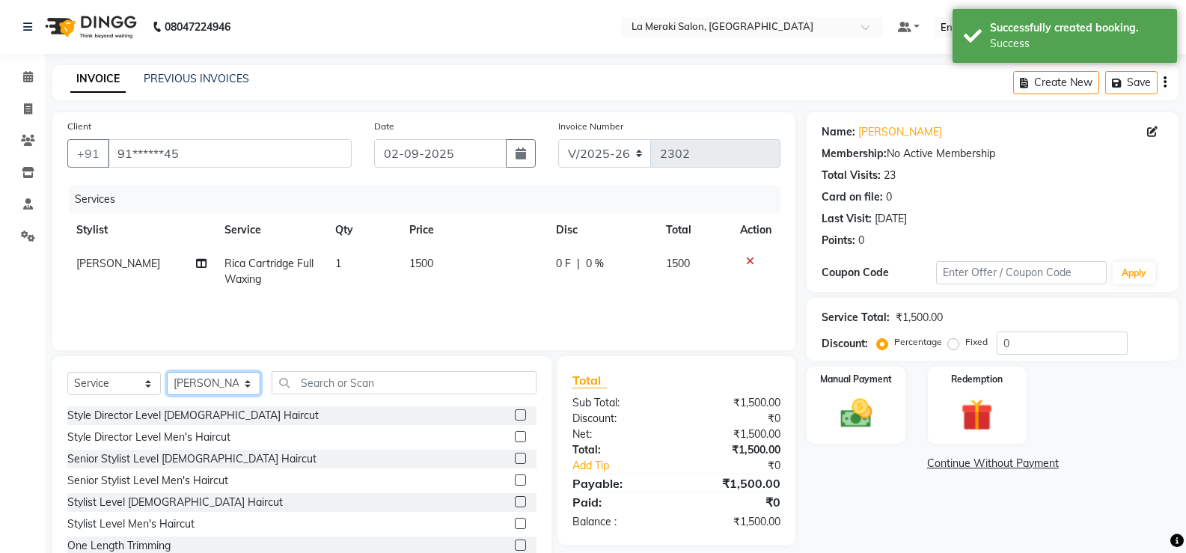
click at [233, 385] on select "Select Stylist [PERSON_NAME] Anus [PERSON_NAME] Faizz [PERSON_NAME] [PERSON_NAM…" at bounding box center [214, 383] width 94 height 23
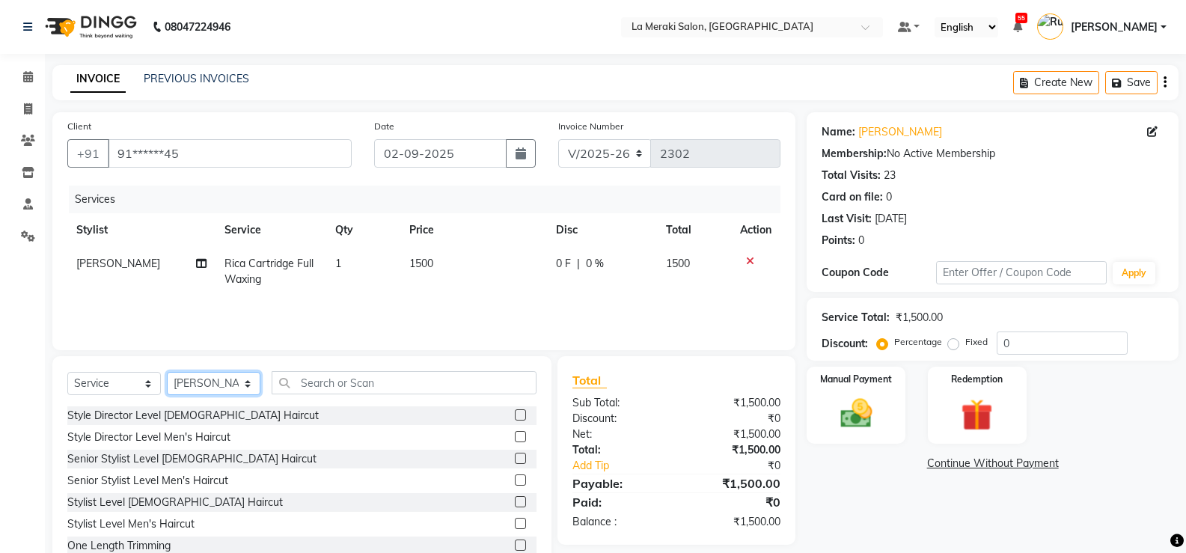
select select "64939"
click at [167, 372] on select "Select Stylist [PERSON_NAME] Anus [PERSON_NAME] Faizz [PERSON_NAME] [PERSON_NAM…" at bounding box center [214, 383] width 94 height 23
click at [347, 400] on div "Select Service Product Membership Package Voucher Prepaid Gift Card Select Styl…" at bounding box center [301, 388] width 469 height 35
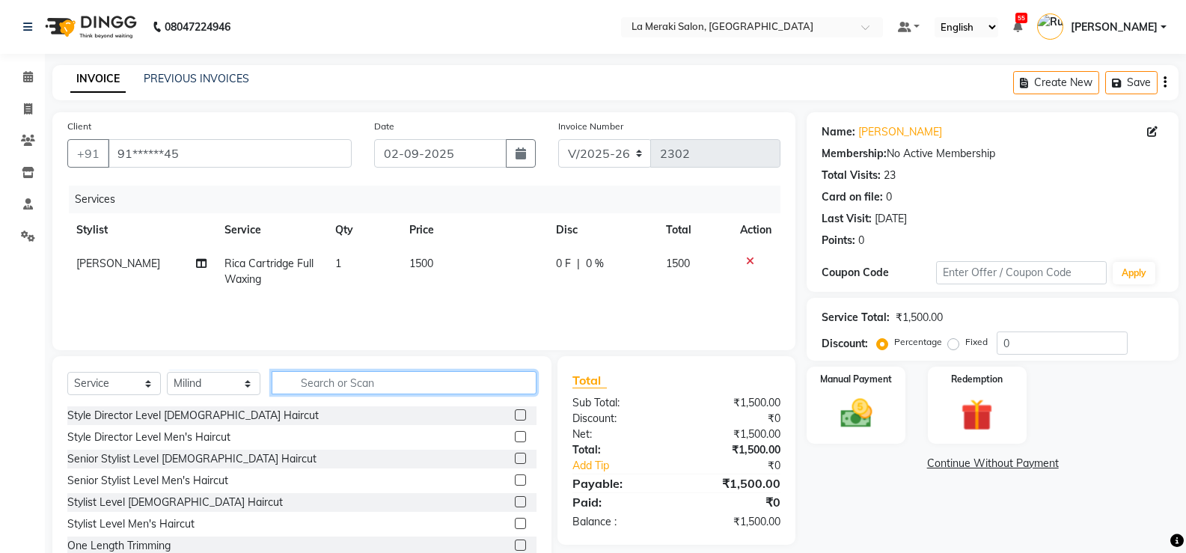
click at [350, 382] on input "text" at bounding box center [404, 382] width 265 height 23
click at [346, 381] on input "text" at bounding box center [404, 382] width 265 height 23
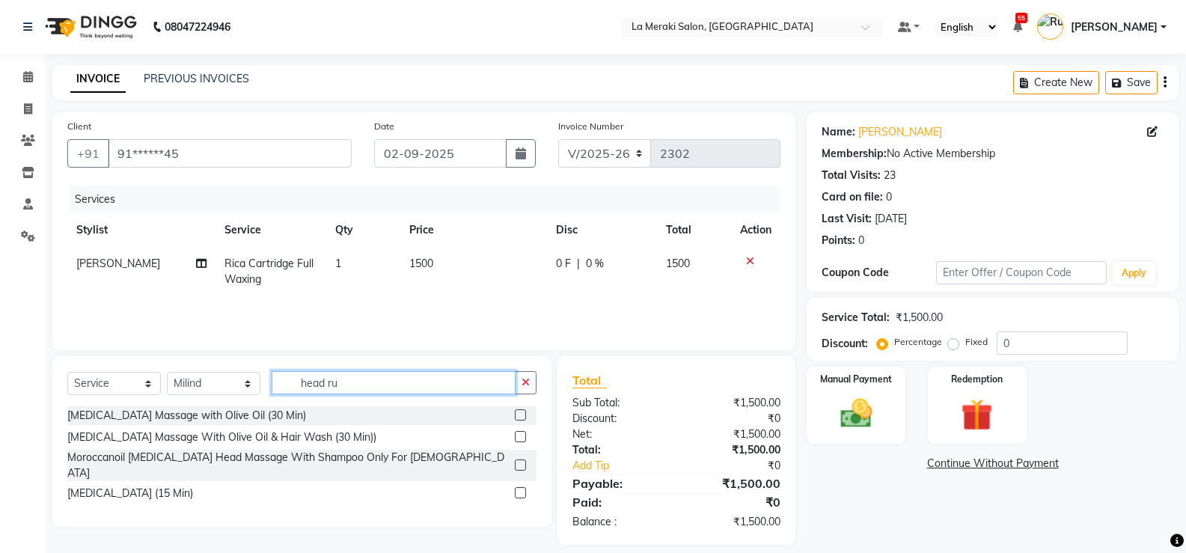
type input "head ru"
click at [518, 416] on label at bounding box center [520, 414] width 11 height 11
click at [518, 416] on input "checkbox" at bounding box center [520, 416] width 10 height 10
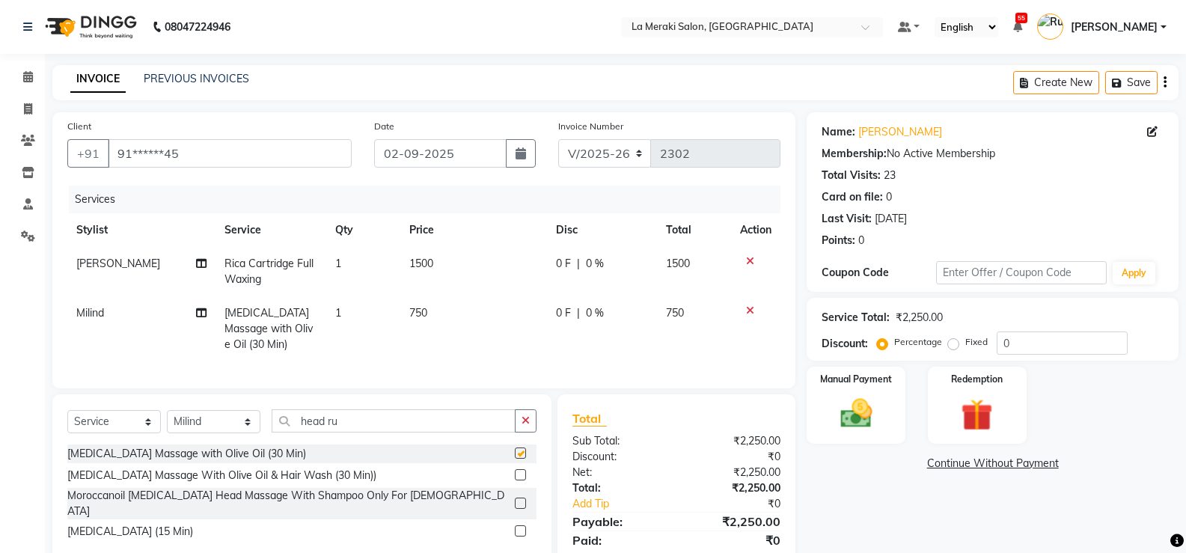
checkbox input "false"
click at [366, 432] on input "head ru" at bounding box center [394, 420] width 244 height 23
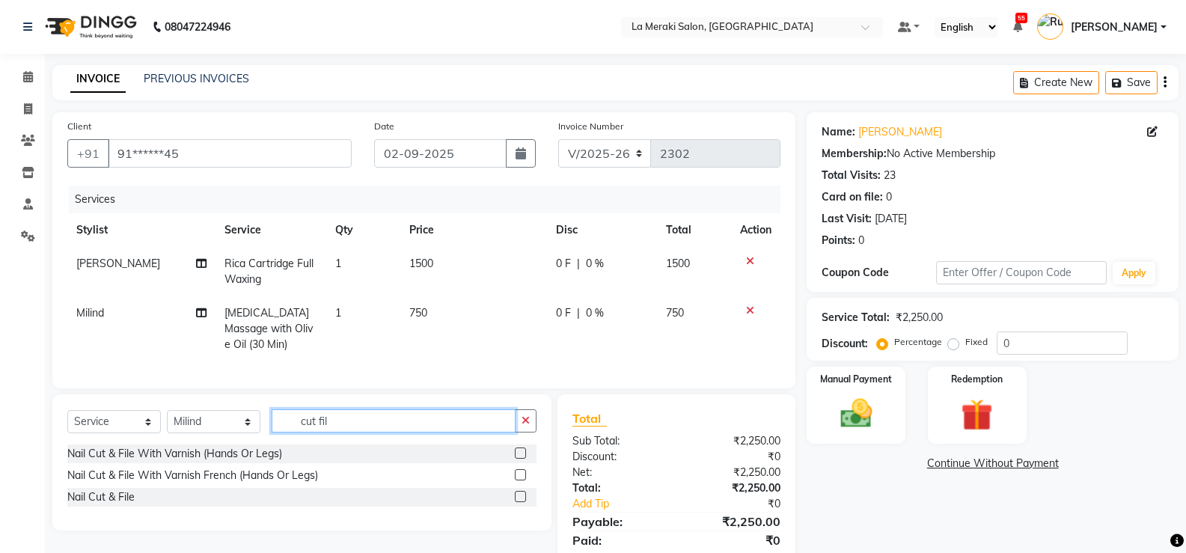
type input "cut fil"
click at [517, 459] on label at bounding box center [520, 452] width 11 height 11
click at [517, 459] on input "checkbox" at bounding box center [520, 454] width 10 height 10
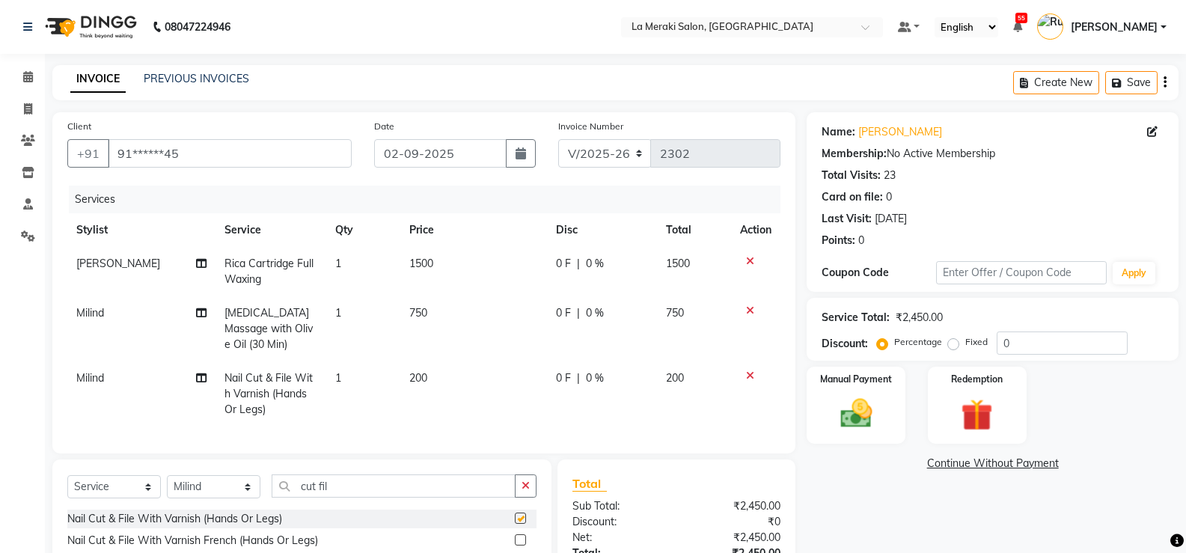
checkbox input "false"
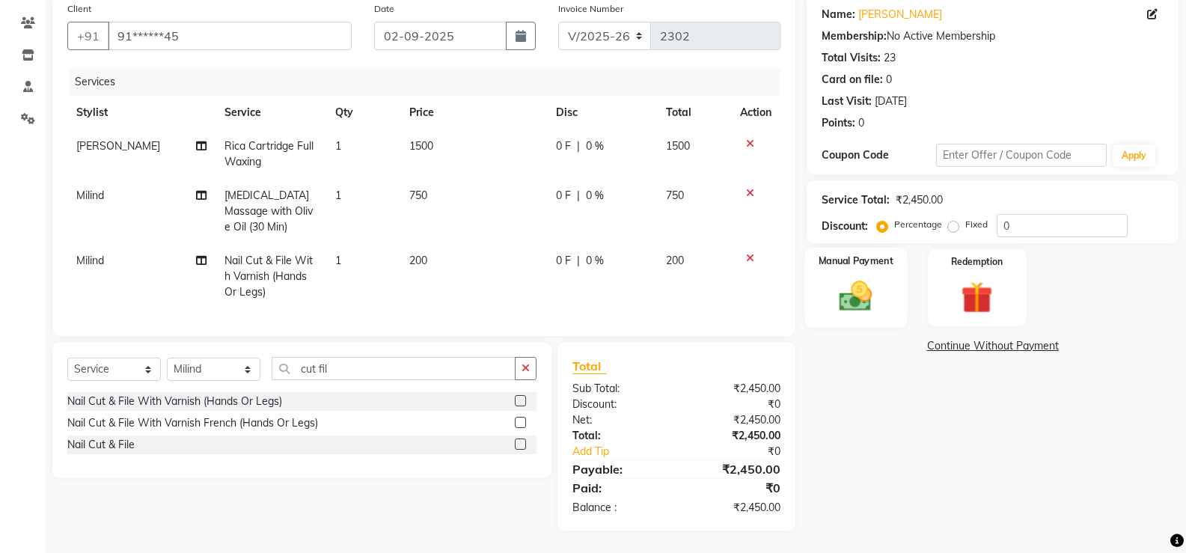
click at [773, 286] on img at bounding box center [855, 296] width 53 height 38
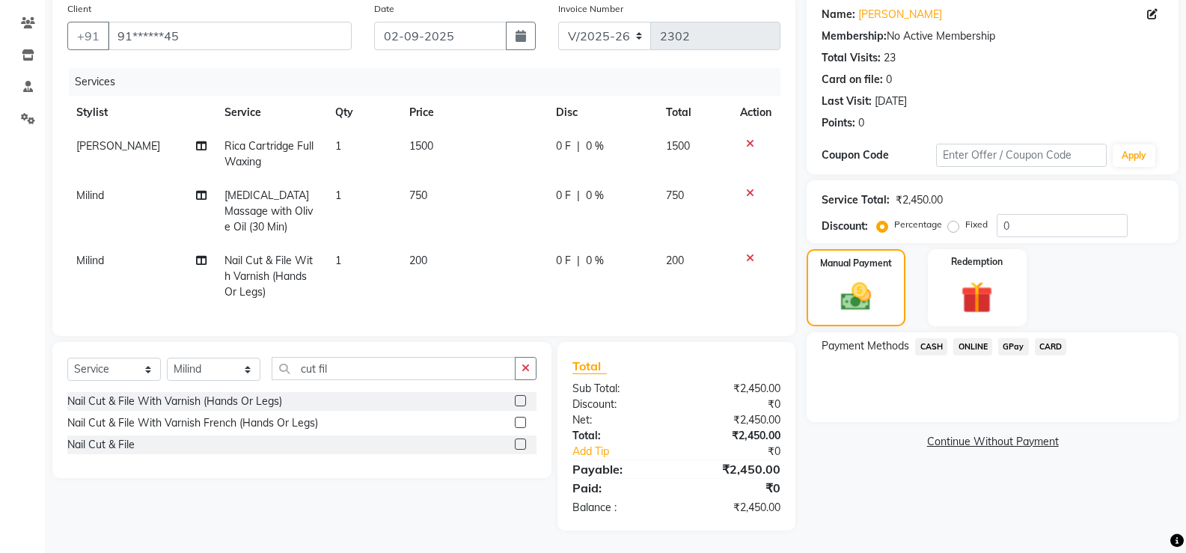
click at [773, 338] on span "CARD" at bounding box center [1051, 346] width 32 height 17
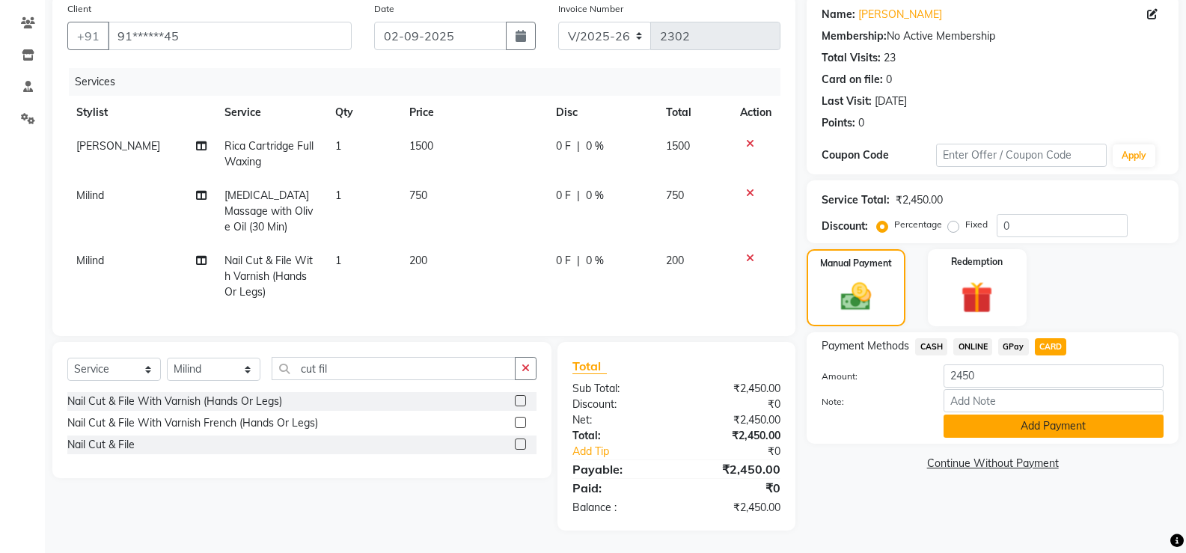
click at [773, 416] on button "Add Payment" at bounding box center [1053, 425] width 220 height 23
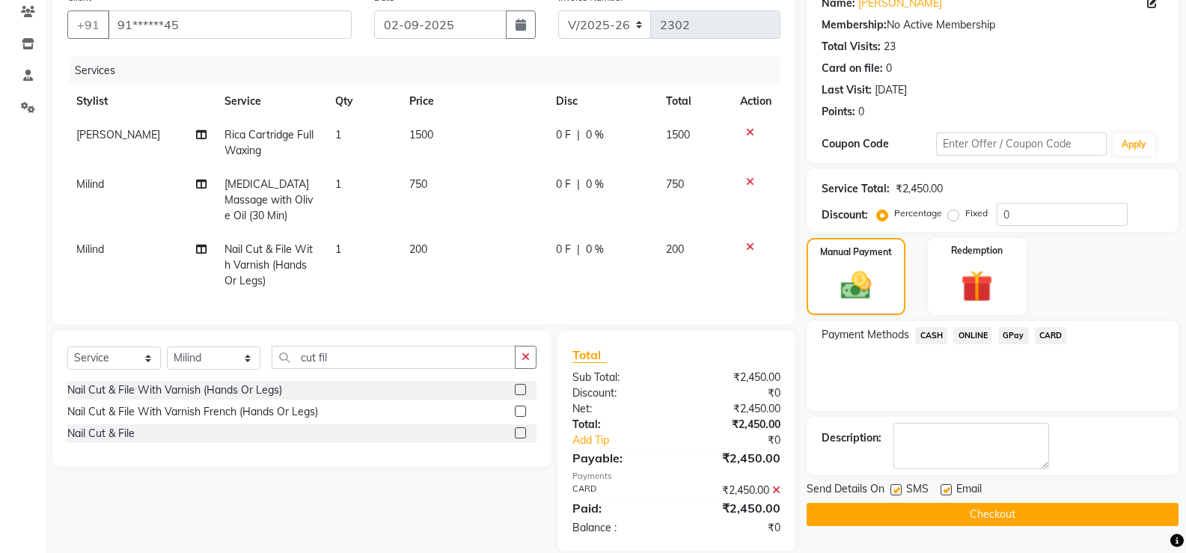
scroll to position [160, 0]
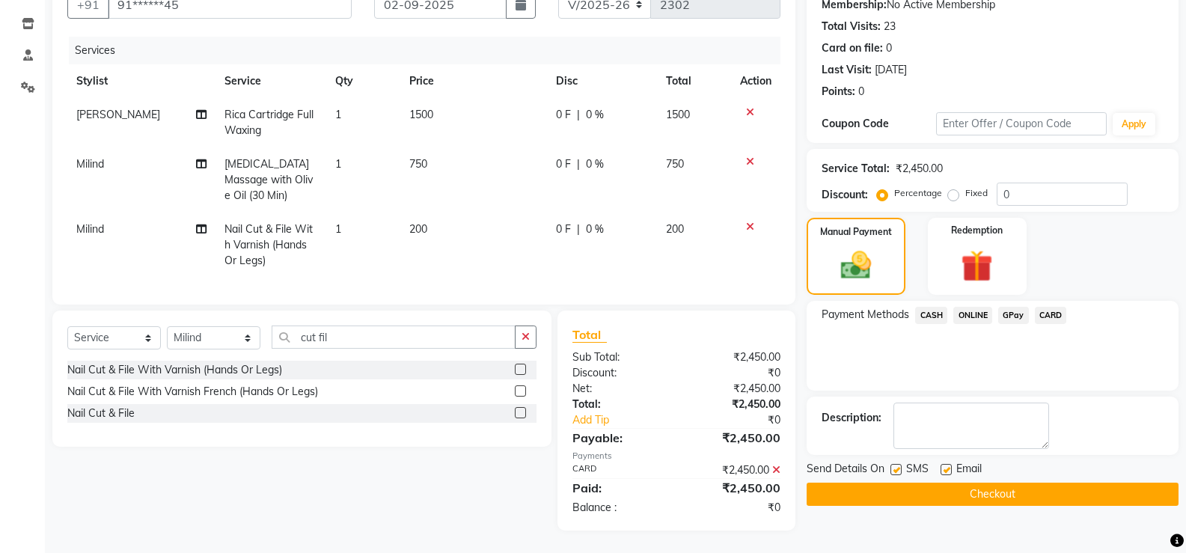
click at [773, 461] on span "SMS" at bounding box center [917, 470] width 22 height 19
click at [773, 461] on div "SMS" at bounding box center [915, 470] width 50 height 19
click at [773, 464] on label at bounding box center [895, 469] width 11 height 11
click at [773, 465] on input "checkbox" at bounding box center [895, 470] width 10 height 10
checkbox input "false"
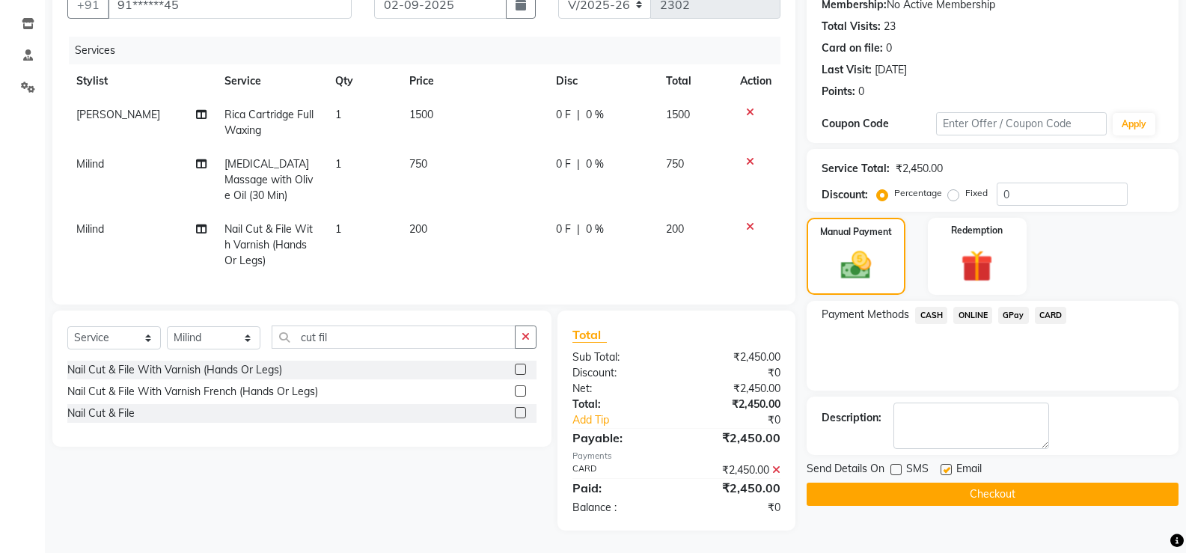
click at [773, 464] on label at bounding box center [945, 469] width 11 height 11
click at [773, 465] on input "checkbox" at bounding box center [945, 470] width 10 height 10
checkbox input "false"
click at [773, 482] on button "Checkout" at bounding box center [992, 493] width 372 height 23
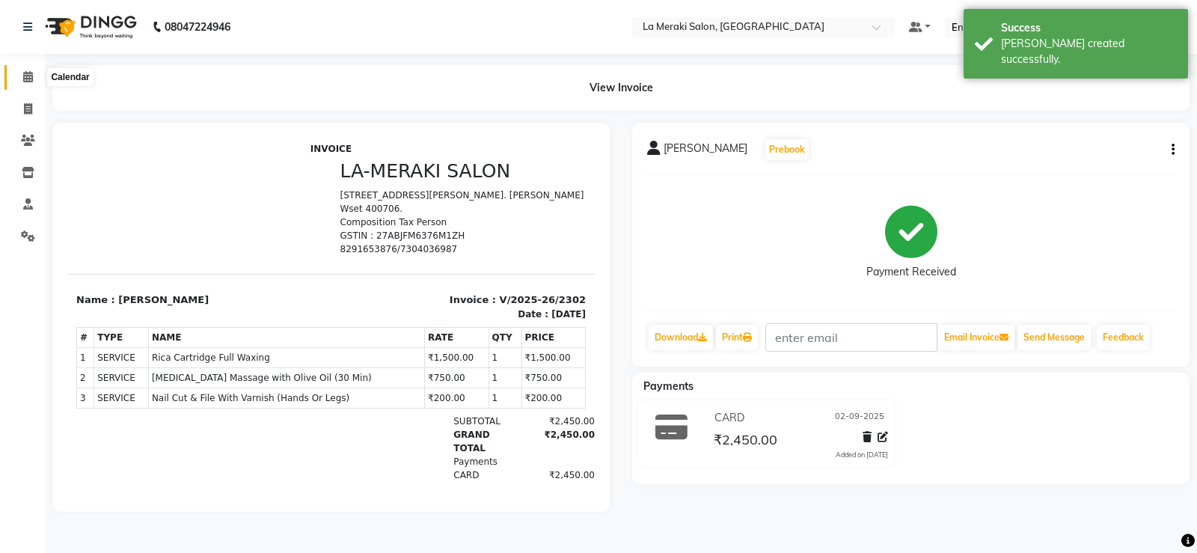
click at [21, 73] on span at bounding box center [28, 77] width 26 height 17
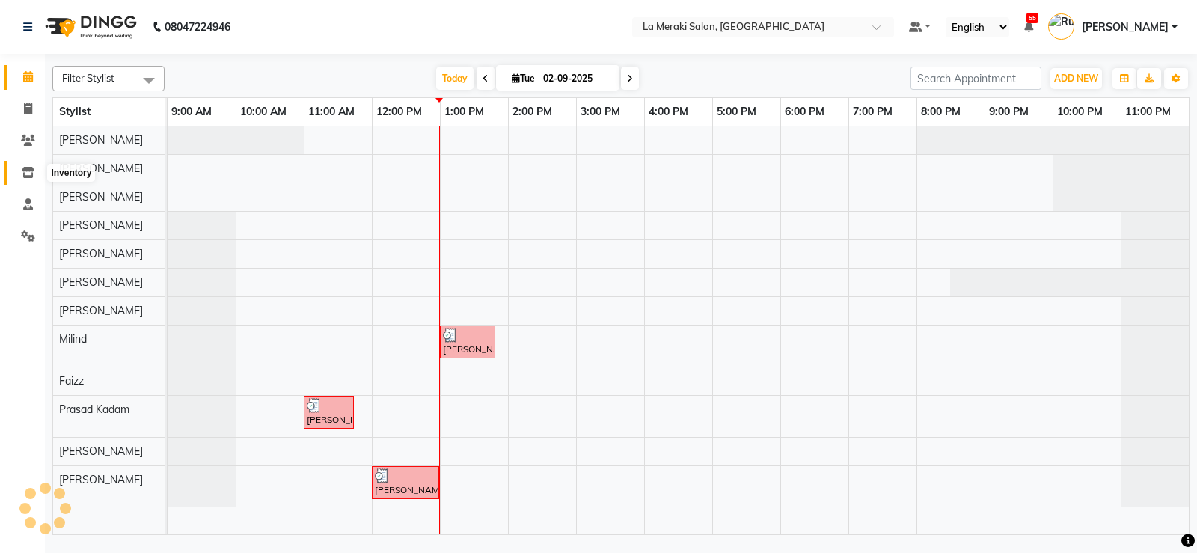
click at [24, 172] on icon at bounding box center [28, 172] width 13 height 11
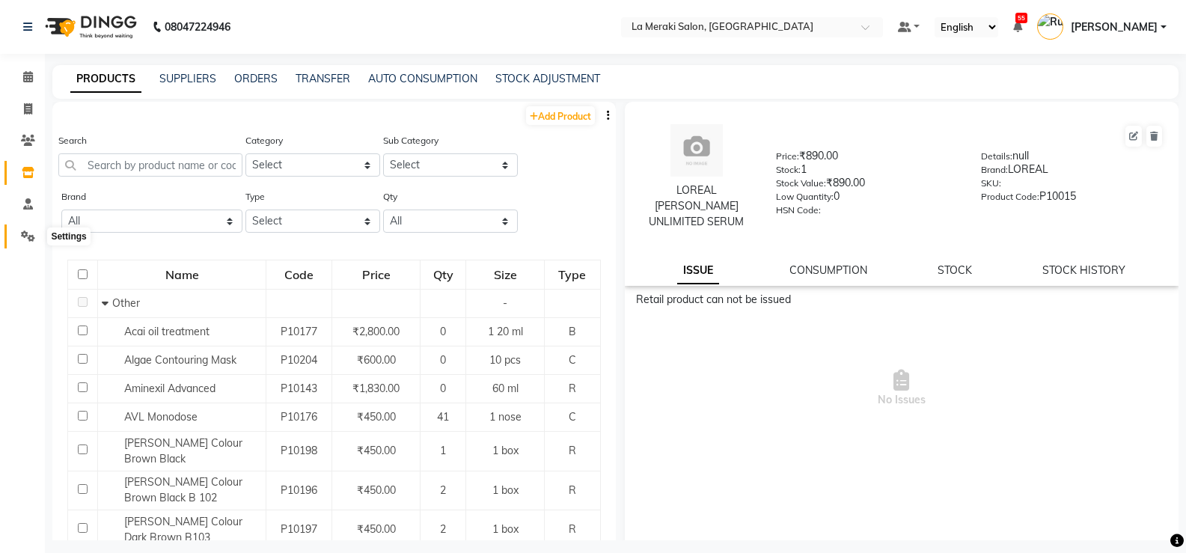
click at [25, 235] on icon at bounding box center [28, 235] width 14 height 11
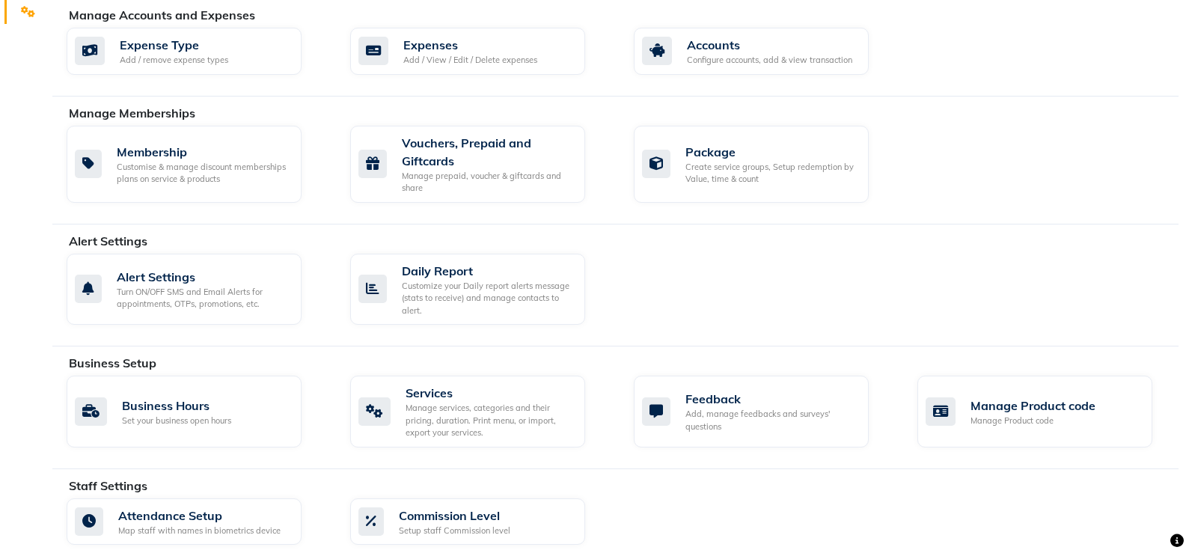
scroll to position [374, 0]
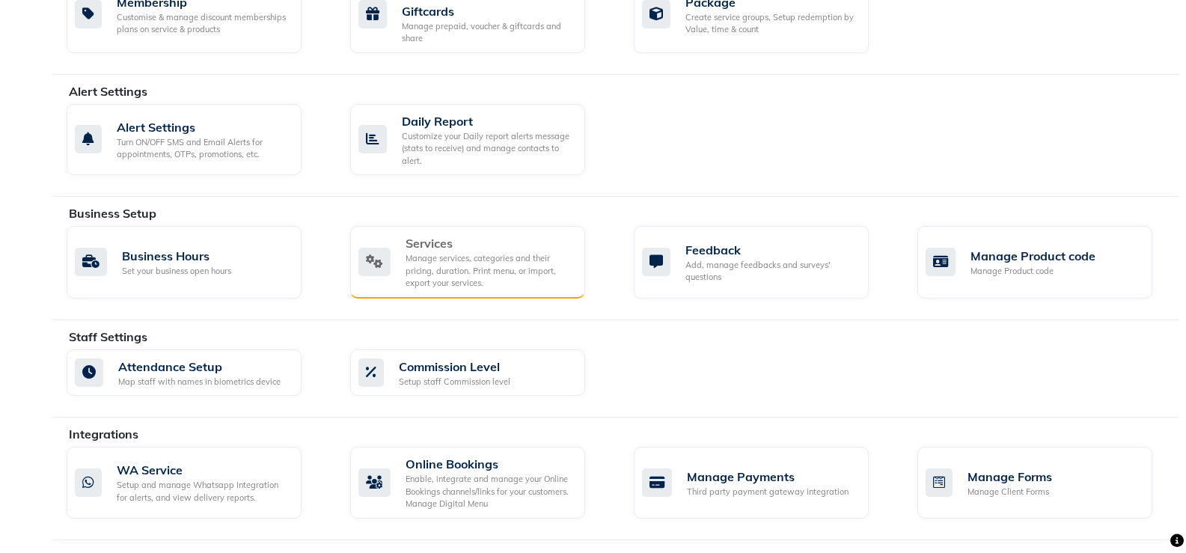
click at [483, 258] on div "Manage services, categories and their pricing, duration. Print menu, or import,…" at bounding box center [489, 270] width 168 height 37
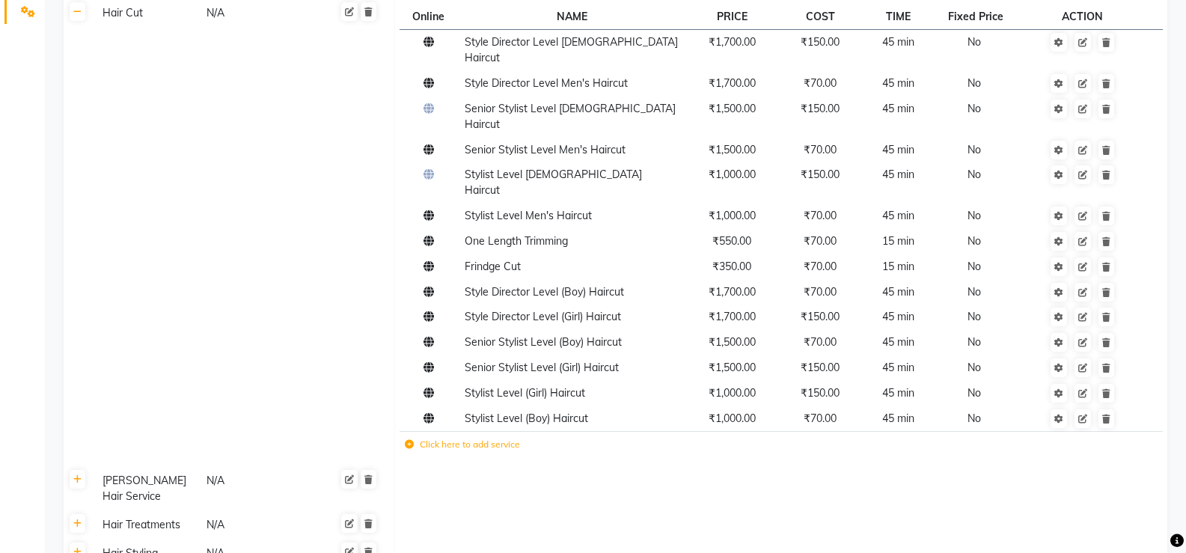
scroll to position [374, 0]
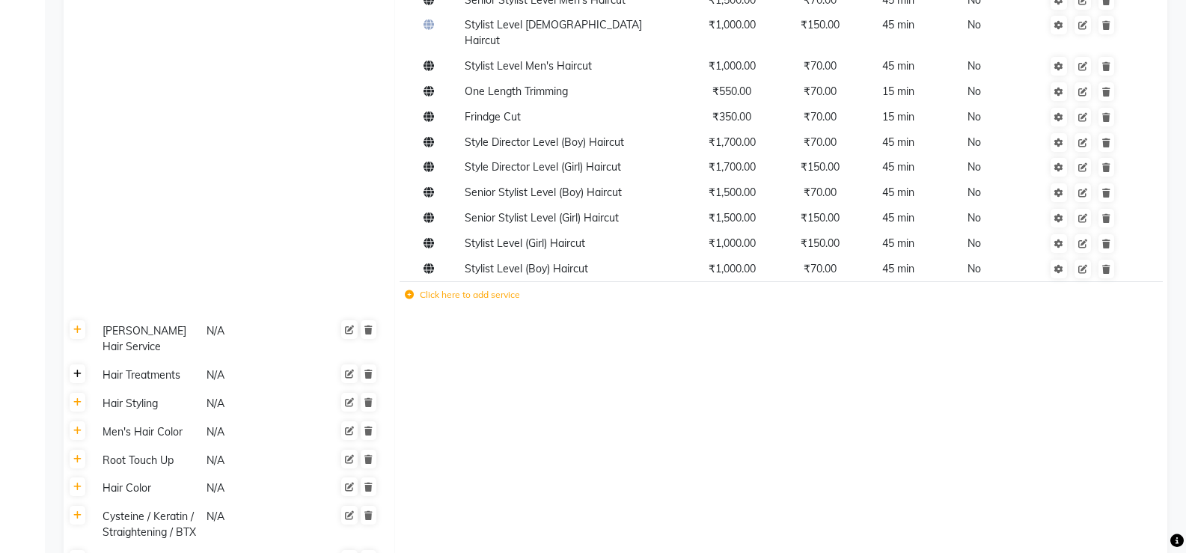
click at [77, 370] on icon at bounding box center [77, 374] width 8 height 9
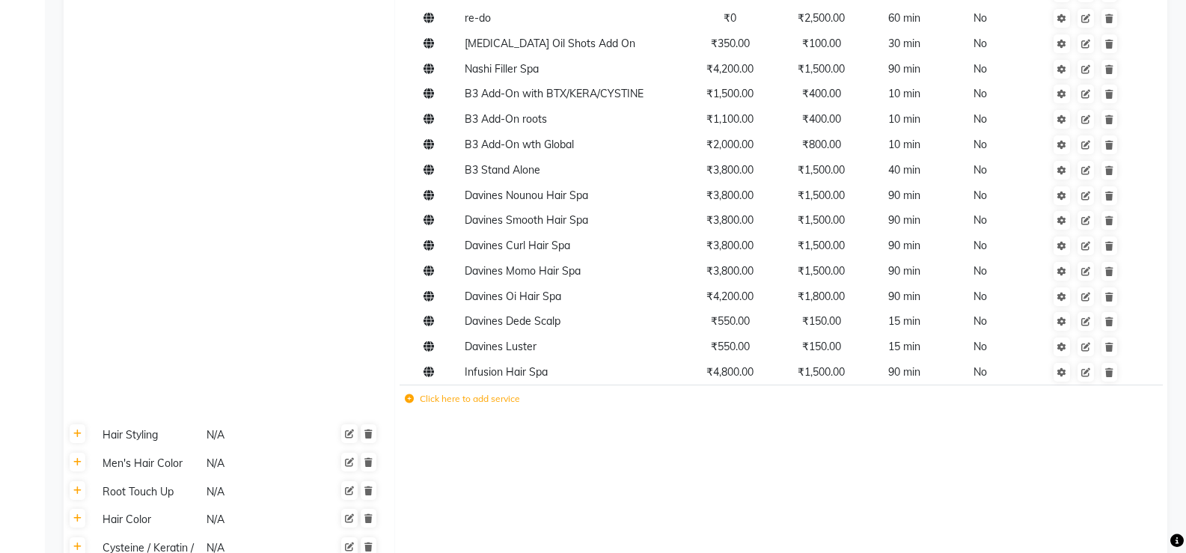
scroll to position [1945, 0]
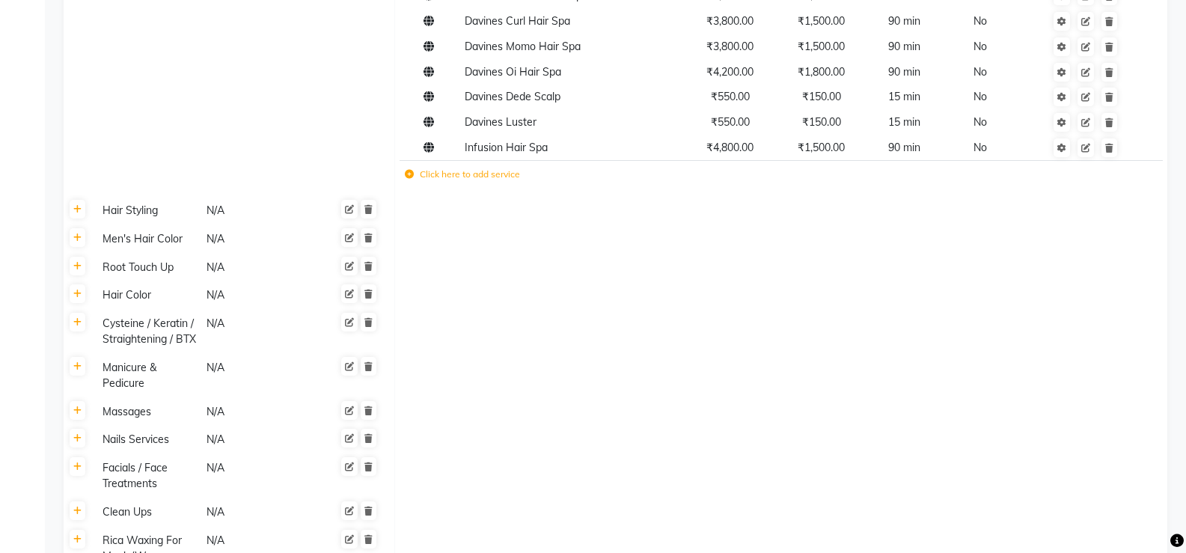
click at [410, 170] on icon at bounding box center [409, 174] width 9 height 9
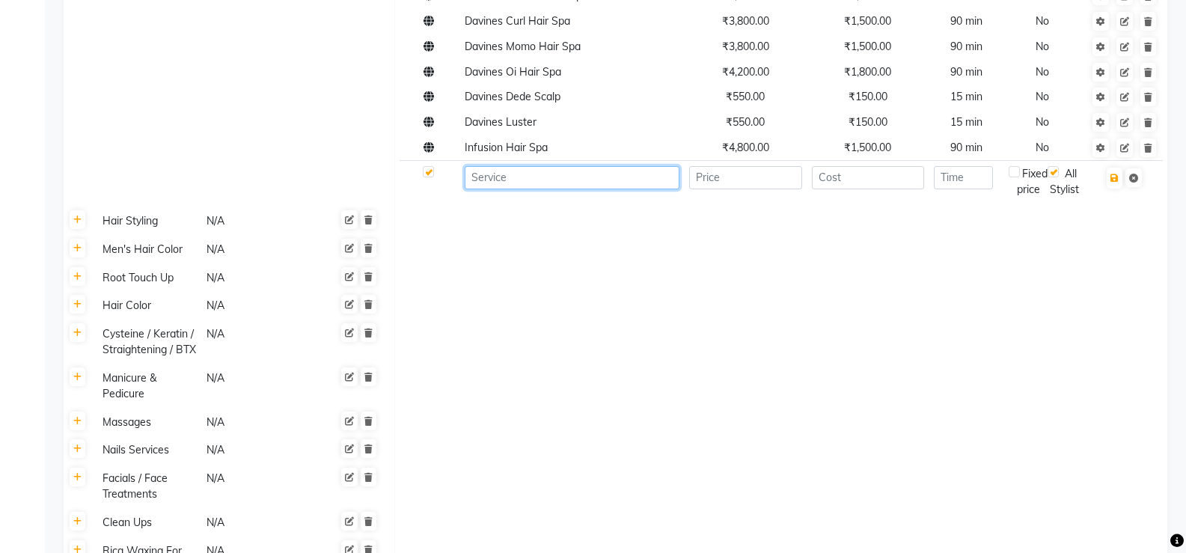
click at [515, 166] on input at bounding box center [572, 177] width 215 height 23
type input "h"
type input "[PERSON_NAME]"
click at [769, 166] on input "number" at bounding box center [745, 177] width 113 height 23
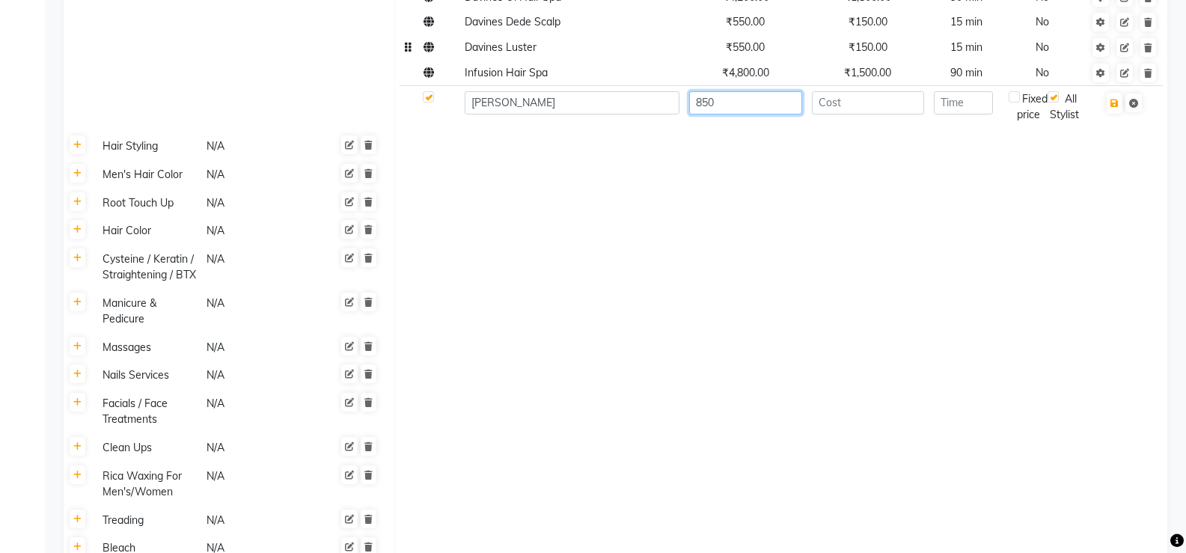
scroll to position [1870, 0]
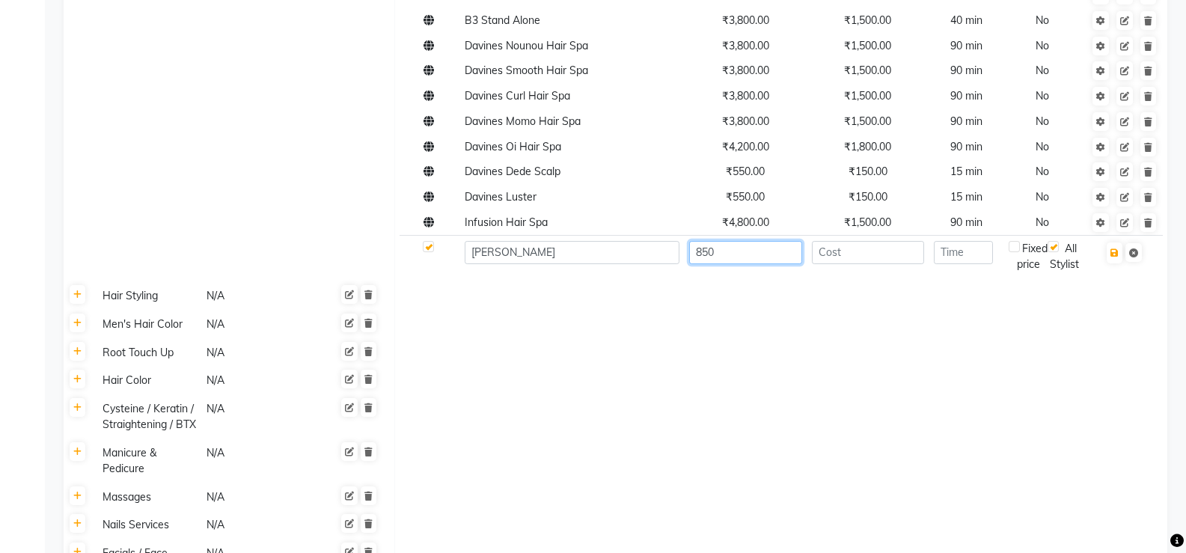
type input "850"
click at [773, 241] on input "number" at bounding box center [868, 252] width 113 height 23
type input "550"
click at [773, 241] on input "number" at bounding box center [963, 252] width 59 height 23
type input "20"
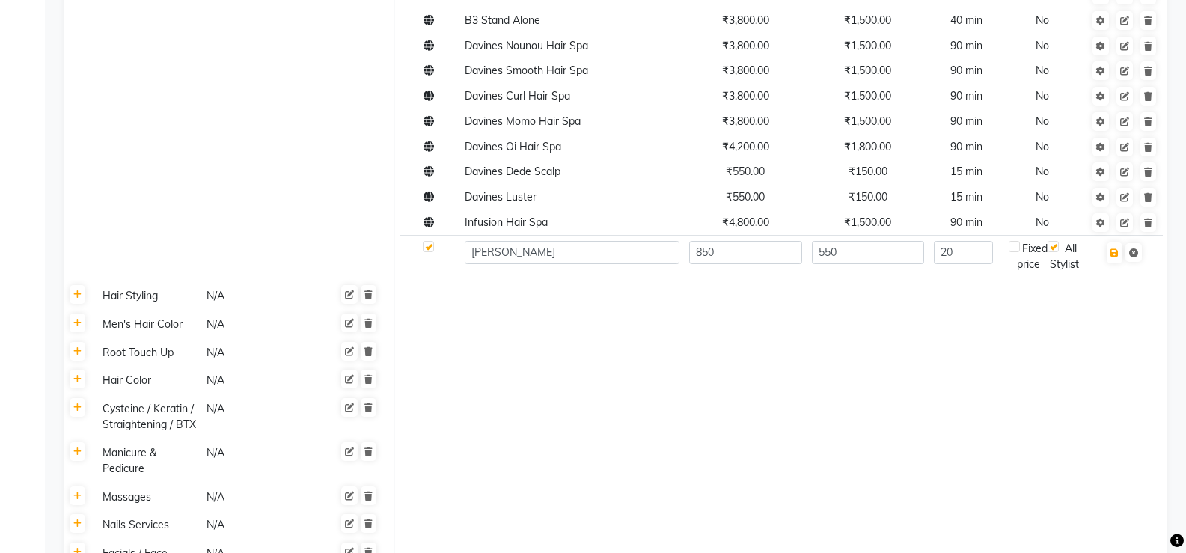
click at [773, 241] on label at bounding box center [1052, 246] width 11 height 11
click at [773, 242] on input "checkbox" at bounding box center [1057, 247] width 10 height 10
checkbox input "false"
click at [773, 248] on icon "button" at bounding box center [1114, 252] width 8 height 9
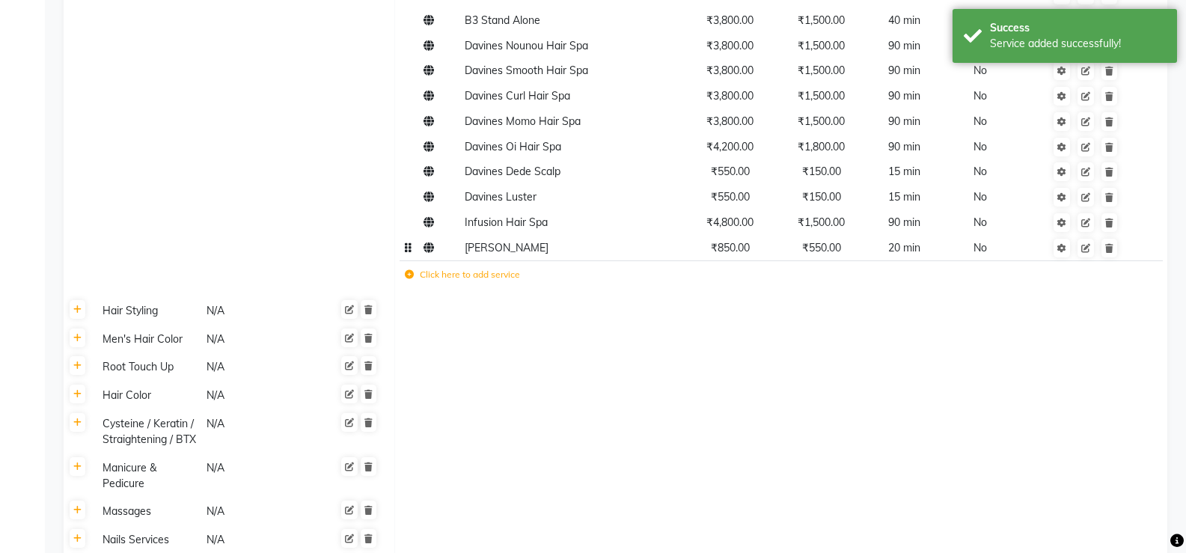
click at [773, 241] on span "₹550.00" at bounding box center [821, 247] width 39 height 13
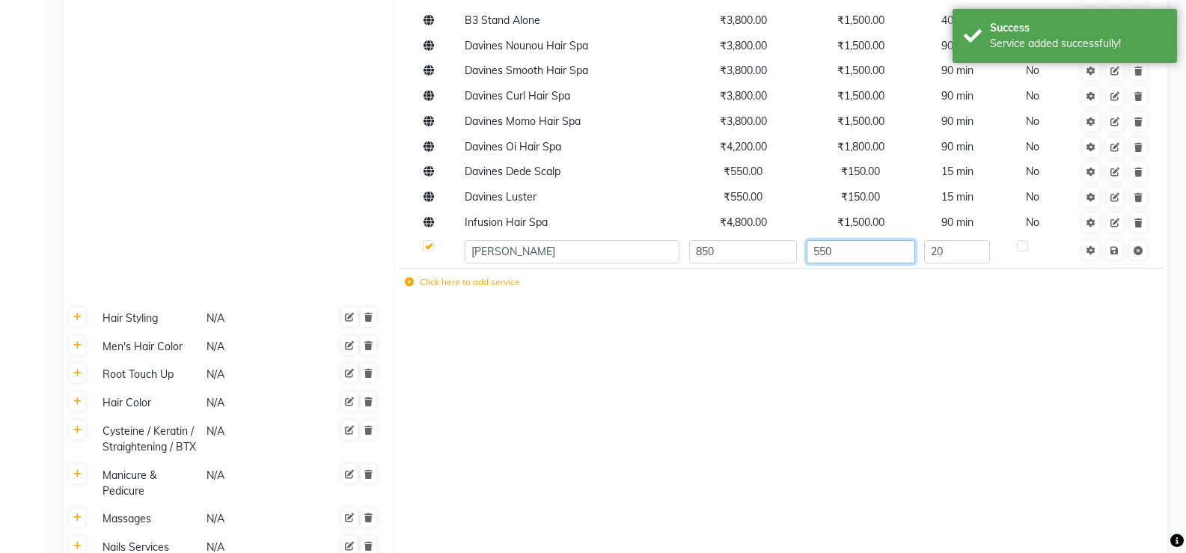
click at [773, 240] on input "550" at bounding box center [860, 251] width 108 height 23
type input "5"
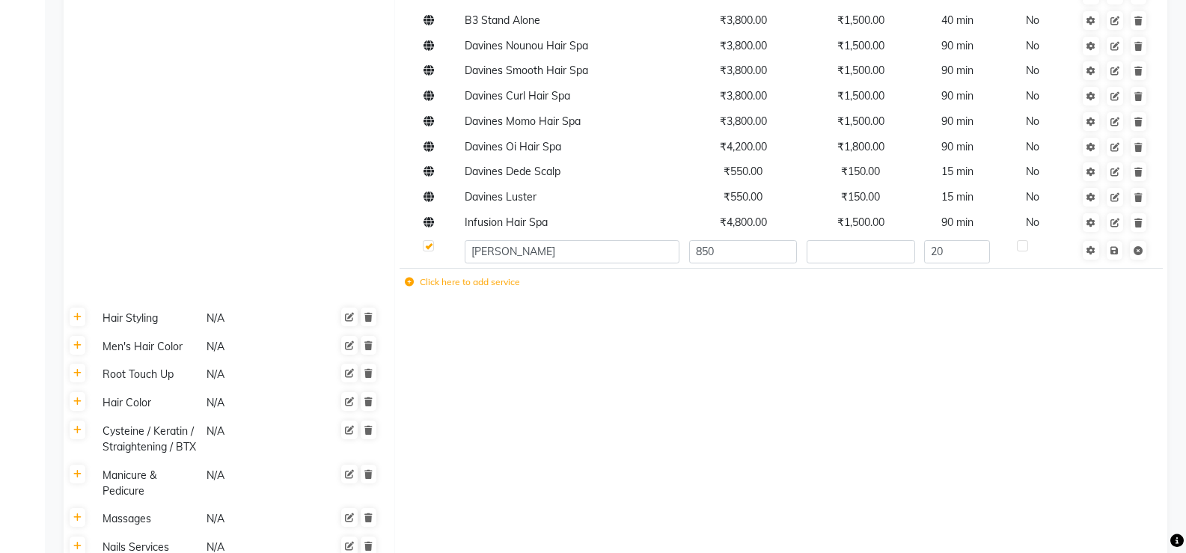
click at [410, 278] on icon at bounding box center [409, 282] width 9 height 9
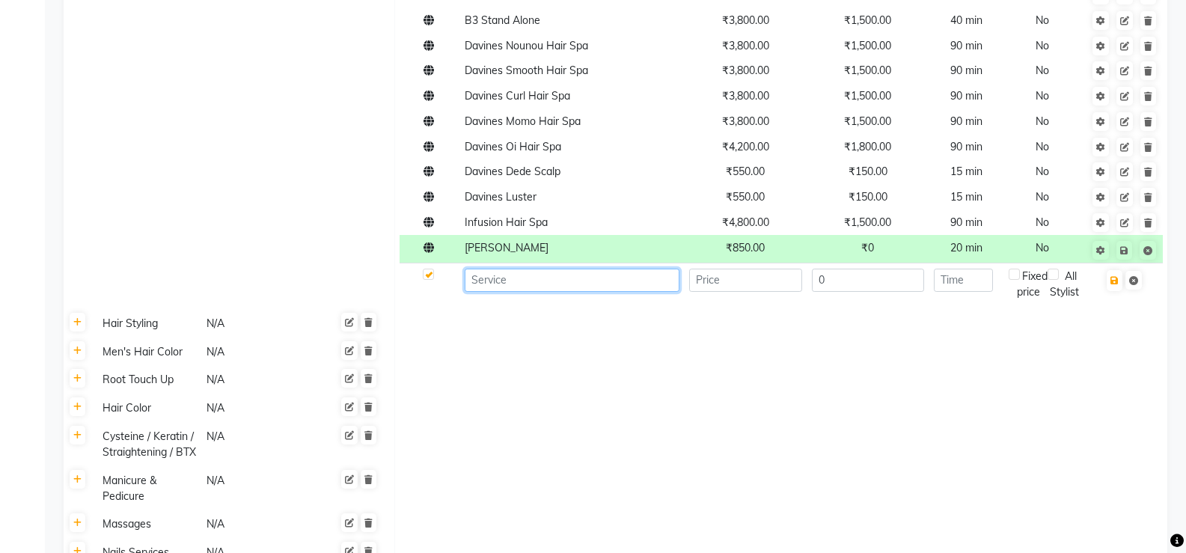
click at [524, 269] on input at bounding box center [572, 280] width 215 height 23
type input "v"
type input "Volum Vaccin"
click at [764, 269] on input "number" at bounding box center [745, 280] width 113 height 23
type input "850"
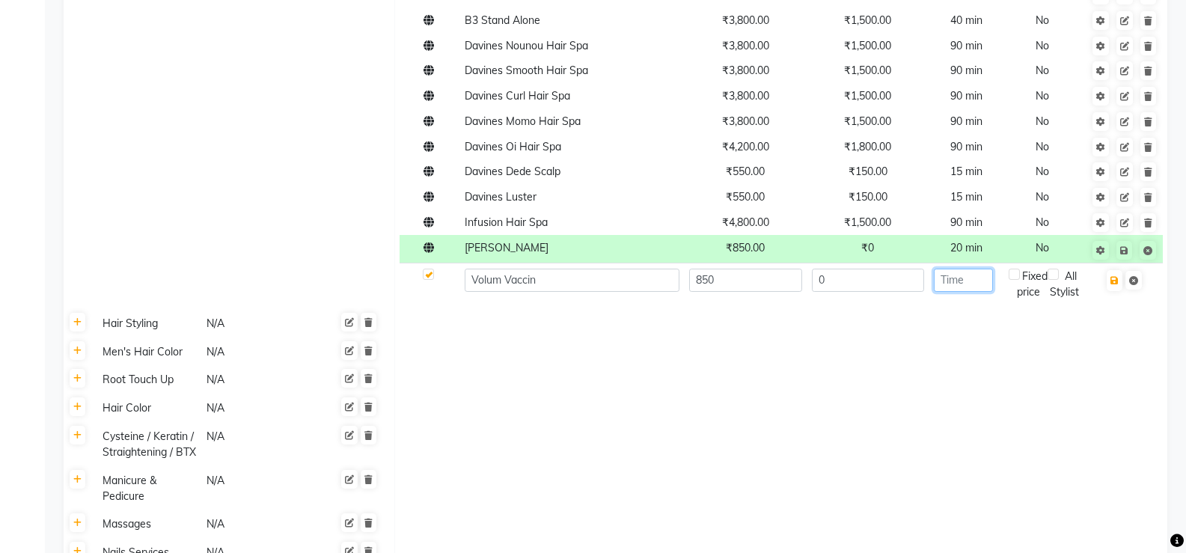
click at [773, 269] on input "number" at bounding box center [963, 280] width 59 height 23
type input "20"
click at [773, 276] on icon "button" at bounding box center [1114, 280] width 8 height 9
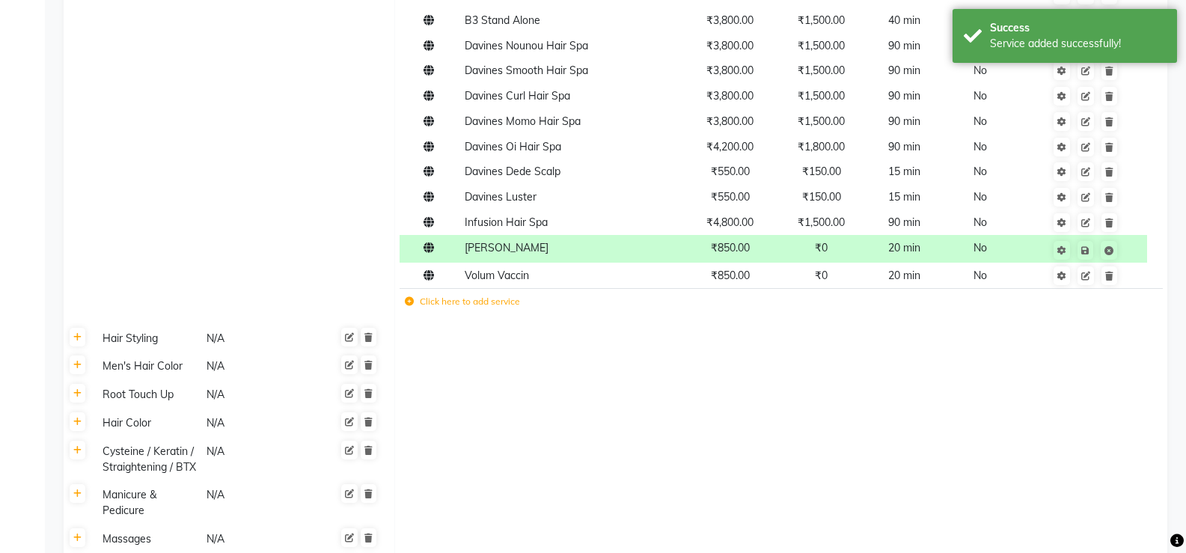
click at [412, 297] on icon at bounding box center [409, 301] width 9 height 9
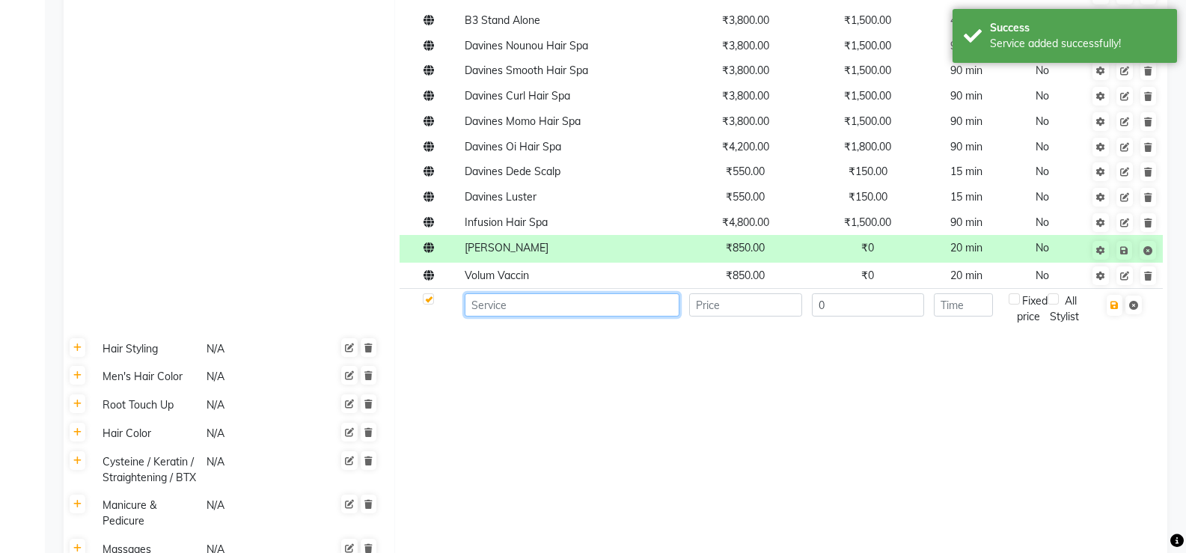
click at [515, 293] on input at bounding box center [572, 304] width 215 height 23
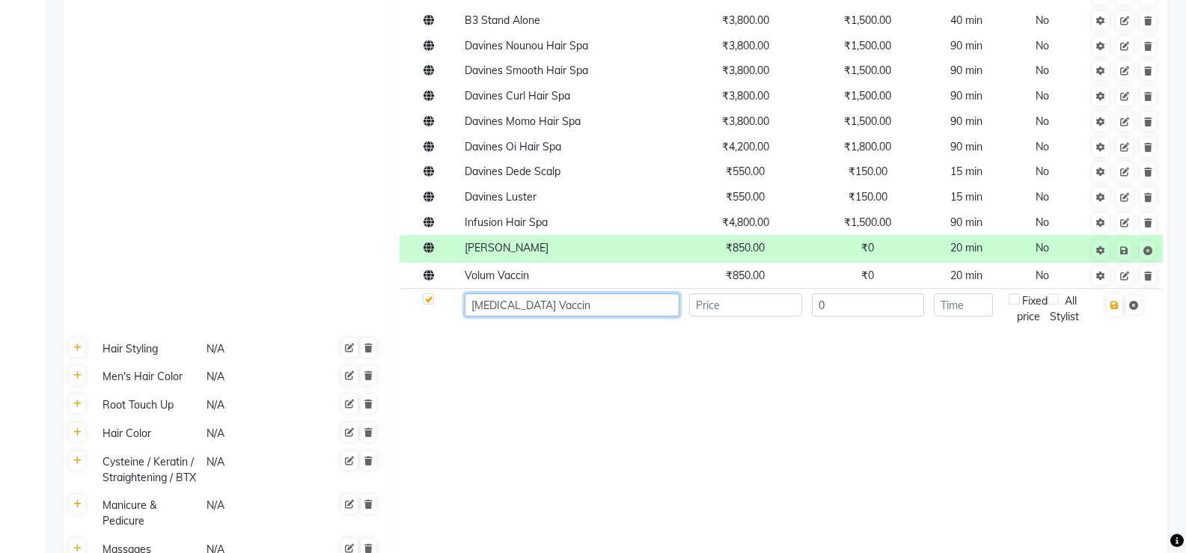
type input "[MEDICAL_DATA] Vaccin"
click at [741, 293] on input "number" at bounding box center [745, 304] width 113 height 23
type input "850"
click at [773, 293] on input "0" at bounding box center [868, 304] width 113 height 23
type input "0"
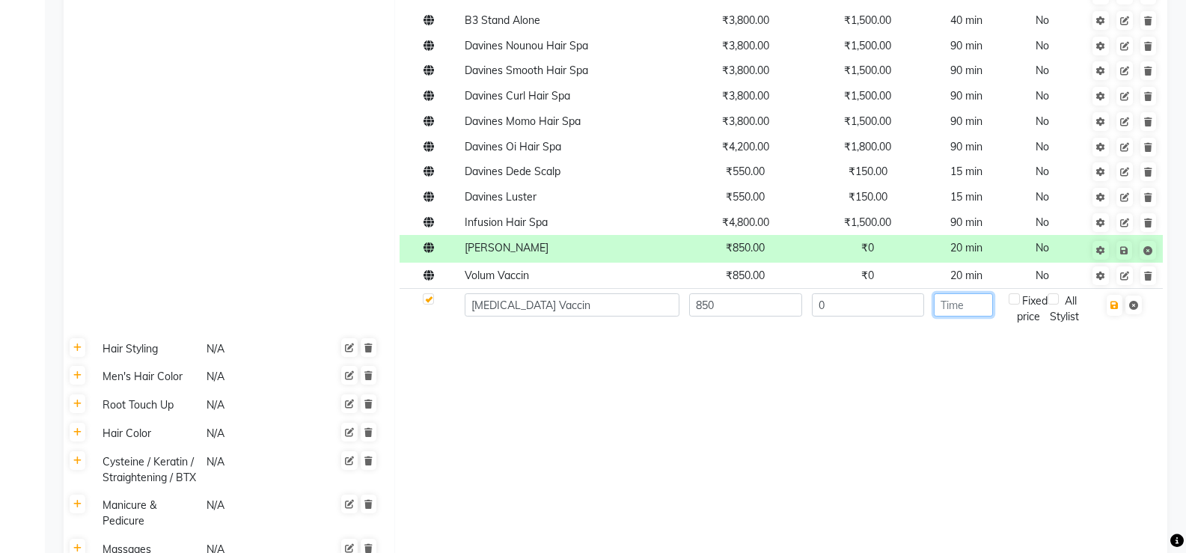
click at [773, 293] on input "number" at bounding box center [963, 304] width 59 height 23
type input "20"
click at [773, 295] on button "button" at bounding box center [1114, 305] width 16 height 21
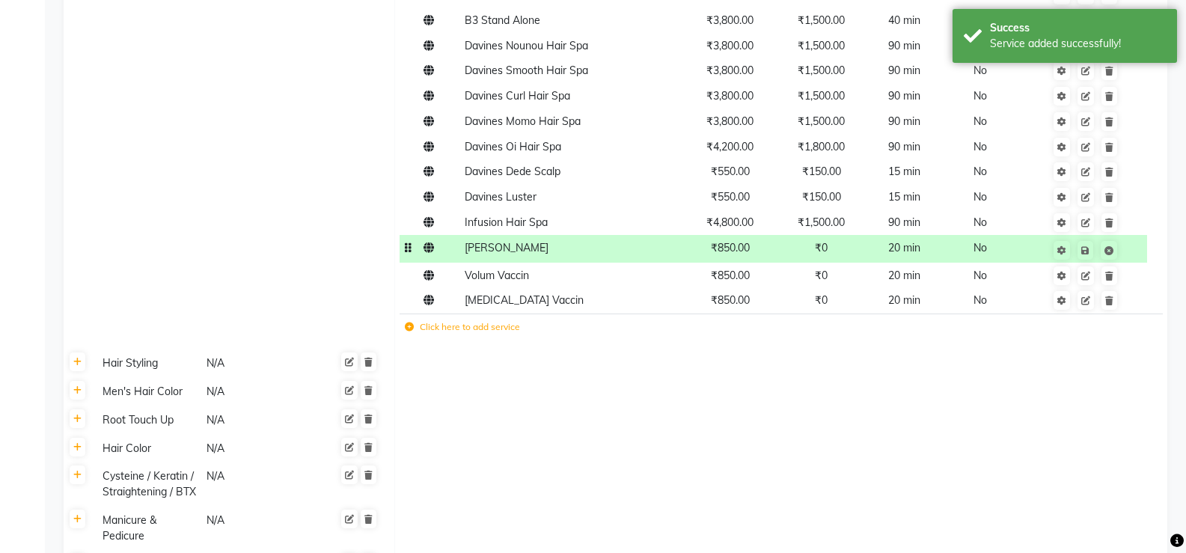
click at [773, 241] on span "₹0" at bounding box center [821, 247] width 13 height 13
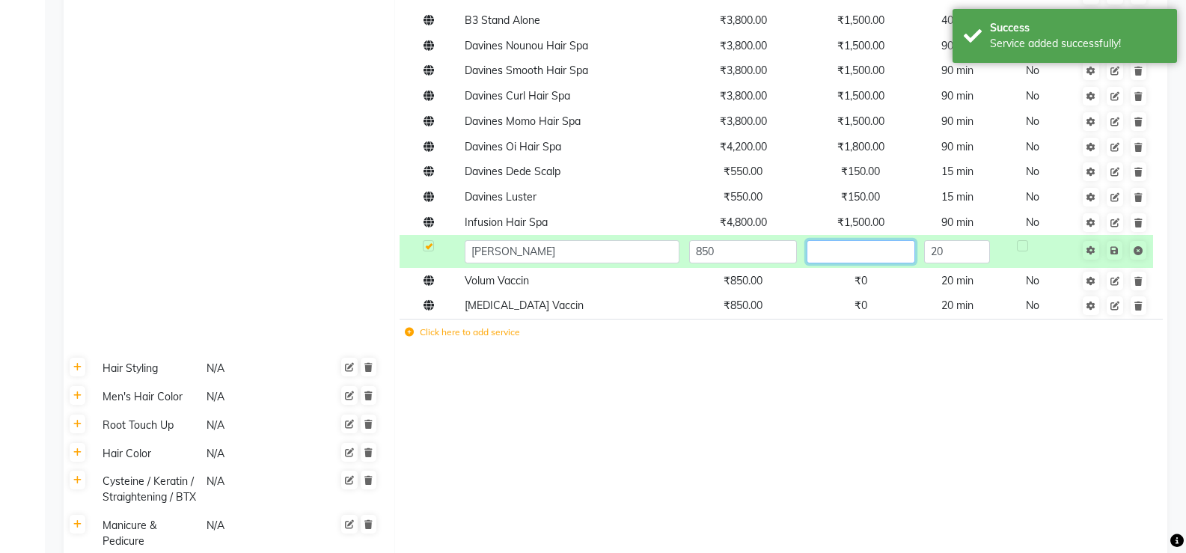
click at [773, 240] on input "text" at bounding box center [860, 251] width 108 height 23
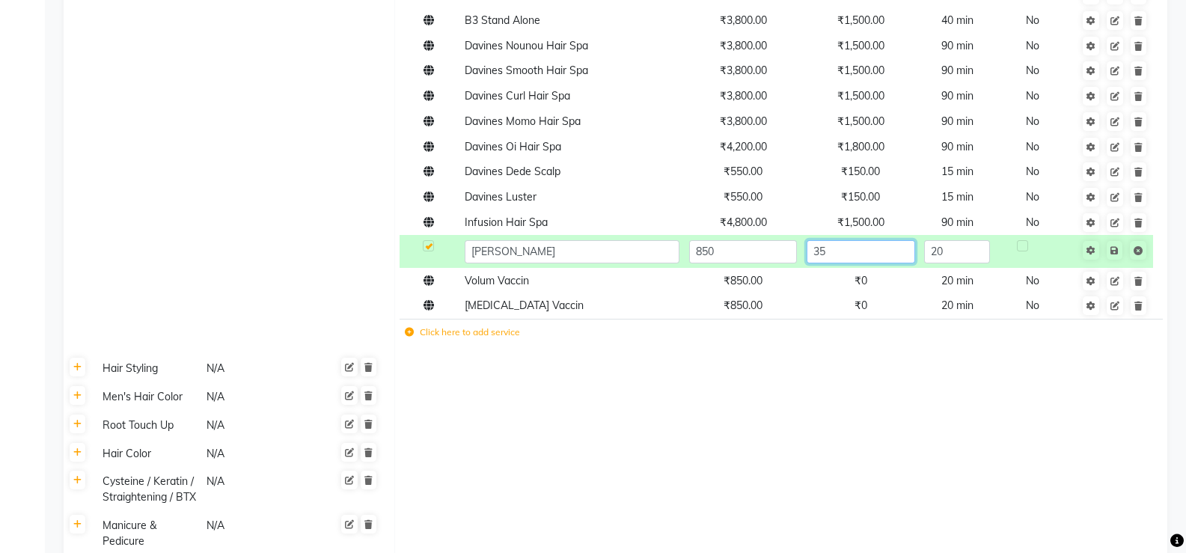
type input "350"
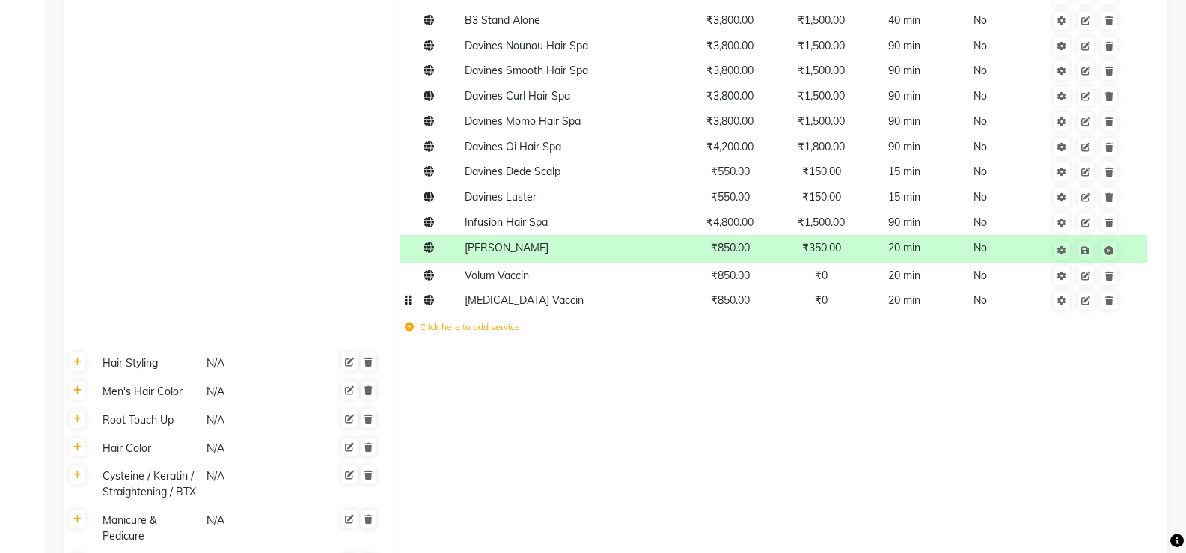
click at [773, 288] on td "₹0" at bounding box center [821, 300] width 91 height 25
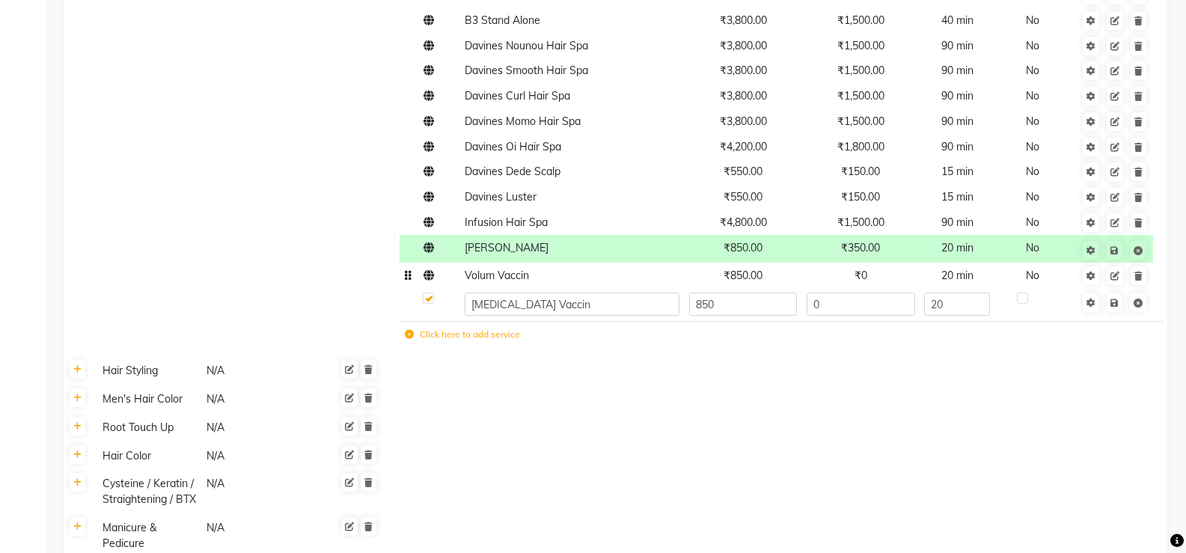
click at [773, 263] on td "₹0" at bounding box center [860, 275] width 117 height 25
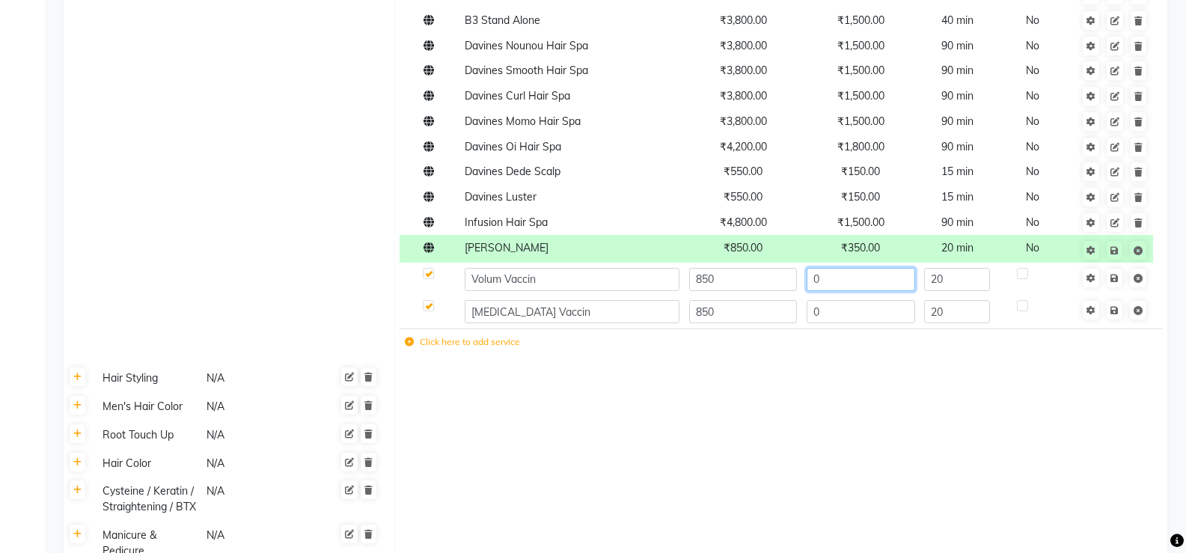
click at [773, 268] on input "0" at bounding box center [860, 279] width 108 height 23
type input "350"
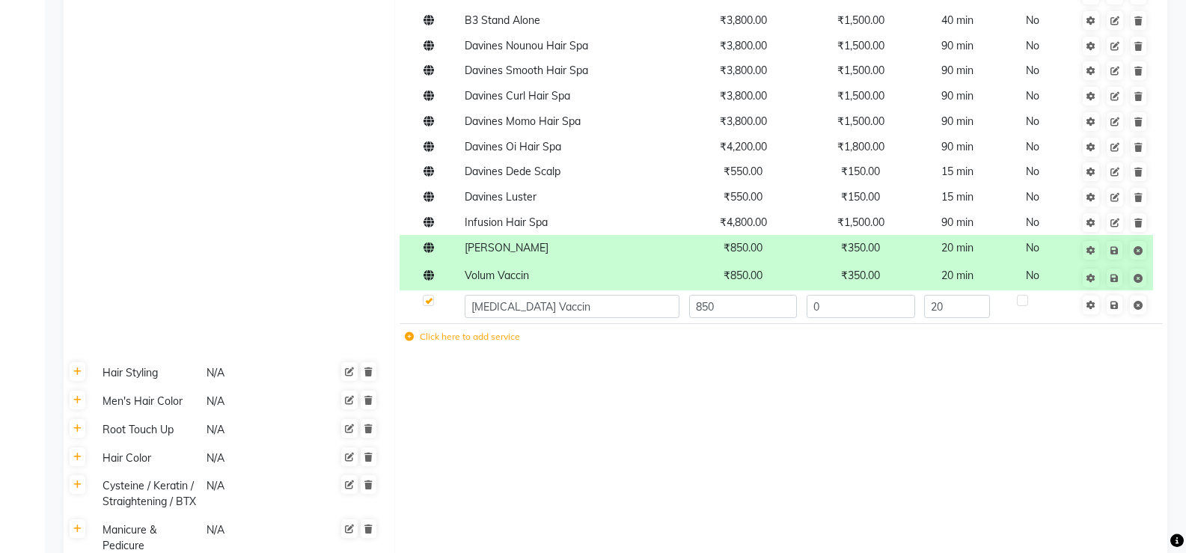
click at [773, 295] on input "0" at bounding box center [860, 306] width 108 height 23
type input "350"
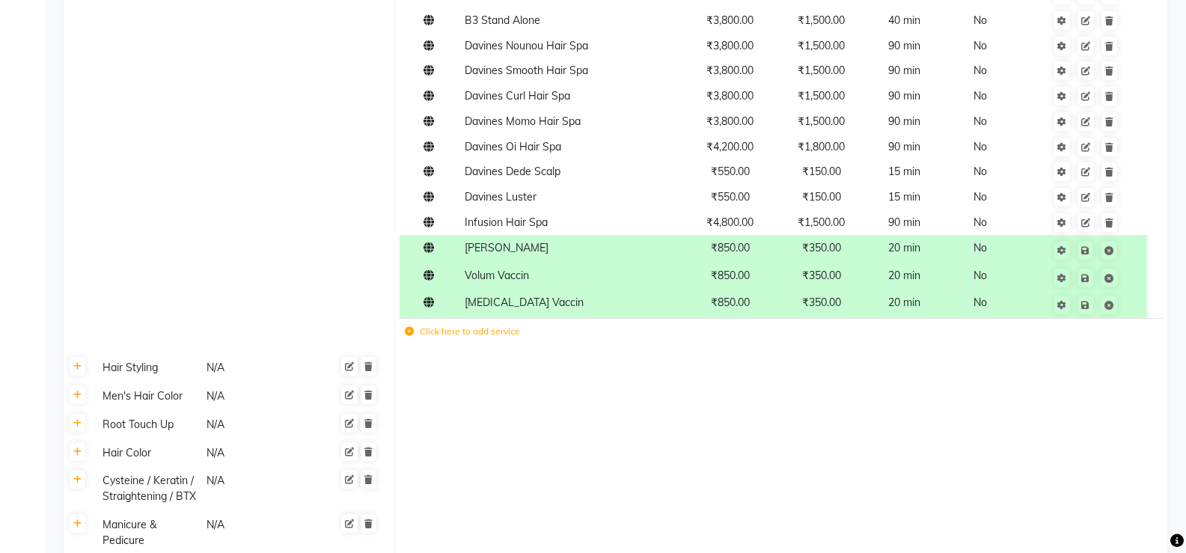
click at [773, 382] on td at bounding box center [781, 396] width 773 height 28
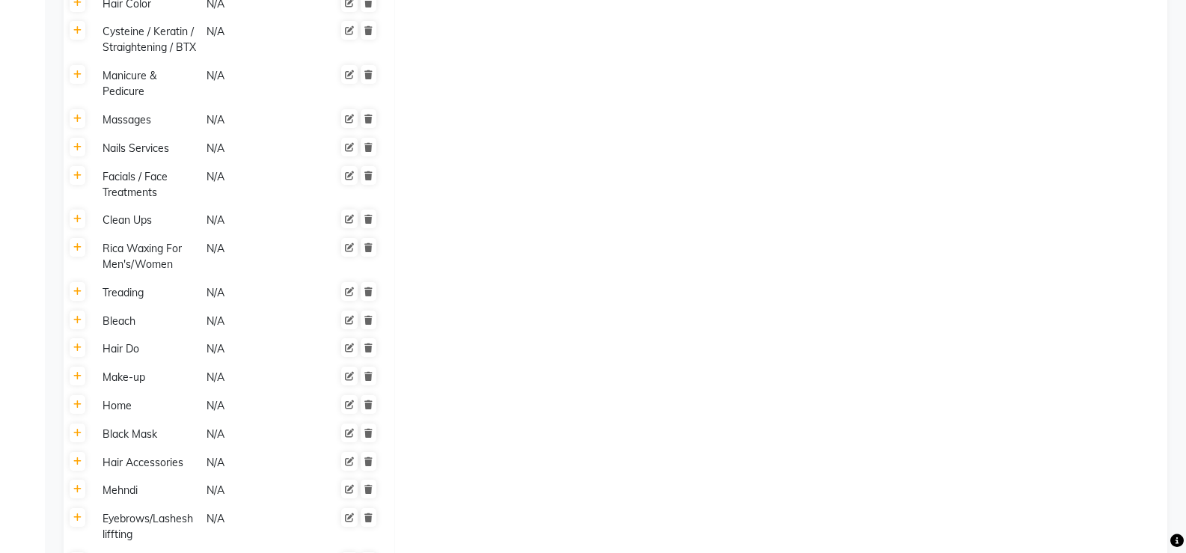
scroll to position [2394, 0]
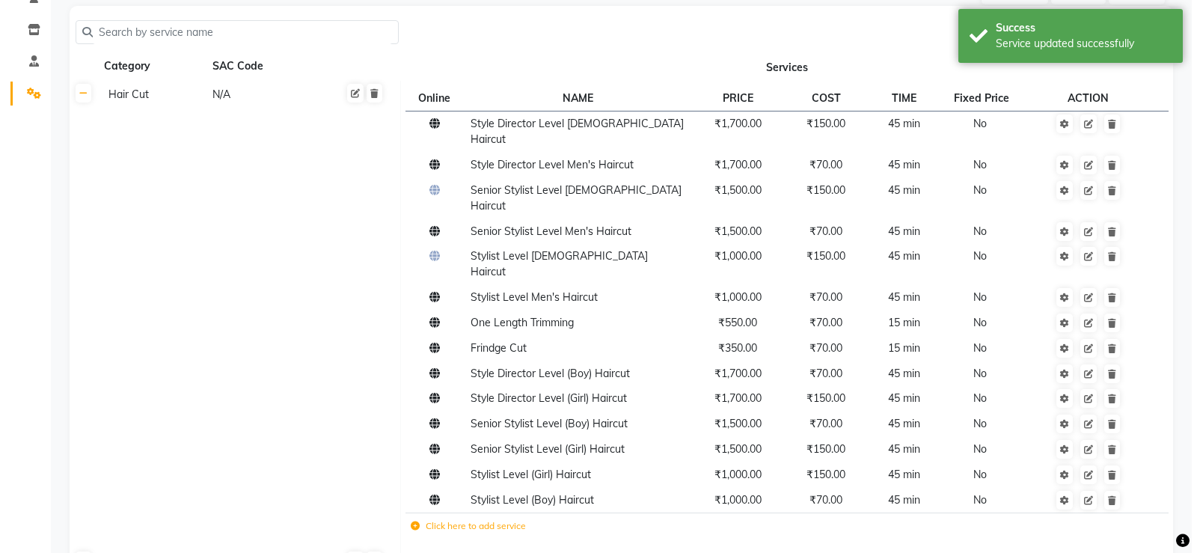
scroll to position [0, 0]
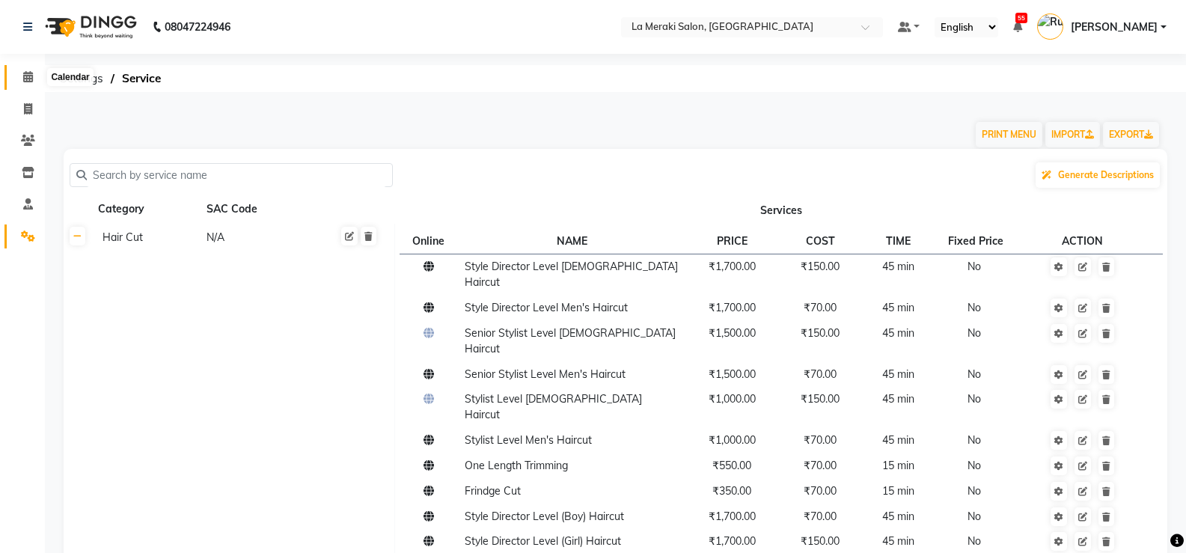
click at [31, 77] on icon at bounding box center [28, 76] width 10 height 11
